Goal: Task Accomplishment & Management: Manage account settings

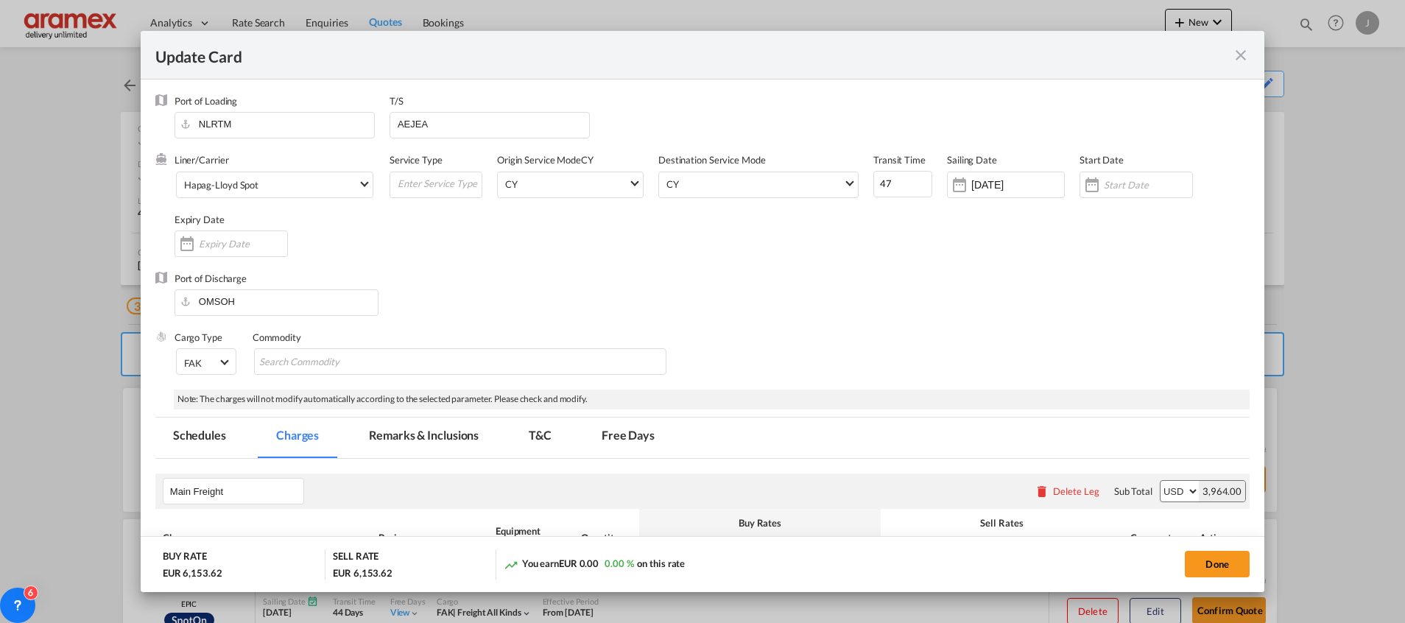
scroll to position [331, 0]
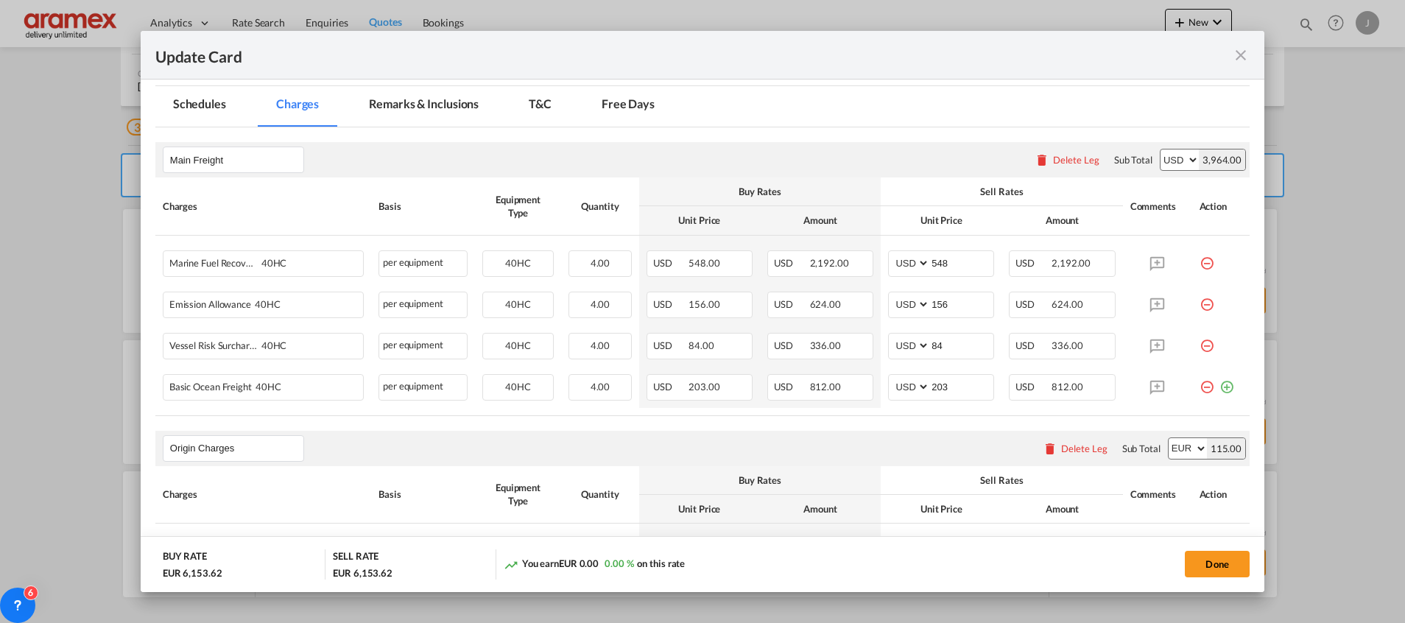
click at [1246, 53] on md-icon "icon-close fg-AAA8AD m-0 pointer" at bounding box center [1241, 55] width 18 height 18
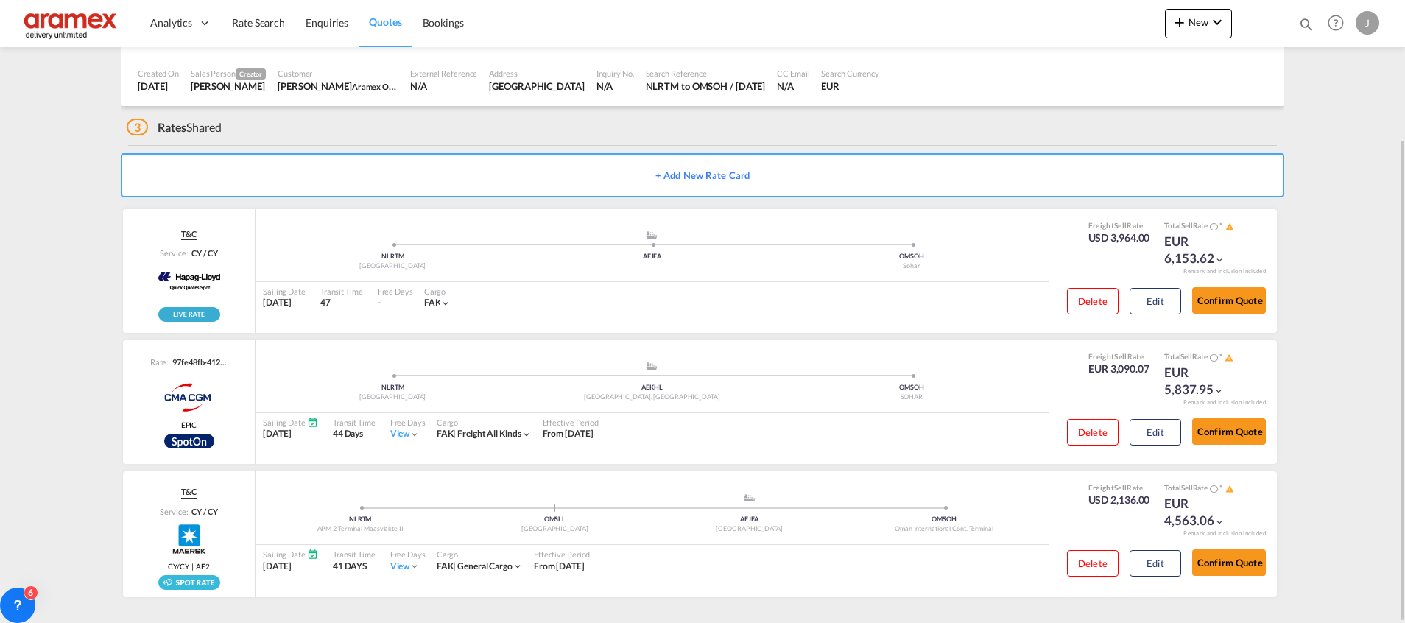
click at [389, 23] on span "Quotes" at bounding box center [385, 21] width 32 height 13
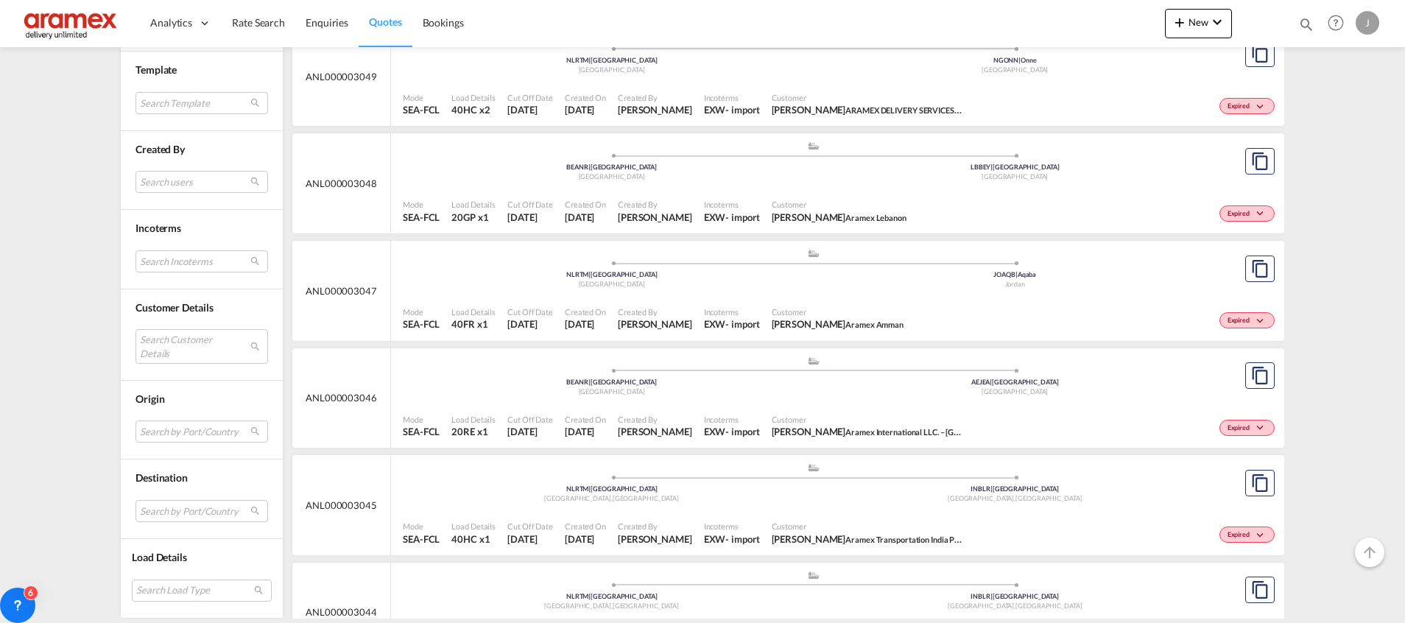
scroll to position [663, 0]
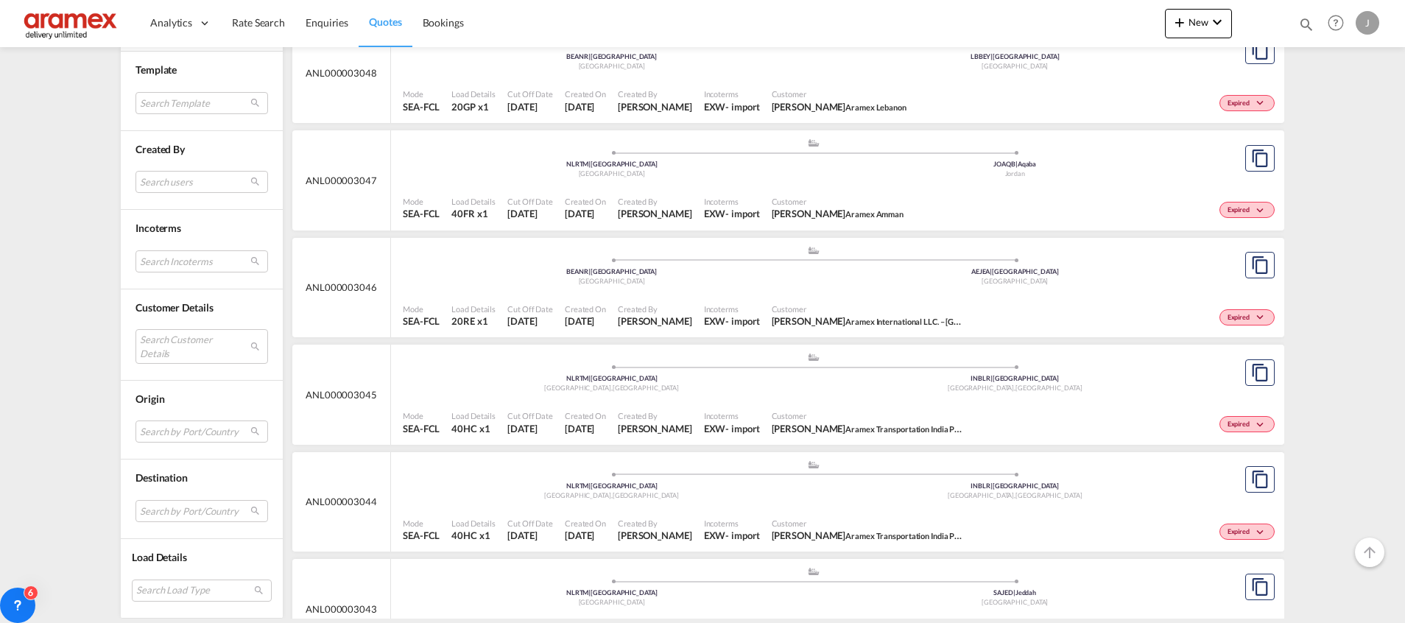
click at [1041, 395] on div ".a{fill:#aaa8ad;} .a{fill:#aaa8ad;} NLRTM | [GEOGRAPHIC_DATA] [GEOGRAPHIC_DATA]…" at bounding box center [813, 374] width 821 height 44
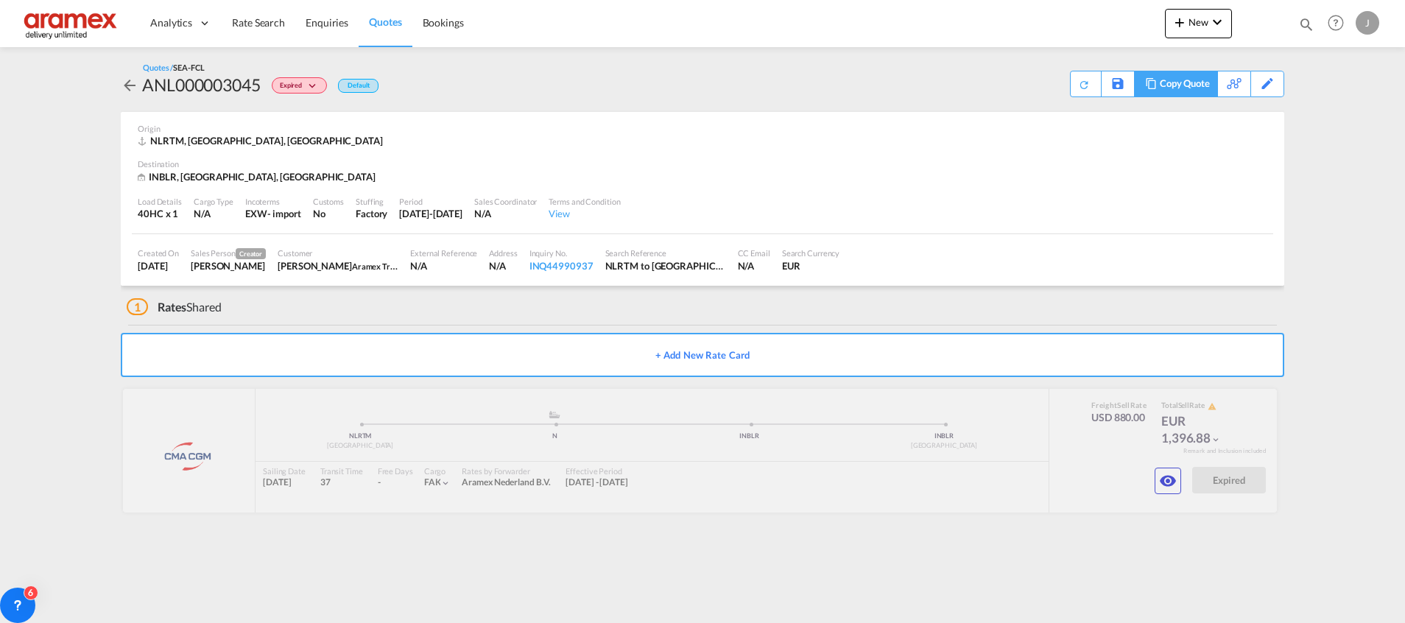
click at [1156, 83] on md-icon at bounding box center [1151, 83] width 18 height 11
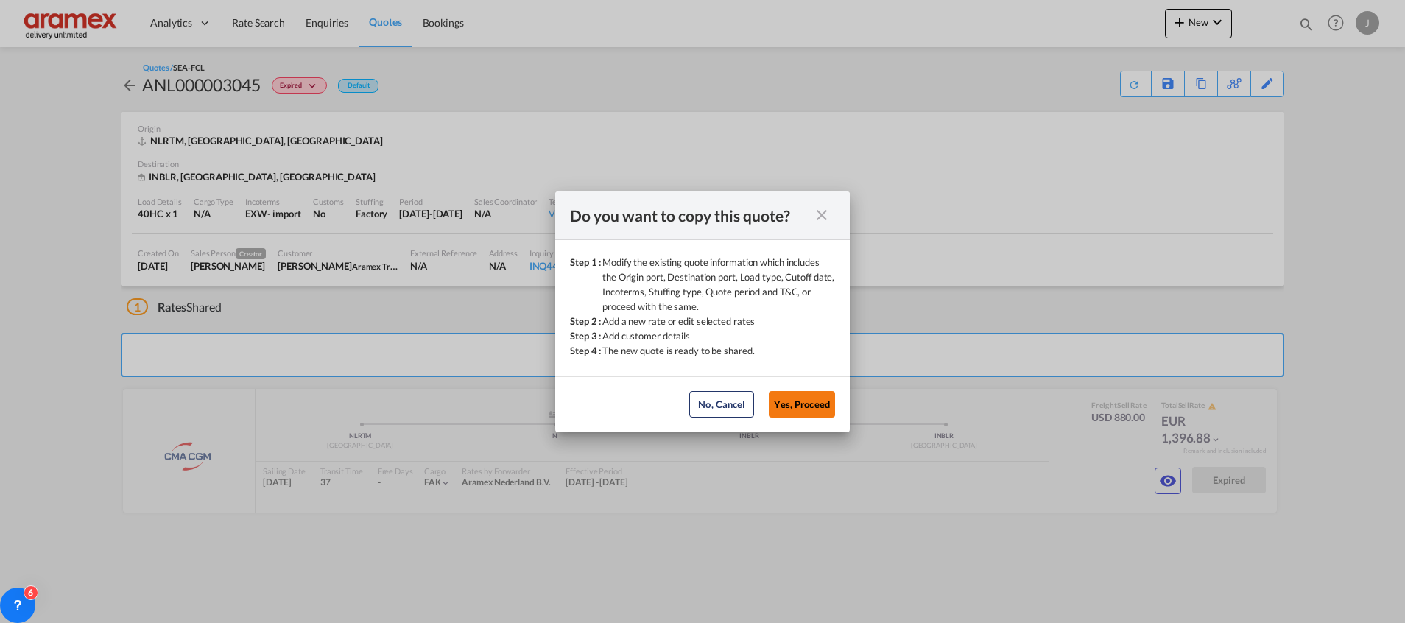
click at [795, 405] on button "Yes, Proceed" at bounding box center [802, 404] width 66 height 27
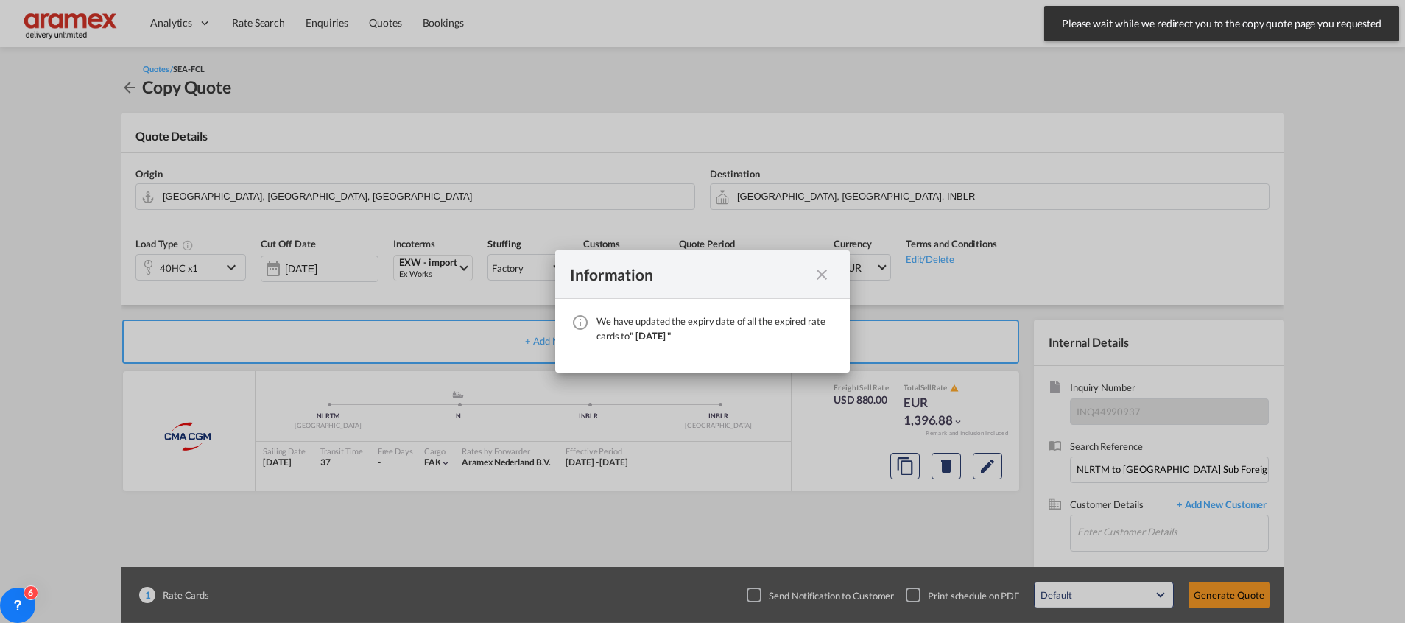
click at [817, 270] on md-icon "icon-close fg-AAA8AD cursor" at bounding box center [822, 275] width 18 height 18
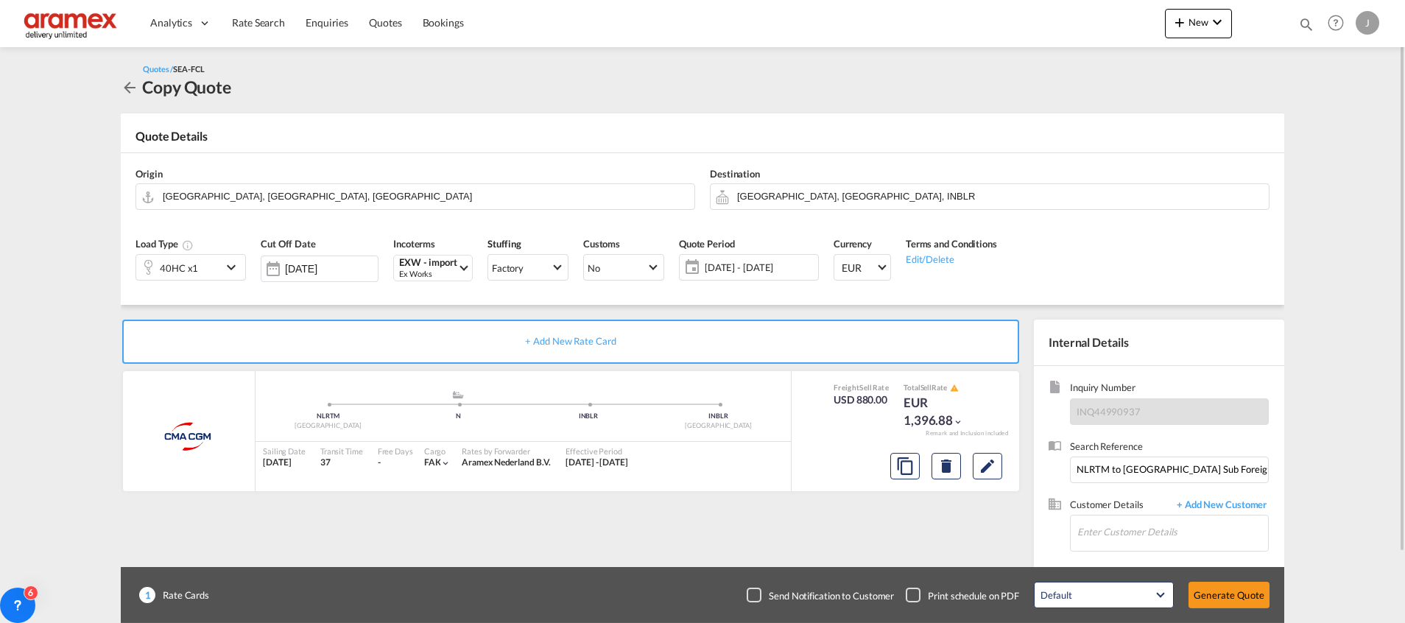
click at [231, 264] on md-icon "icon-chevron-down" at bounding box center [233, 268] width 22 height 18
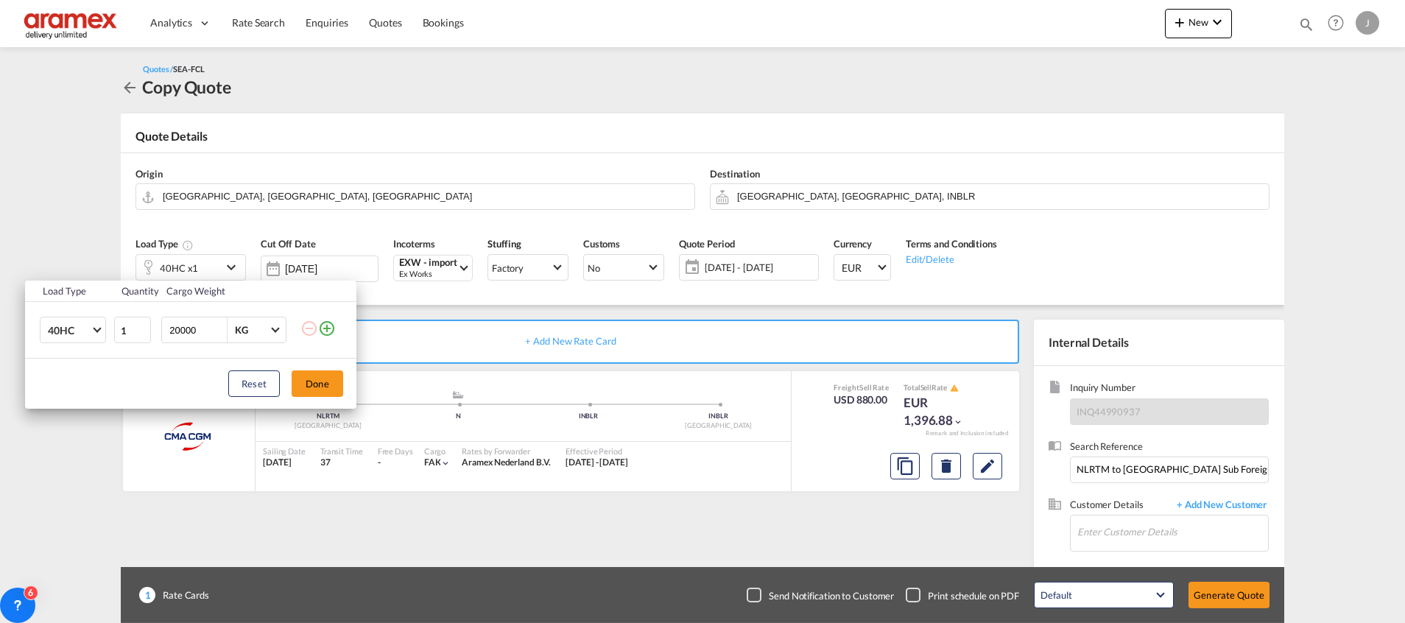
click at [326, 325] on md-icon "icon-plus-circle-outline" at bounding box center [327, 329] width 18 height 18
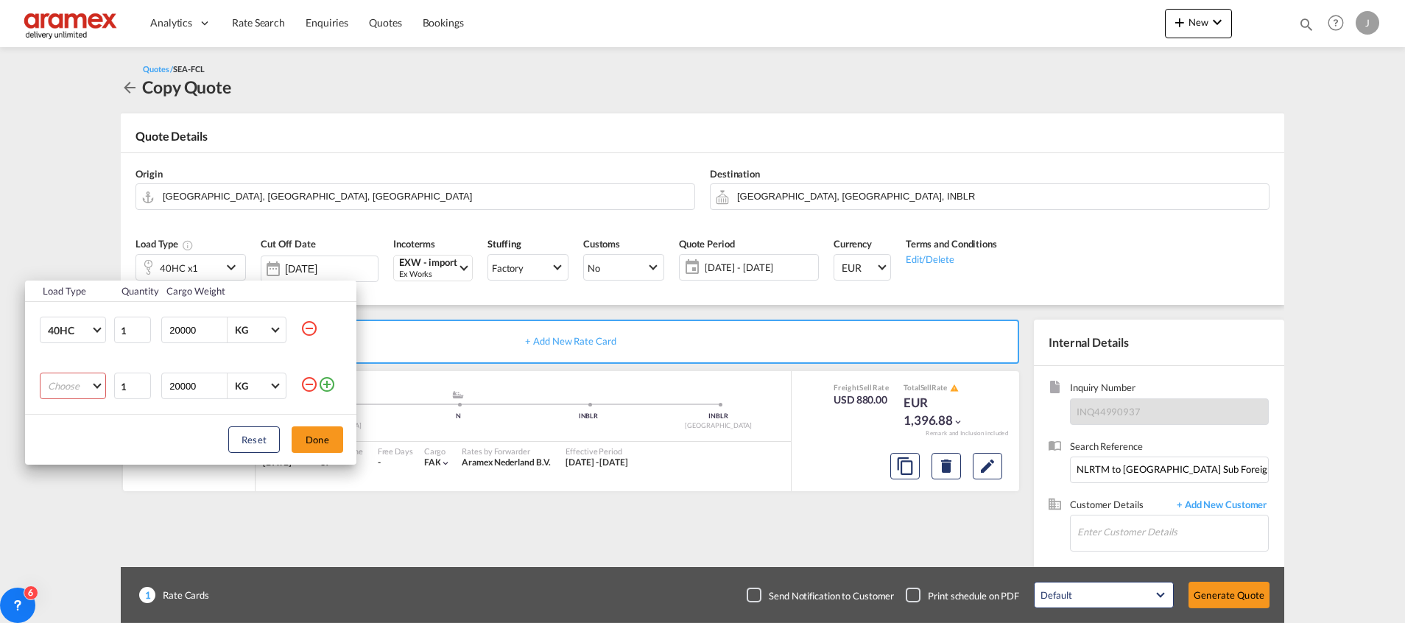
click at [68, 390] on md-select "Choose 20GP 40GP 40HC 45HC 20RE 40RE 40HR 20OT 40OT 20FR 40FR 40NR 20NR 45S 20T…" at bounding box center [73, 386] width 66 height 27
click at [71, 385] on div "20GP" at bounding box center [60, 386] width 25 height 13
click at [318, 431] on button "Done" at bounding box center [318, 439] width 52 height 27
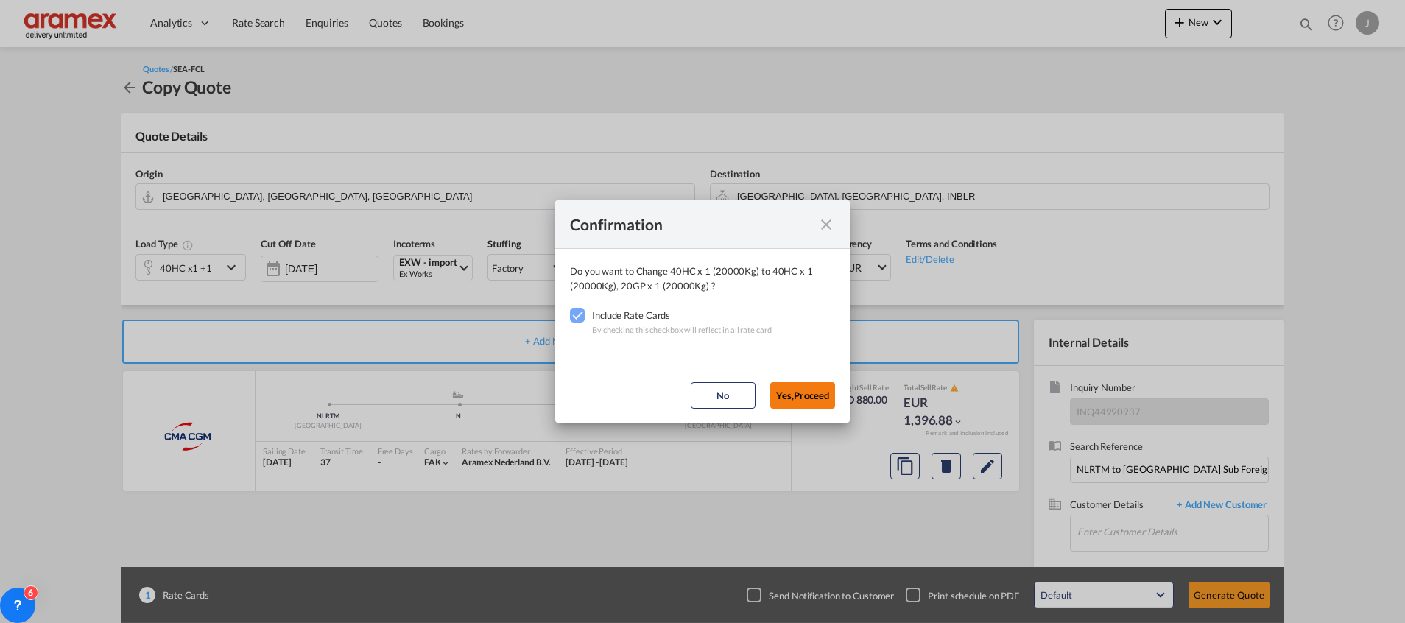
click at [805, 392] on button "Yes,Proceed" at bounding box center [802, 395] width 65 height 27
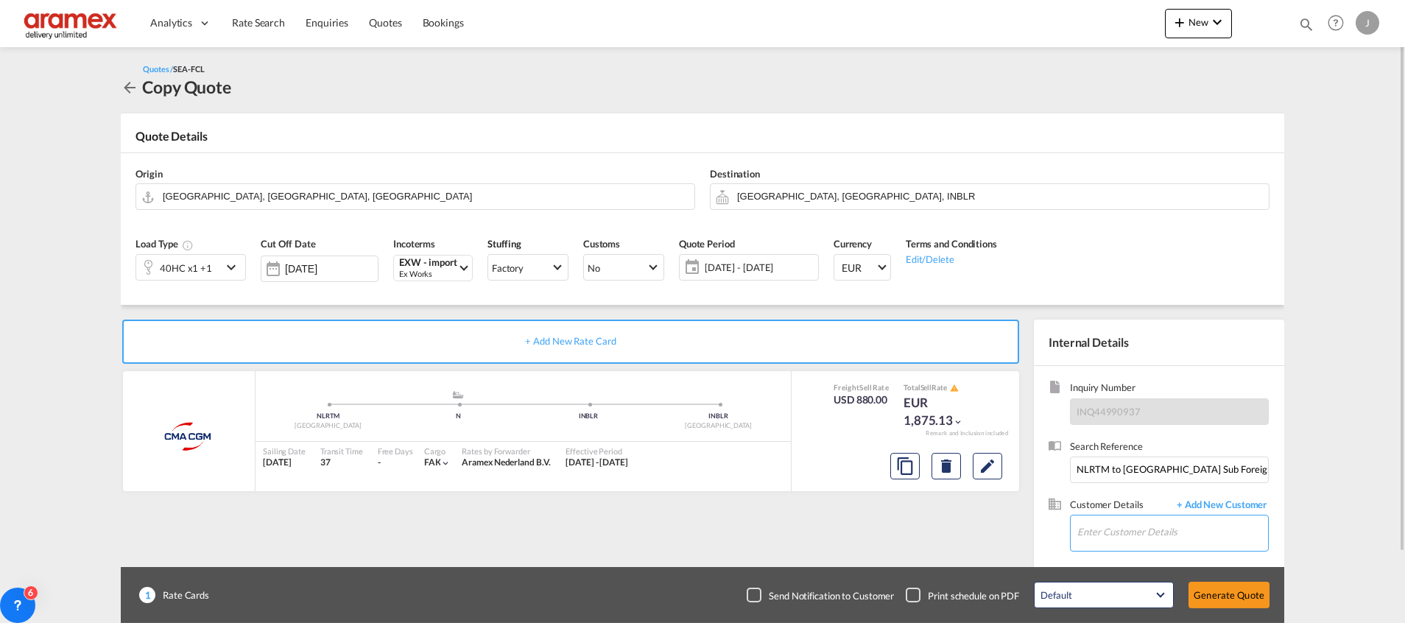
click at [1134, 528] on input "Enter Customer Details" at bounding box center [1172, 532] width 191 height 33
paste input "[PERSON_NAME]"
click at [1142, 489] on div "[PERSON_NAME] [PERSON_NAME][EMAIL_ADDRESS][DOMAIN_NAME] | Aramex Transportation…" at bounding box center [1172, 496] width 191 height 40
type input "Aramex Transportation India Private Limited, [PERSON_NAME], [PERSON_NAME][EMAIL…"
click at [1232, 599] on button "Generate Quote" at bounding box center [1229, 595] width 81 height 27
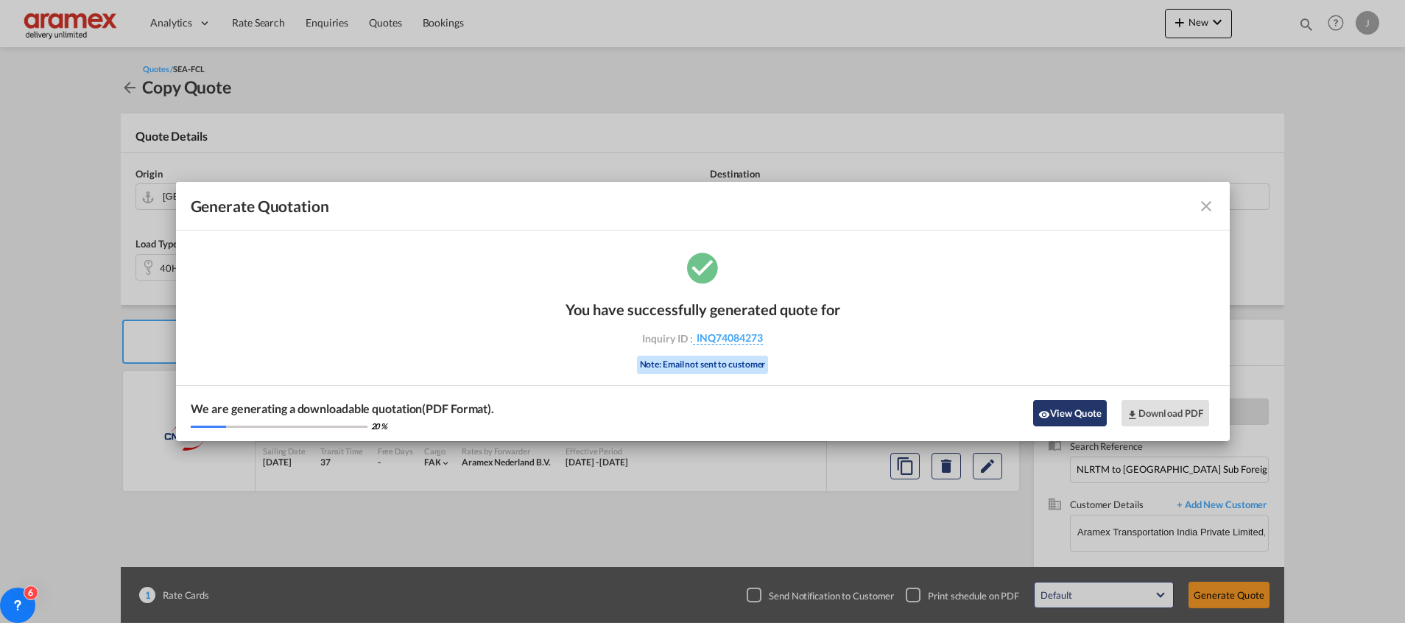
click at [1091, 412] on button "View Quote" at bounding box center [1070, 413] width 74 height 27
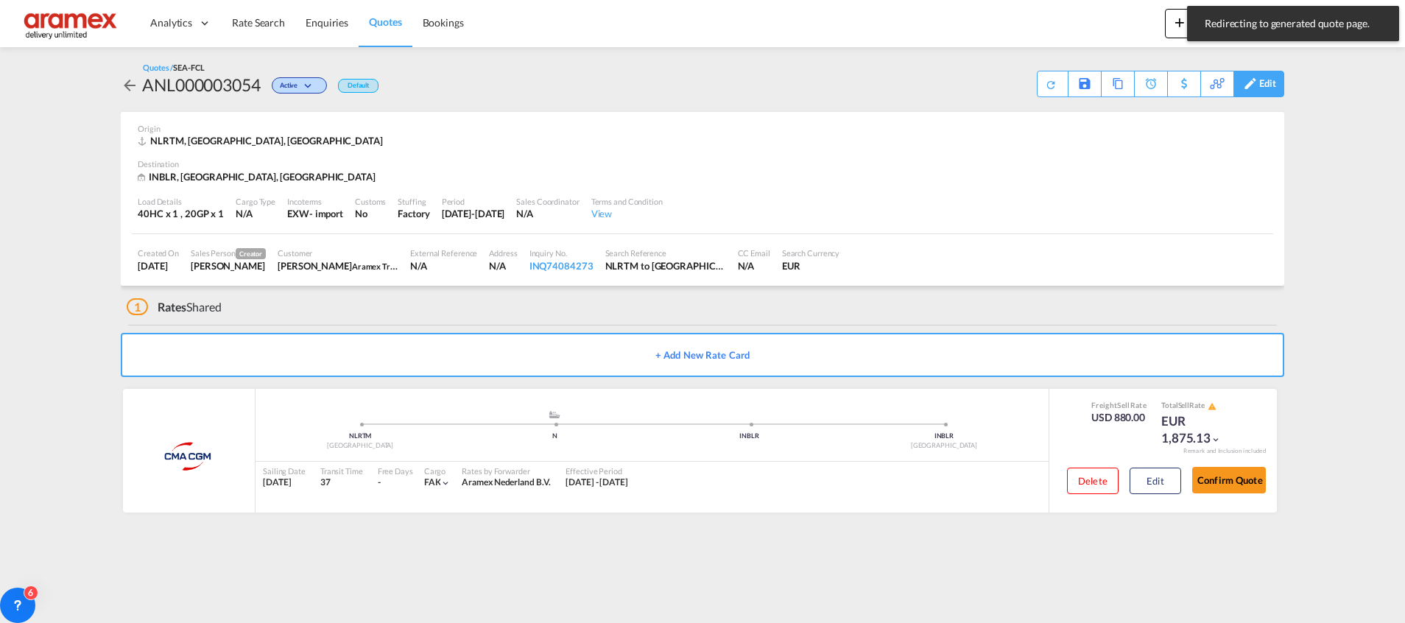
click at [1259, 84] on div "Edit" at bounding box center [1267, 83] width 17 height 25
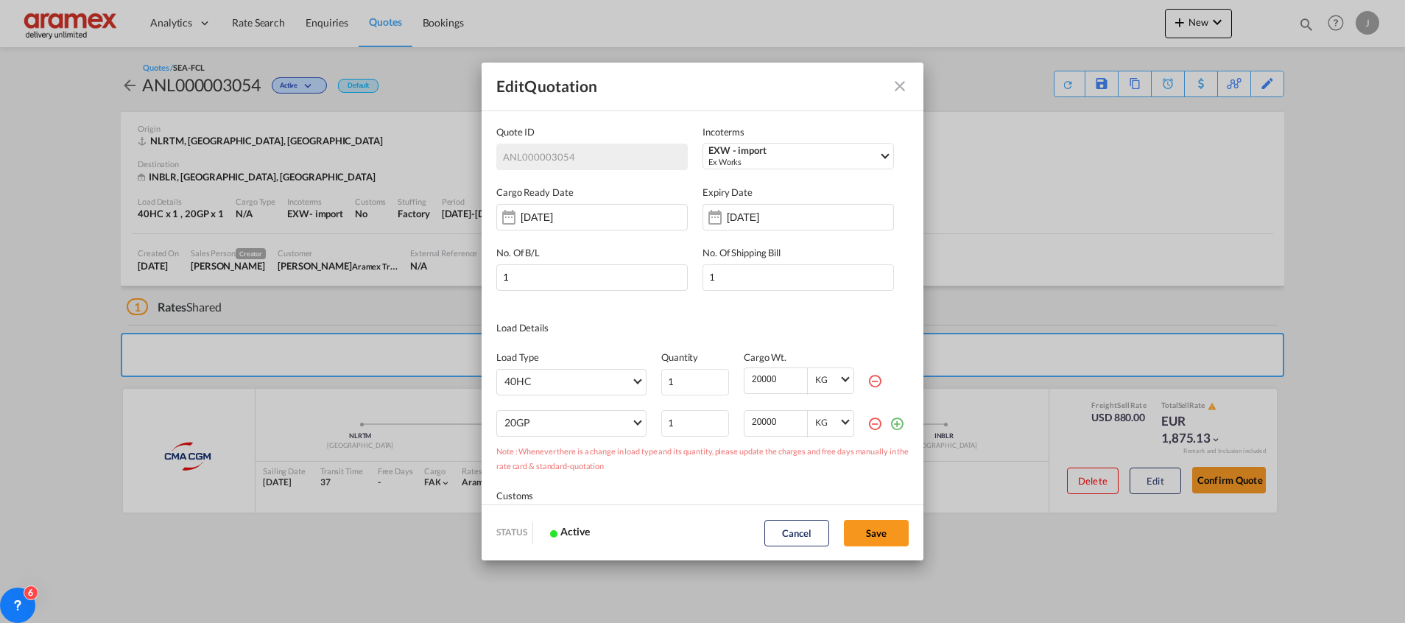
click at [896, 84] on md-icon "Close dialog" at bounding box center [900, 86] width 18 height 18
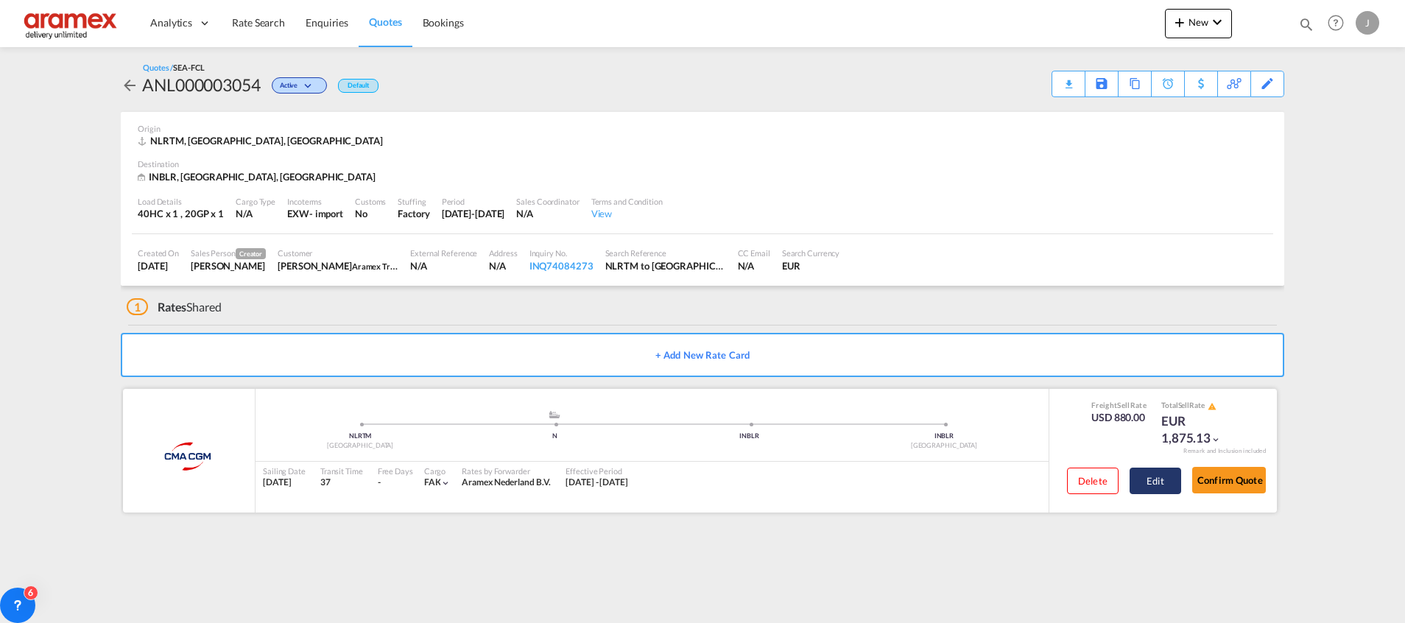
click at [1158, 471] on button "Edit" at bounding box center [1156, 481] width 52 height 27
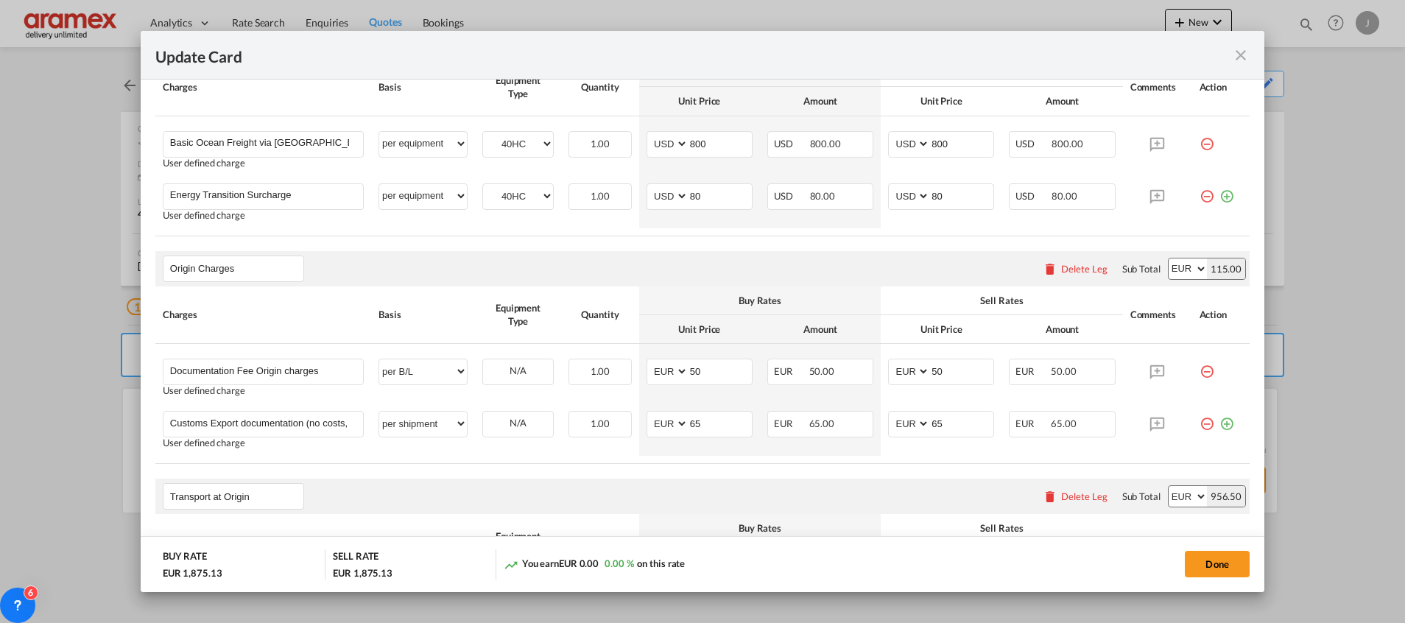
scroll to position [496, 0]
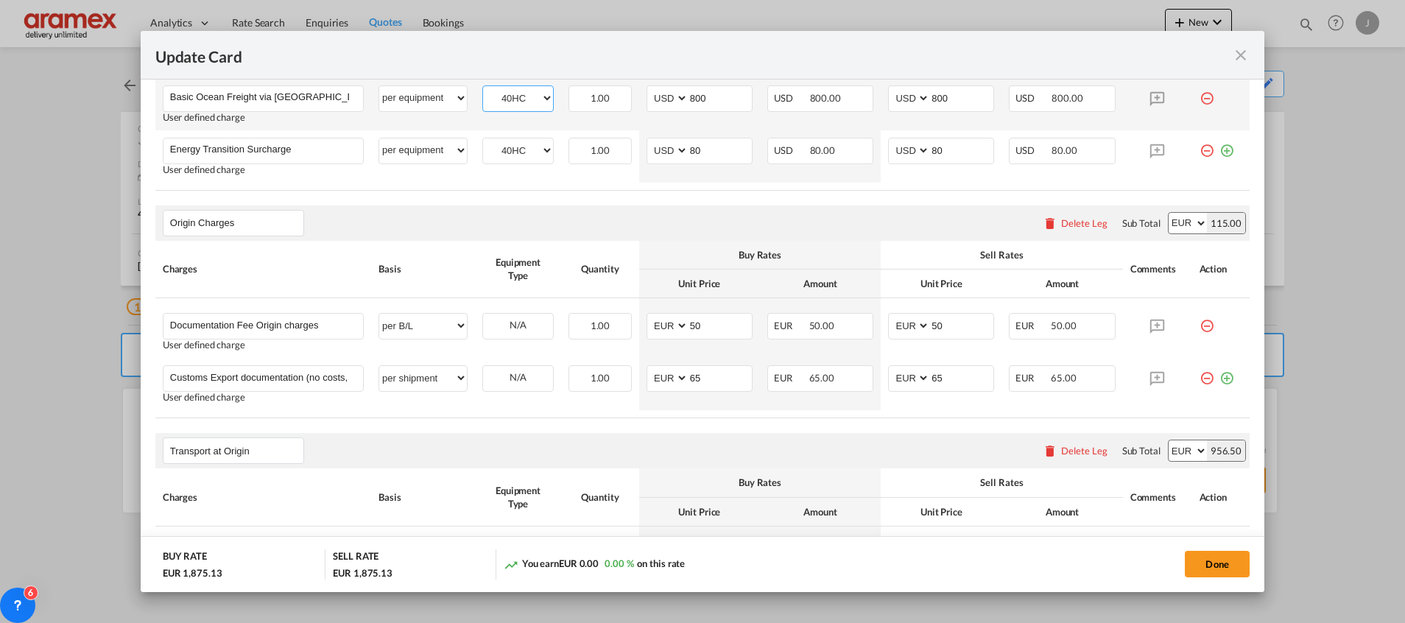
click at [524, 100] on select "40HC 20GP" at bounding box center [518, 98] width 70 height 20
select select "20GP"
click at [483, 88] on select "40HC 20GP" at bounding box center [518, 98] width 70 height 20
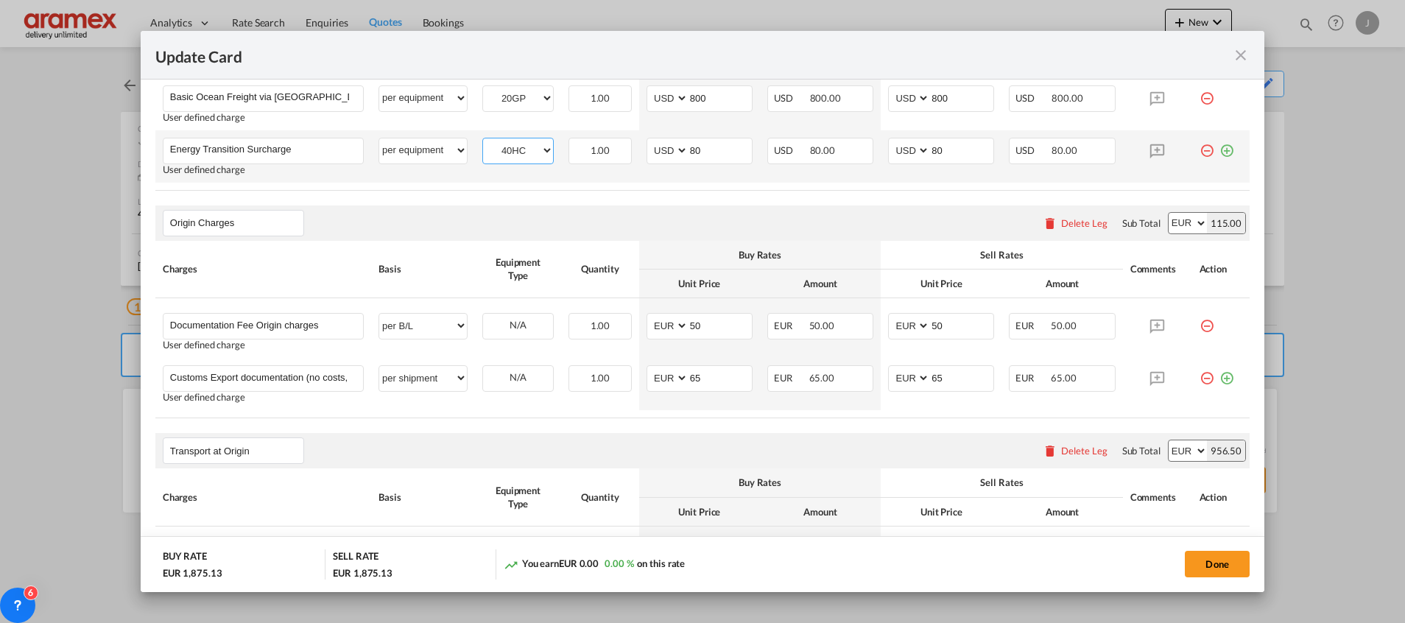
click at [509, 146] on select "40HC 20GP" at bounding box center [518, 151] width 70 height 20
select select "20GP"
click at [483, 141] on select "40HC 20GP" at bounding box center [518, 151] width 70 height 20
click at [625, 207] on div "Origin Charges Please enter leg name Leg Name Already Exists Delete Leg Sub Tot…" at bounding box center [702, 222] width 1094 height 35
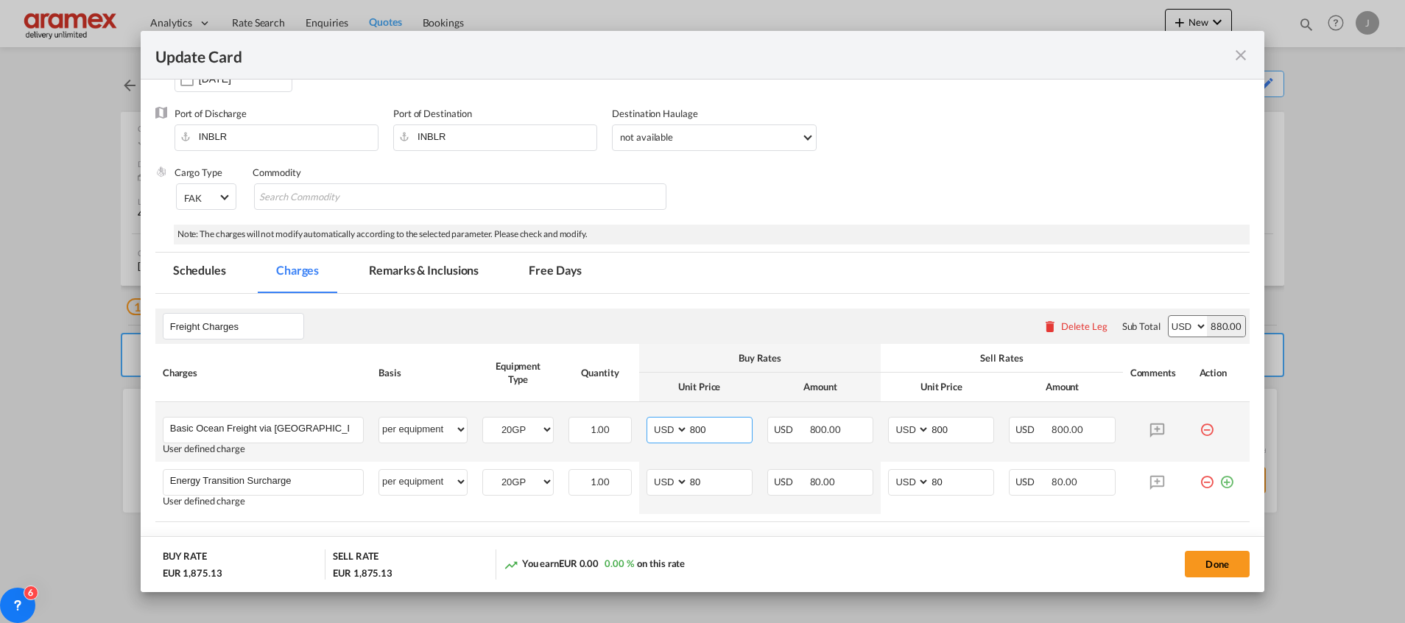
click at [689, 429] on input "800" at bounding box center [720, 429] width 63 height 22
paste input "335"
type input "335"
click at [938, 430] on input "800" at bounding box center [961, 429] width 63 height 22
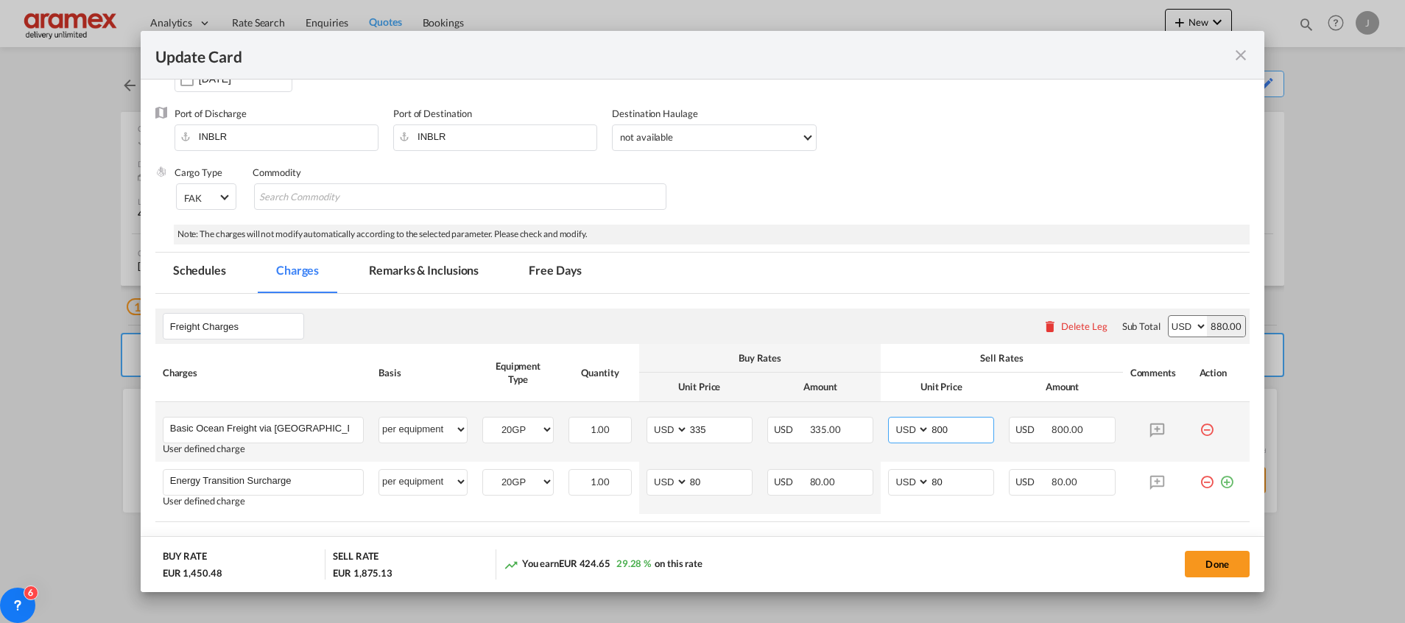
click at [938, 430] on input "800" at bounding box center [961, 429] width 63 height 22
paste input "335"
type input "335"
click at [998, 222] on div "Cargo Type FAK FAK GCR GDSM General Cargo Hazardous Cargo Ambient Foodstuff Chi…" at bounding box center [712, 195] width 1075 height 59
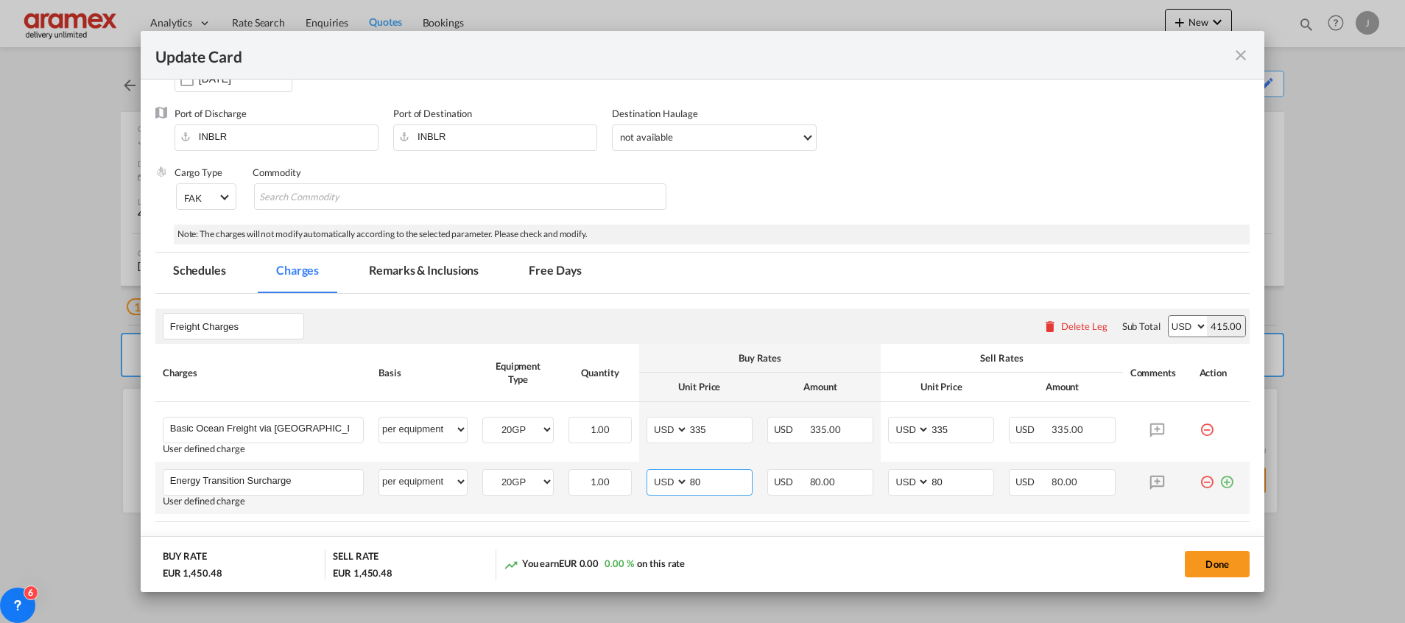
click at [693, 477] on input "80" at bounding box center [720, 481] width 63 height 22
paste input "34"
click at [711, 487] on input "8340" at bounding box center [720, 481] width 63 height 22
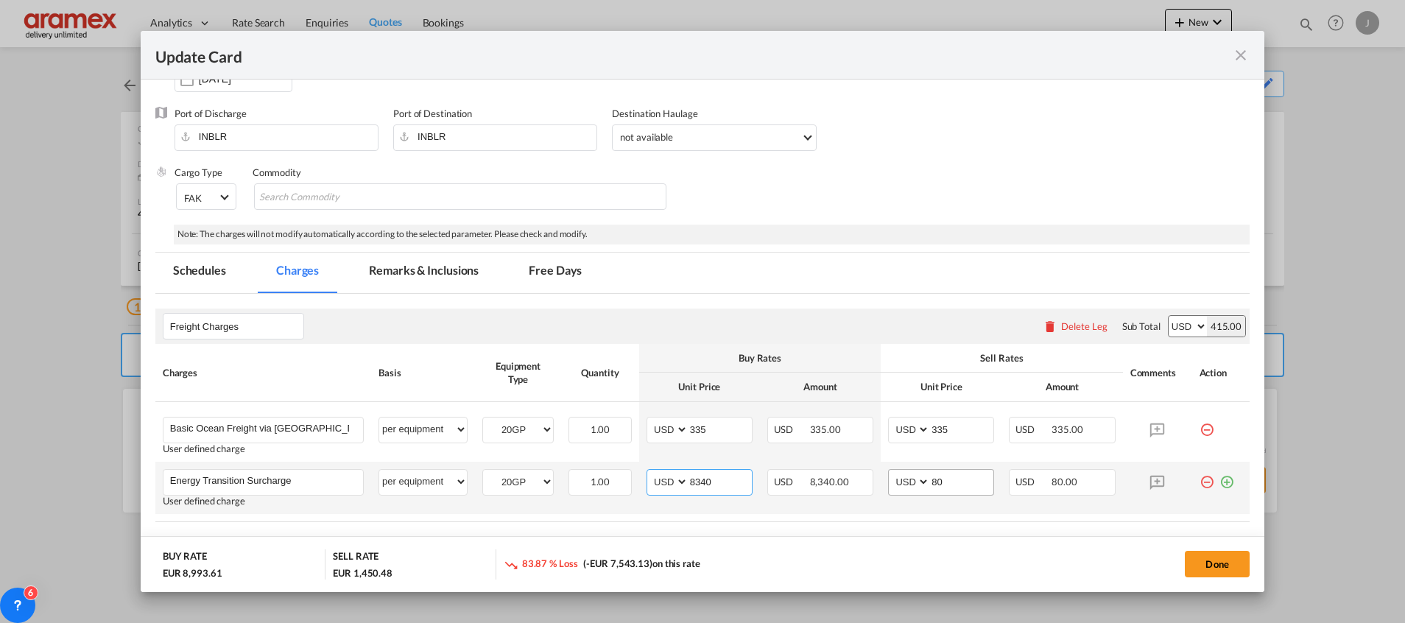
paste input "34"
type input "34"
click at [952, 484] on input "80" at bounding box center [961, 481] width 63 height 22
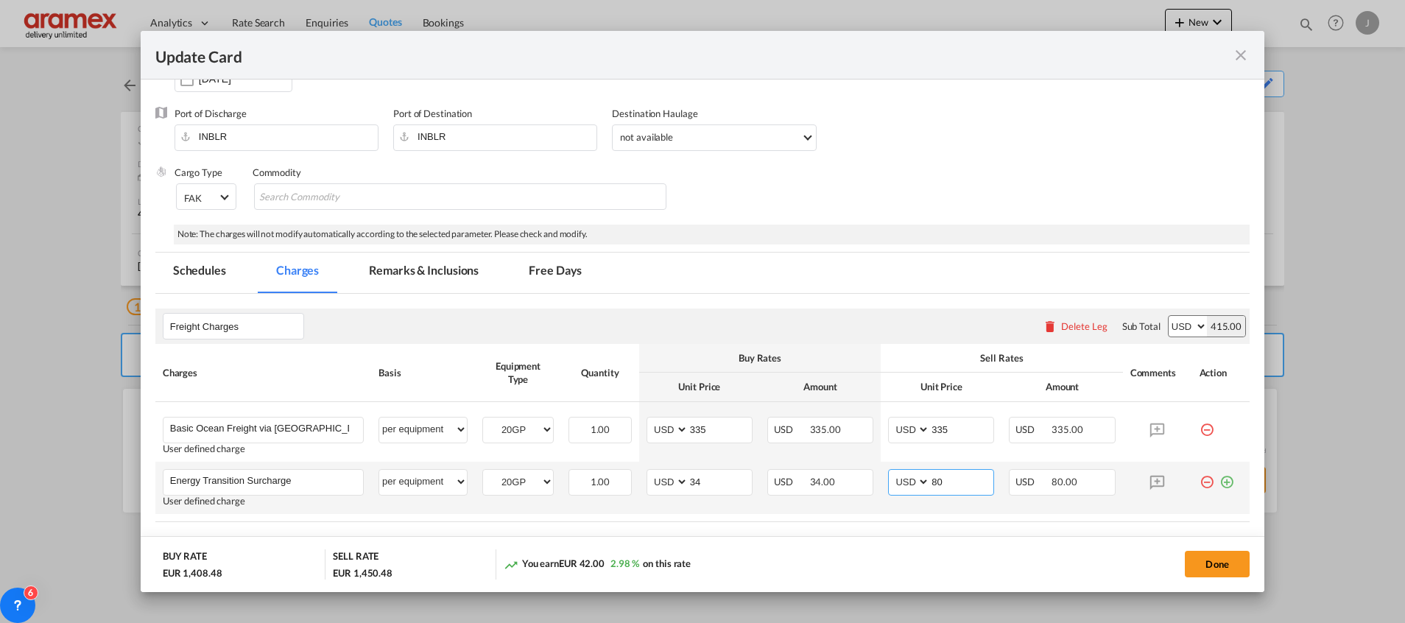
paste input "34"
type input "34"
click at [859, 231] on div "Note: The charges will not modify automatically according to the selected param…" at bounding box center [712, 235] width 1076 height 20
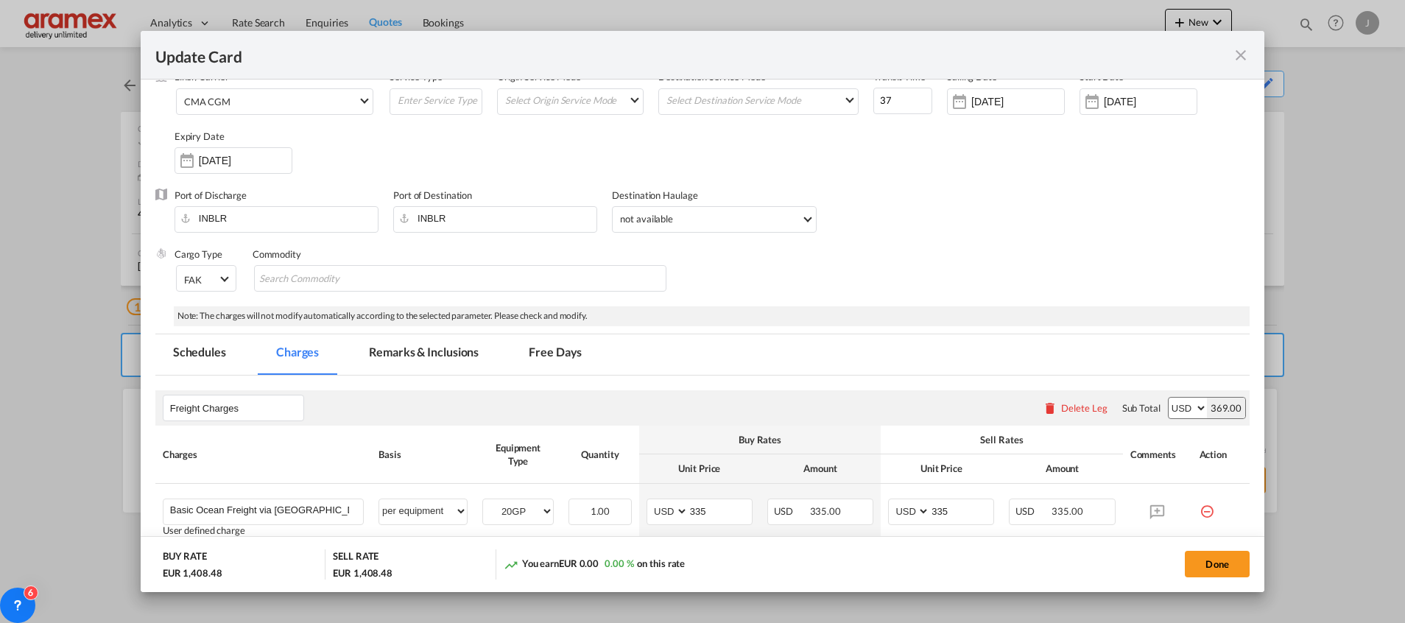
scroll to position [55, 0]
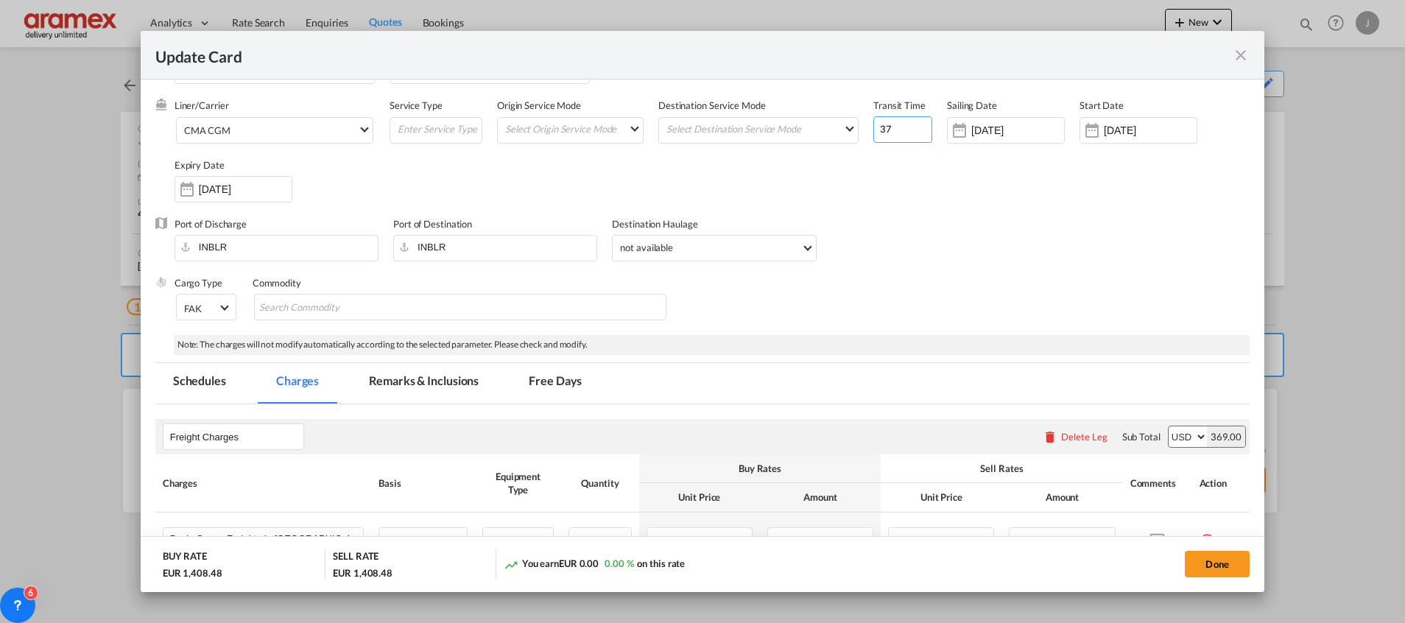
drag, startPoint x: 888, startPoint y: 132, endPoint x: 848, endPoint y: 132, distance: 40.5
click at [848, 132] on div "Liner/Carrier CMA CGM 2HM LOGISTICS D.O.O AAXL GLOBAL SHIPPING LINES LLC [PERSO…" at bounding box center [712, 158] width 1075 height 118
type input "49"
click at [975, 205] on div "Liner/Carrier CMA CGM 2HM LOGISTICS D.O.O AAXL GLOBAL SHIPPING LINES LLC [PERSO…" at bounding box center [712, 158] width 1075 height 118
click at [988, 131] on input "[DATE]" at bounding box center [1017, 130] width 93 height 12
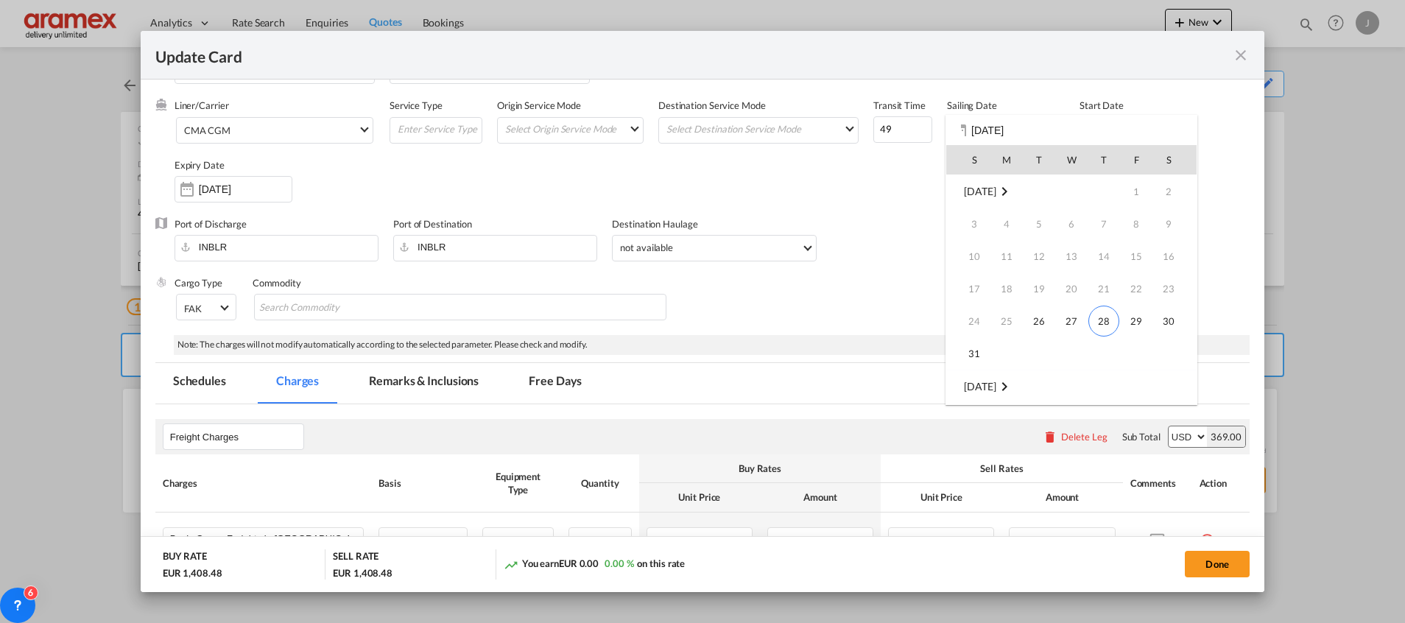
scroll to position [195, 0]
click at [1047, 257] on span "9" at bounding box center [1038, 256] width 29 height 29
type input "[DATE]"
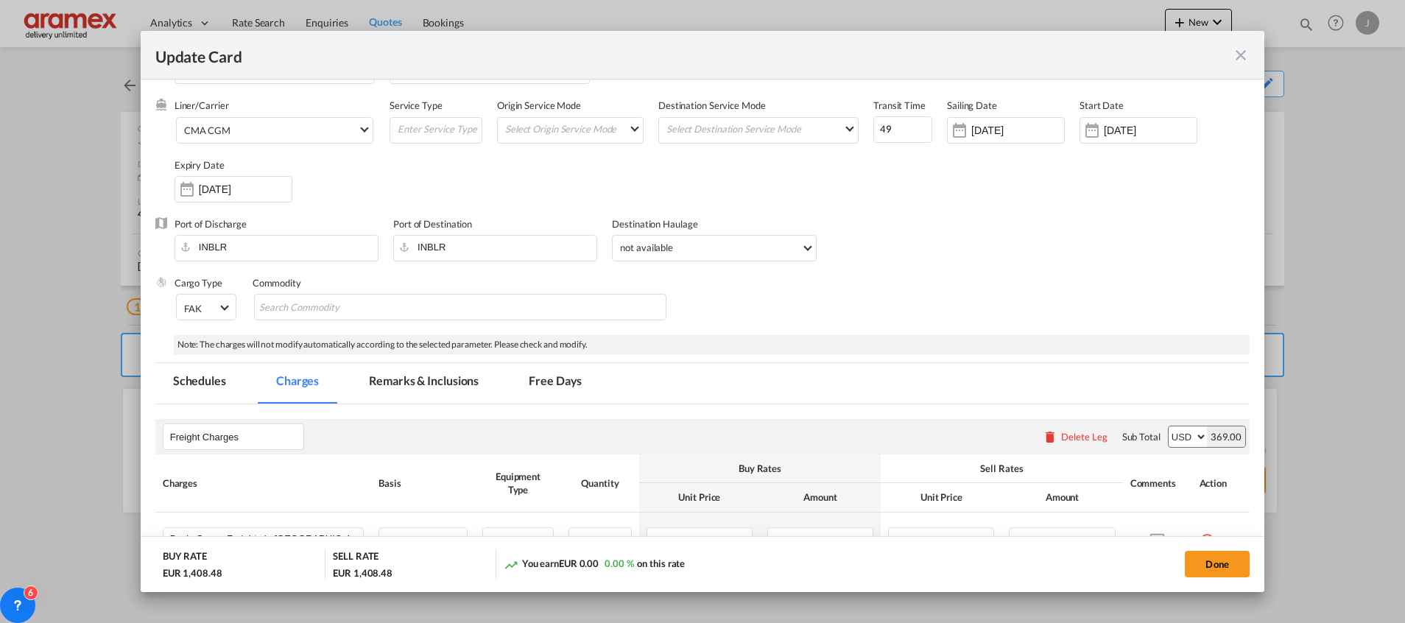
click at [893, 257] on div "Port of Discharge INBLR Port of Destination INBLR Destination Haulage not avail…" at bounding box center [702, 246] width 1094 height 59
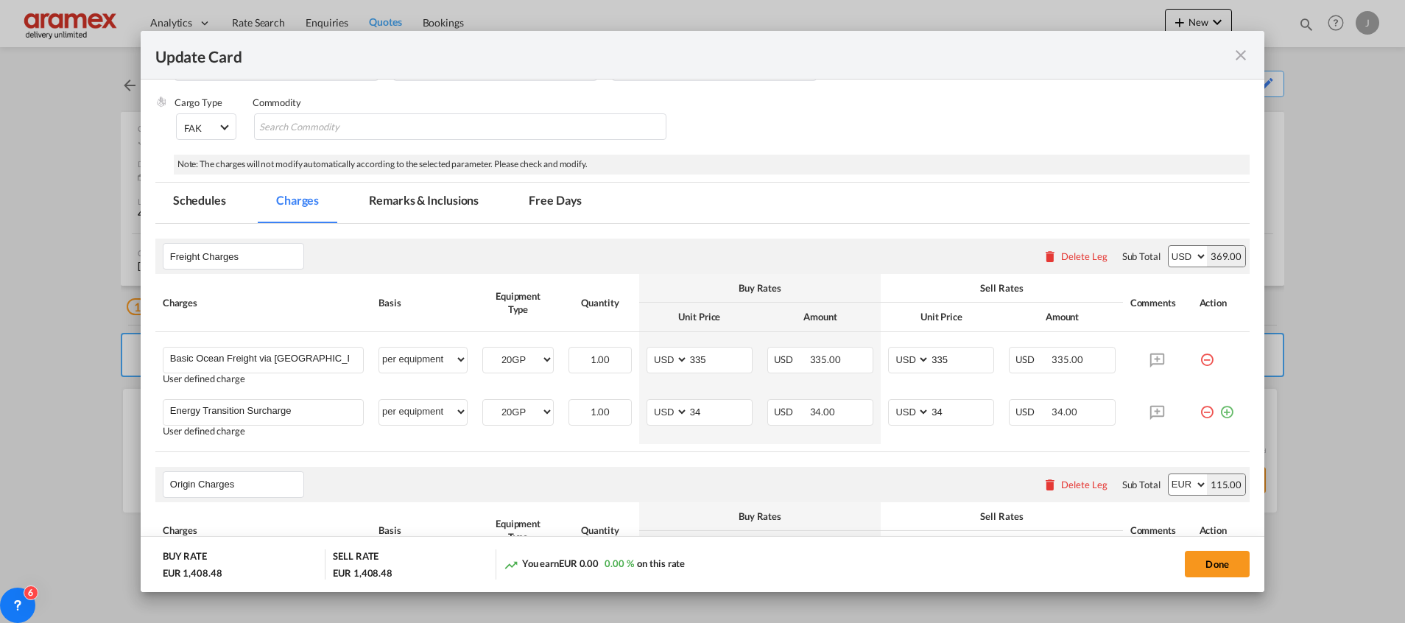
scroll to position [221, 0]
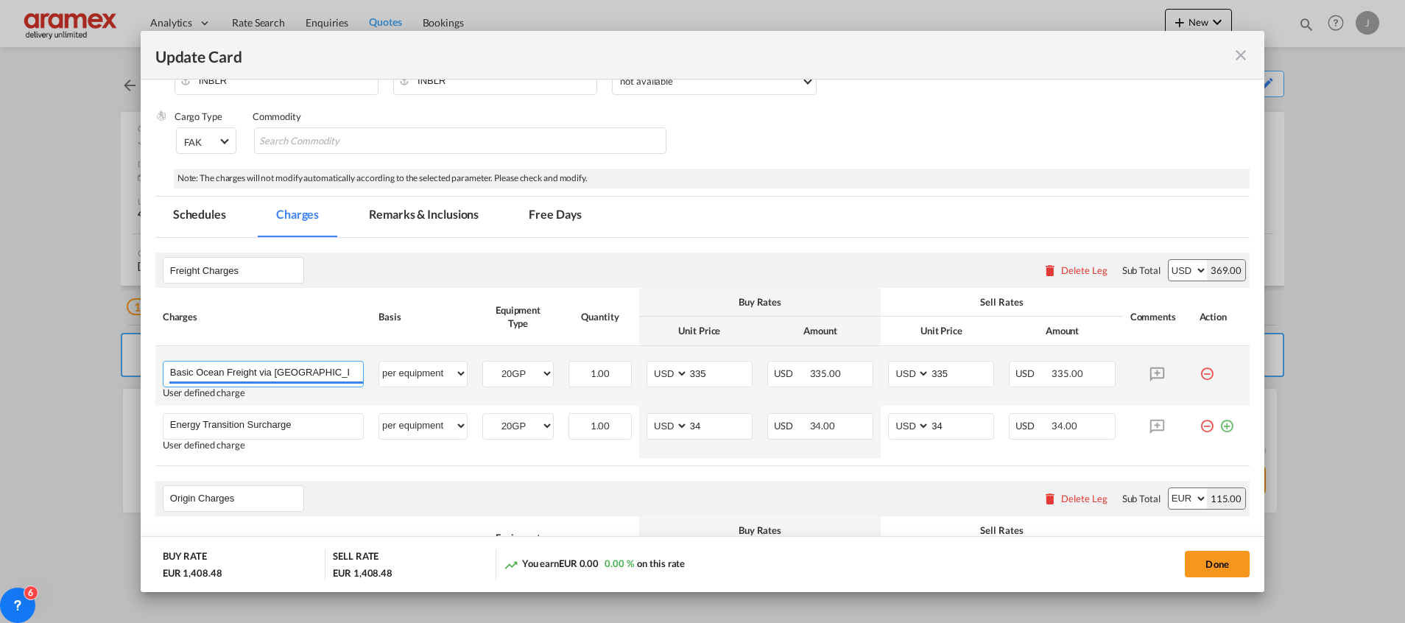
click at [295, 370] on input "Basic Ocean Freight via [GEOGRAPHIC_DATA]" at bounding box center [266, 373] width 193 height 22
paste input "NHAVA SHEVA"
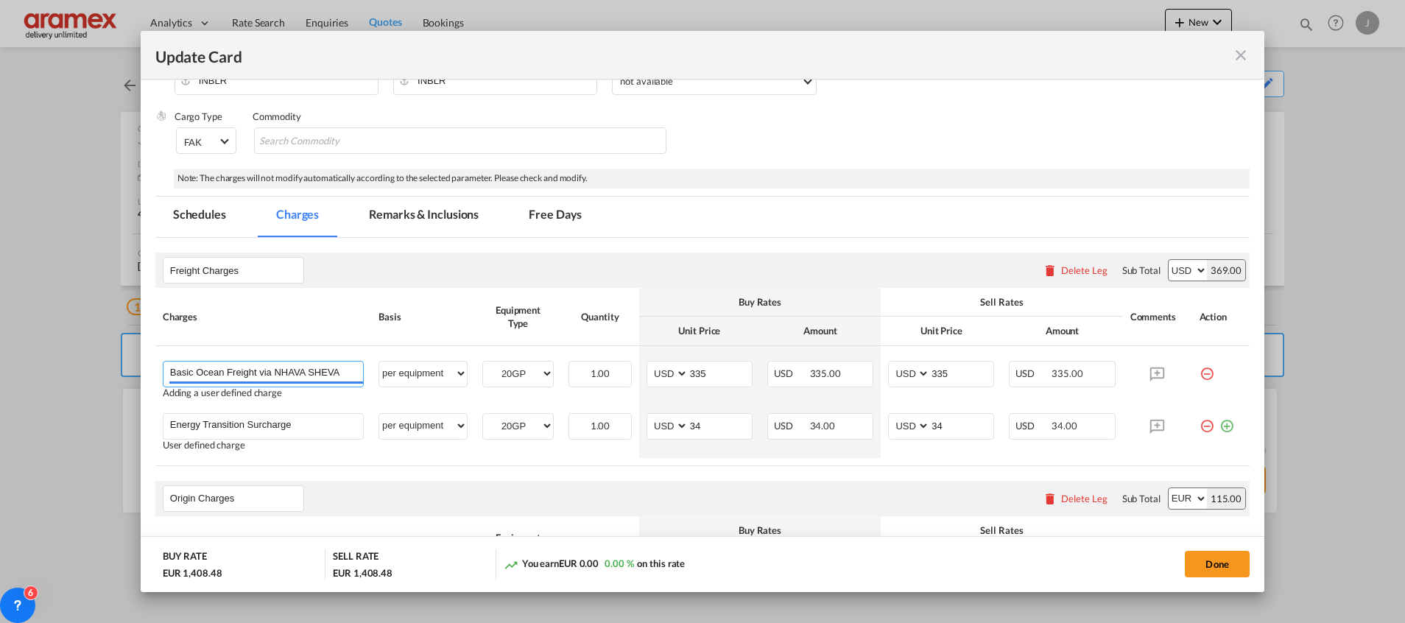
type input "Basic Ocean Freight via NHAVA SHEVA"
click at [354, 491] on div "Origin Charges Please enter leg name Leg Name Already Exists Delete Leg Sub Tot…" at bounding box center [702, 498] width 1094 height 35
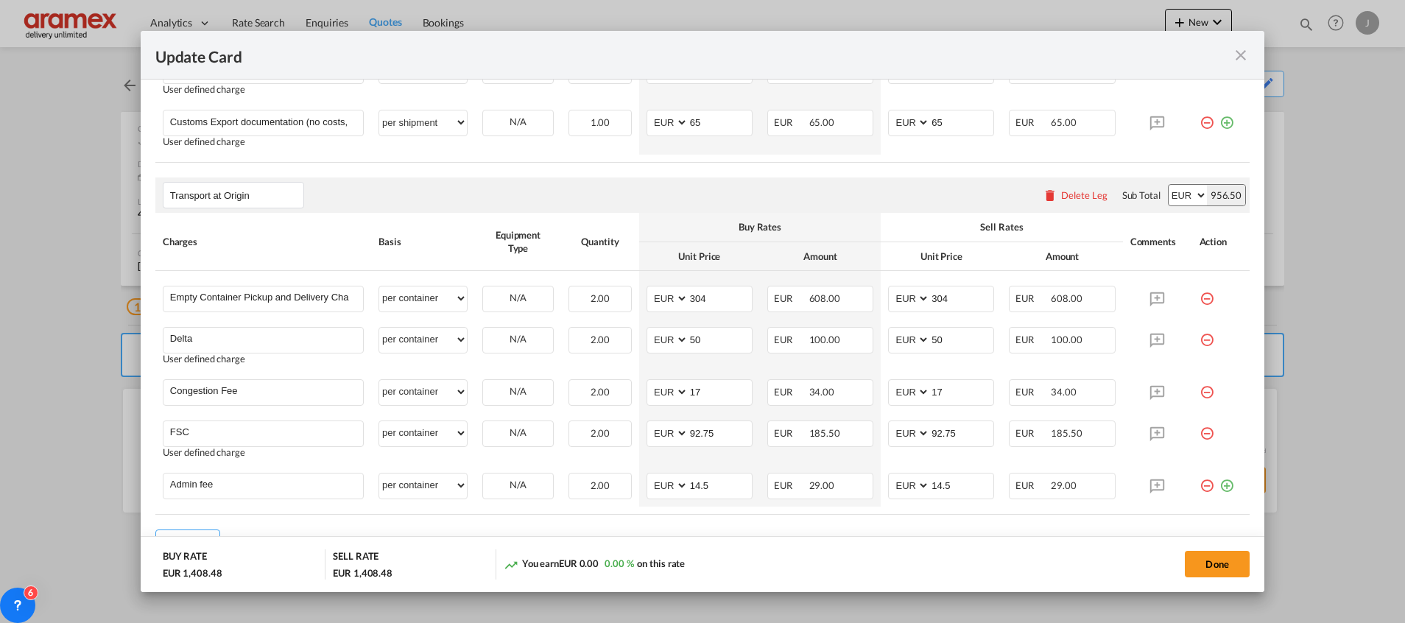
scroll to position [828, 0]
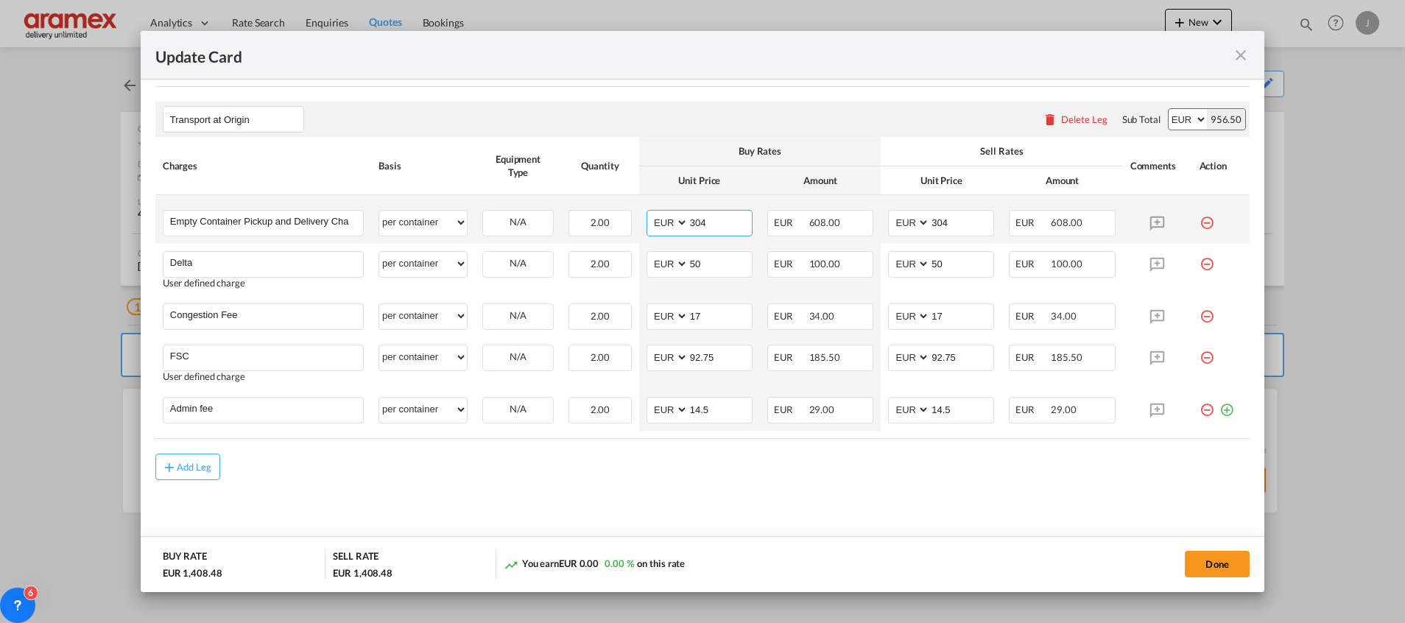
drag, startPoint x: 713, startPoint y: 221, endPoint x: 664, endPoint y: 225, distance: 48.7
click at [664, 225] on md-input-container "AED AFN ALL AMD ANG AOA ARS AUD AWG AZN BAM BBD BDT BGN BHD BIF BMD BND [PERSON…" at bounding box center [700, 223] width 106 height 27
paste input "€ 296.64"
click at [700, 223] on input "€ 296.64" at bounding box center [720, 222] width 63 height 22
click at [703, 219] on input "296.64" at bounding box center [720, 222] width 63 height 22
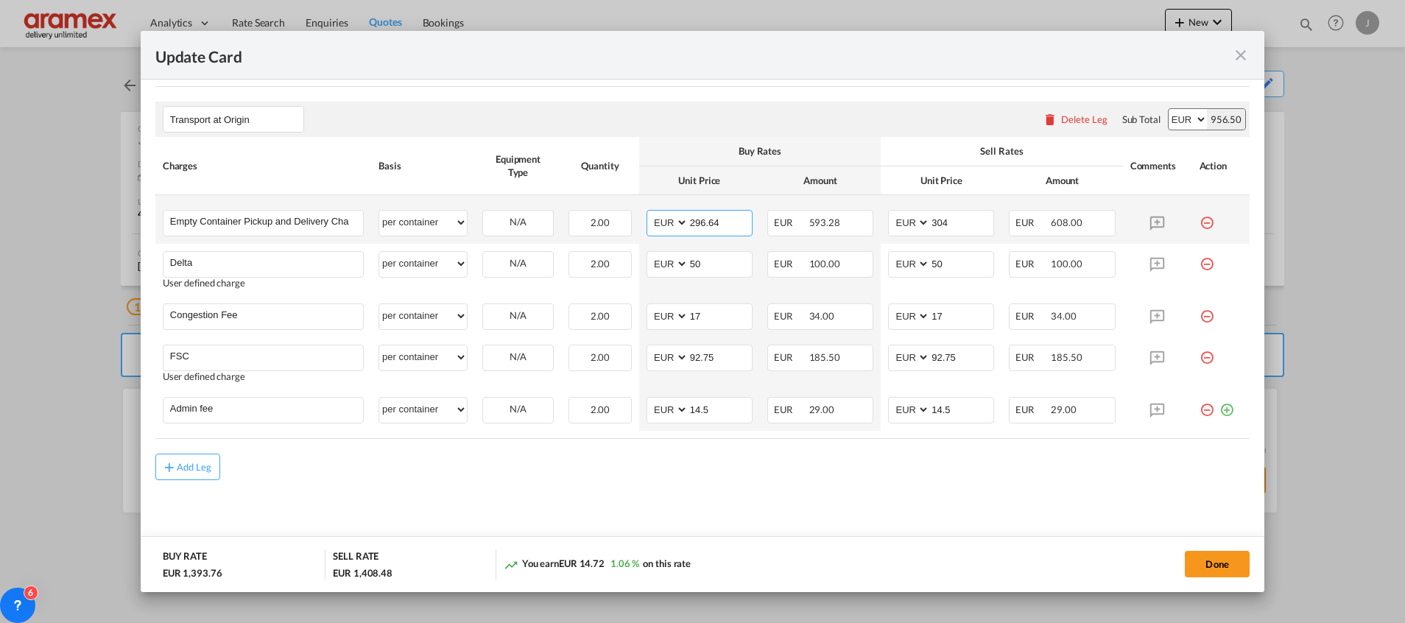
click at [703, 219] on input "296.64" at bounding box center [720, 222] width 63 height 22
drag, startPoint x: 703, startPoint y: 219, endPoint x: 903, endPoint y: 241, distance: 201.5
click at [704, 219] on input "296.64" at bounding box center [720, 222] width 63 height 22
type input "296.64"
click at [932, 228] on input "304" at bounding box center [961, 222] width 63 height 22
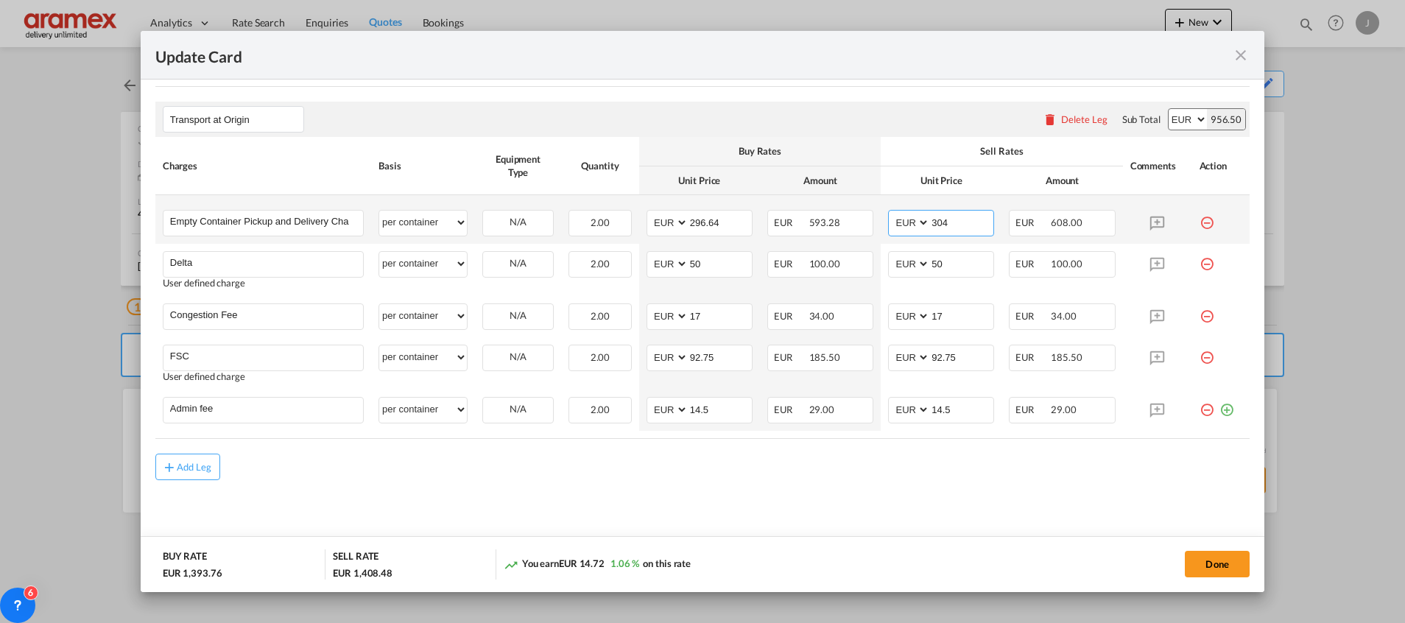
click at [932, 228] on input "304" at bounding box center [961, 222] width 63 height 22
paste input "296.6"
type input "296.64"
drag, startPoint x: 703, startPoint y: 260, endPoint x: 659, endPoint y: 261, distance: 43.5
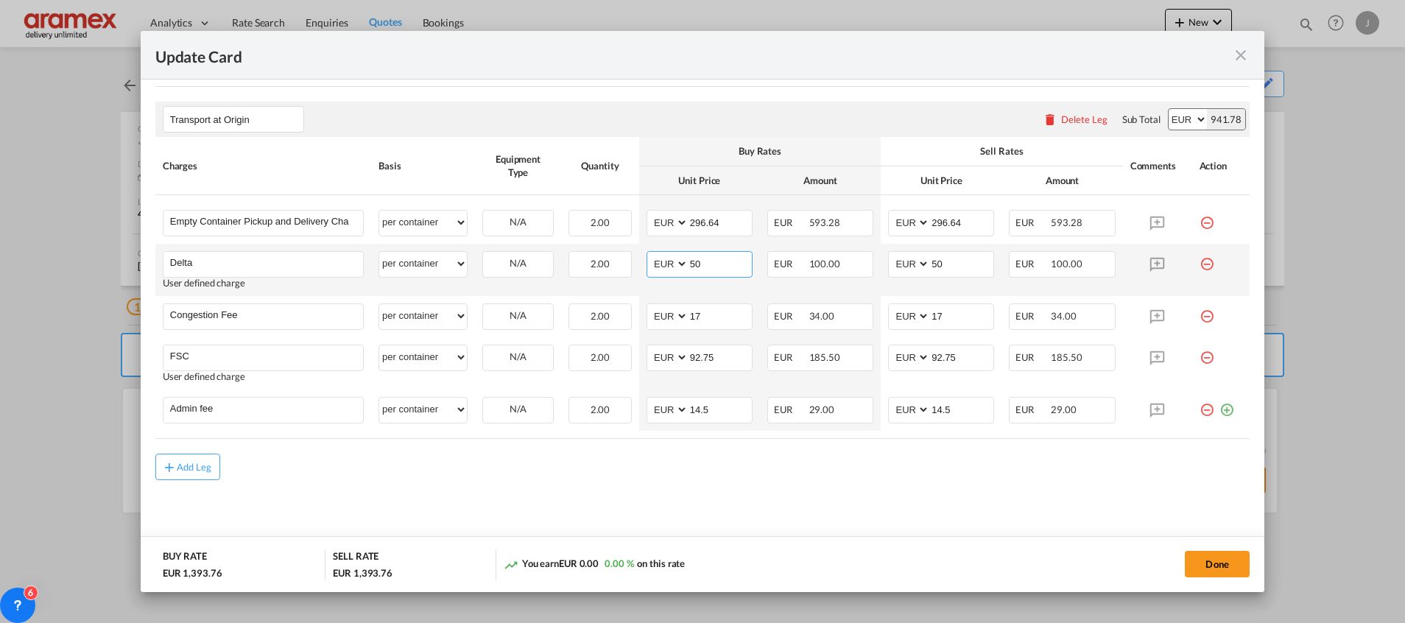
click at [661, 261] on md-input-container "AED AFN ALL AMD ANG AOA ARS AUD AWG AZN BAM BBD BDT BGN BHD BIF BMD BND [PERSON…" at bounding box center [700, 264] width 106 height 27
type input "60"
click at [941, 262] on input "50" at bounding box center [961, 263] width 63 height 22
drag, startPoint x: 943, startPoint y: 261, endPoint x: 872, endPoint y: 264, distance: 70.8
click at [881, 264] on td "AED AFN ALL AMD ANG AOA ARS AUD AWG AZN BAM BBD BDT BGN BHD BIF BMD BND [PERSON…" at bounding box center [941, 270] width 121 height 52
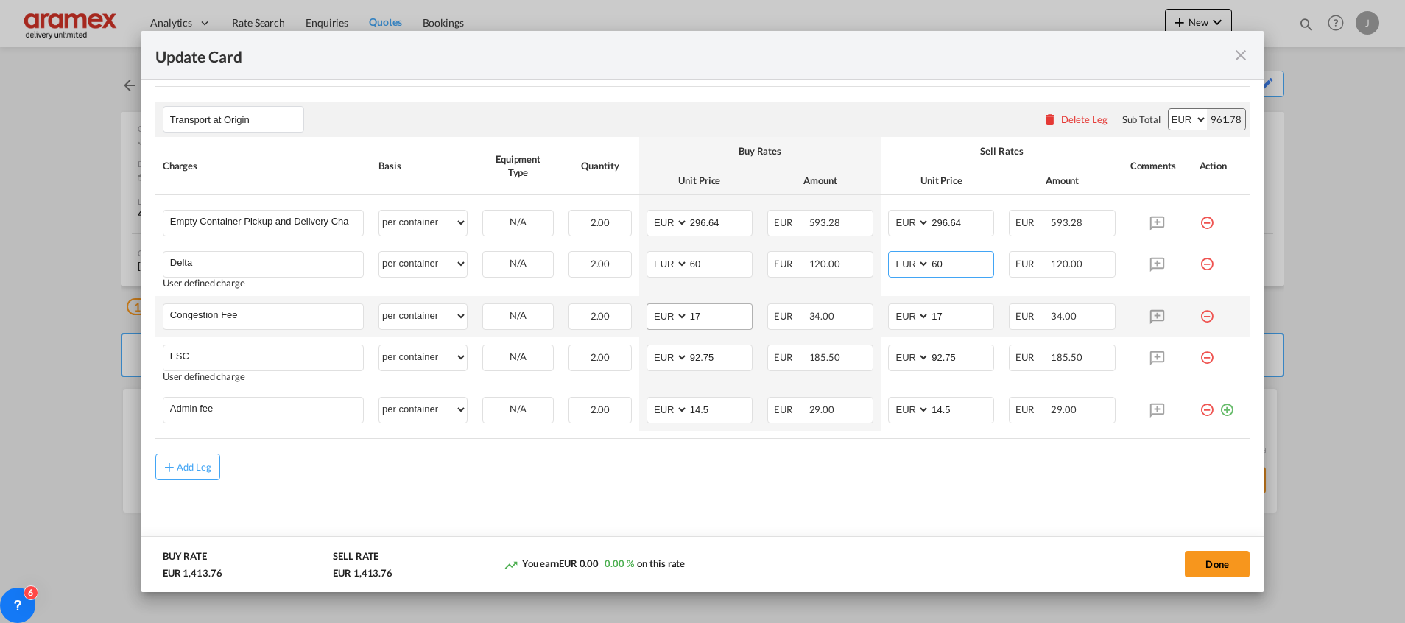
type input "60"
click at [715, 321] on input "17" at bounding box center [720, 315] width 63 height 22
drag, startPoint x: 719, startPoint y: 363, endPoint x: 672, endPoint y: 359, distance: 46.5
click at [672, 359] on md-input-container "AED AFN ALL AMD ANG AOA ARS AUD AWG AZN BAM BBD BDT BGN BHD BIF BMD BND [PERSON…" at bounding box center [700, 358] width 106 height 27
paste input "€ 37.36"
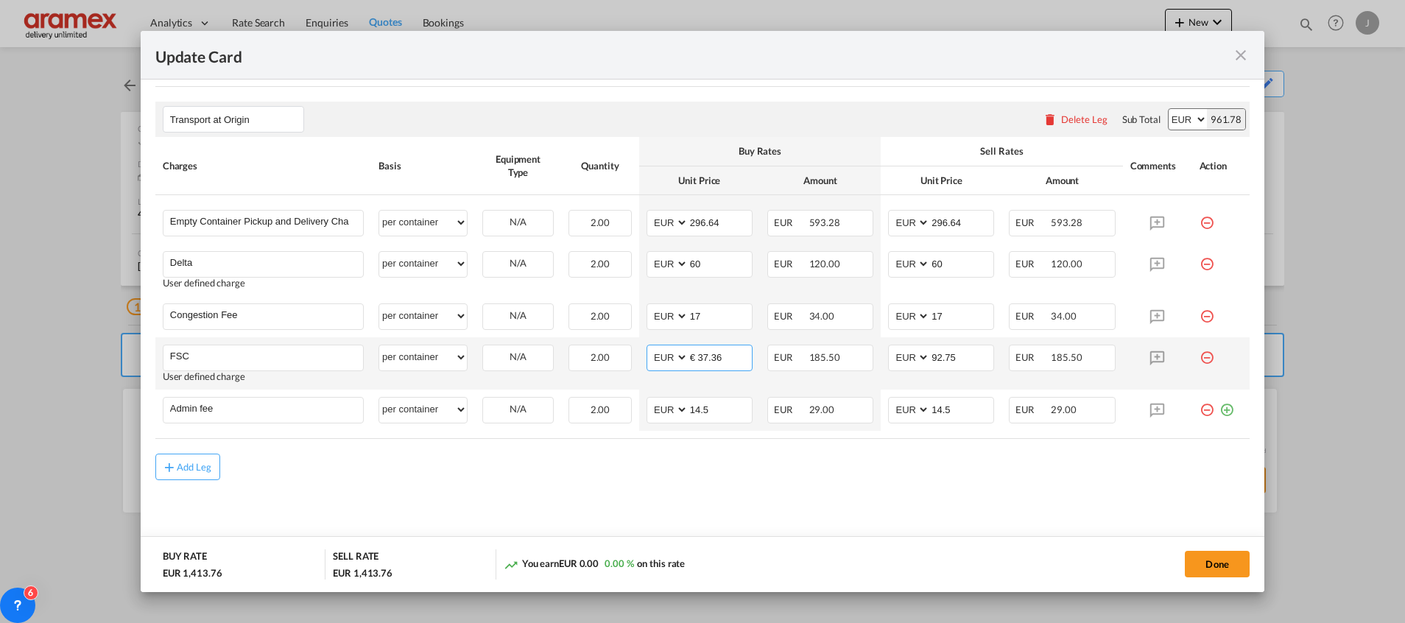
click at [696, 357] on input "€ 37.36" at bounding box center [720, 356] width 63 height 22
click at [704, 365] on input "37.36" at bounding box center [720, 356] width 63 height 22
type input "37.36"
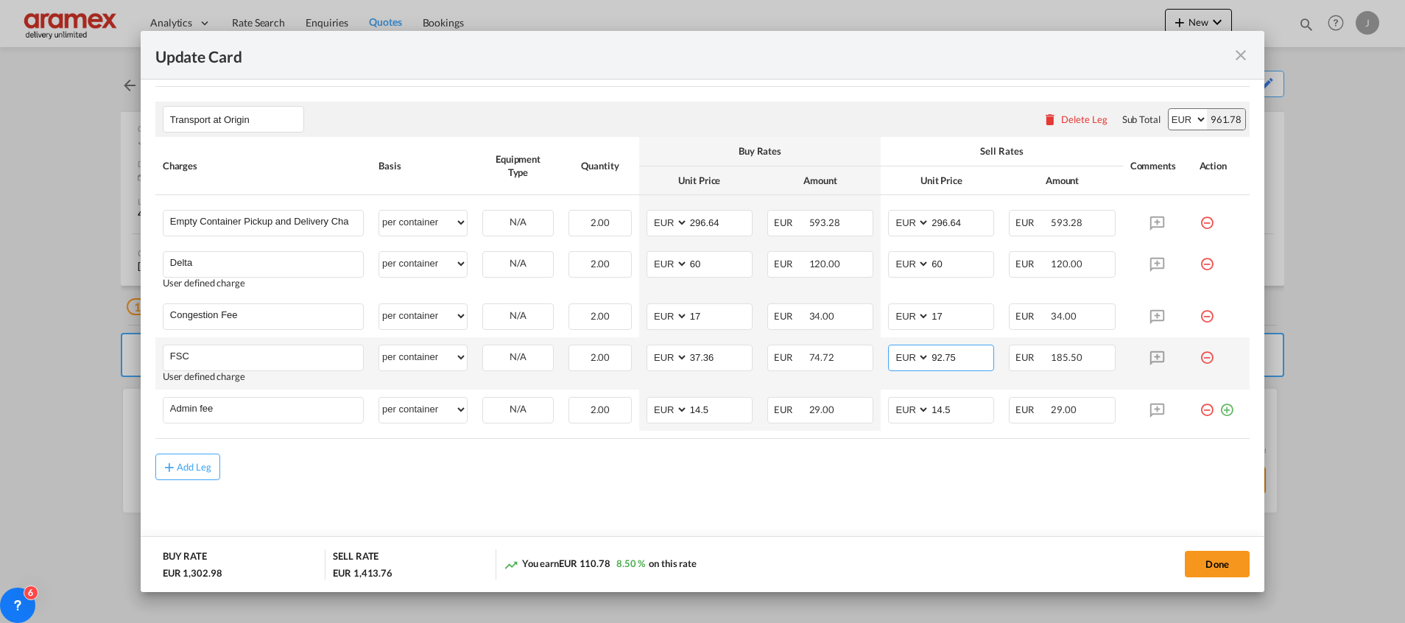
click at [940, 357] on input "92.75" at bounding box center [961, 356] width 63 height 22
click at [939, 357] on input "92.75" at bounding box center [961, 356] width 63 height 22
paste input "37.36"
type input "37.36"
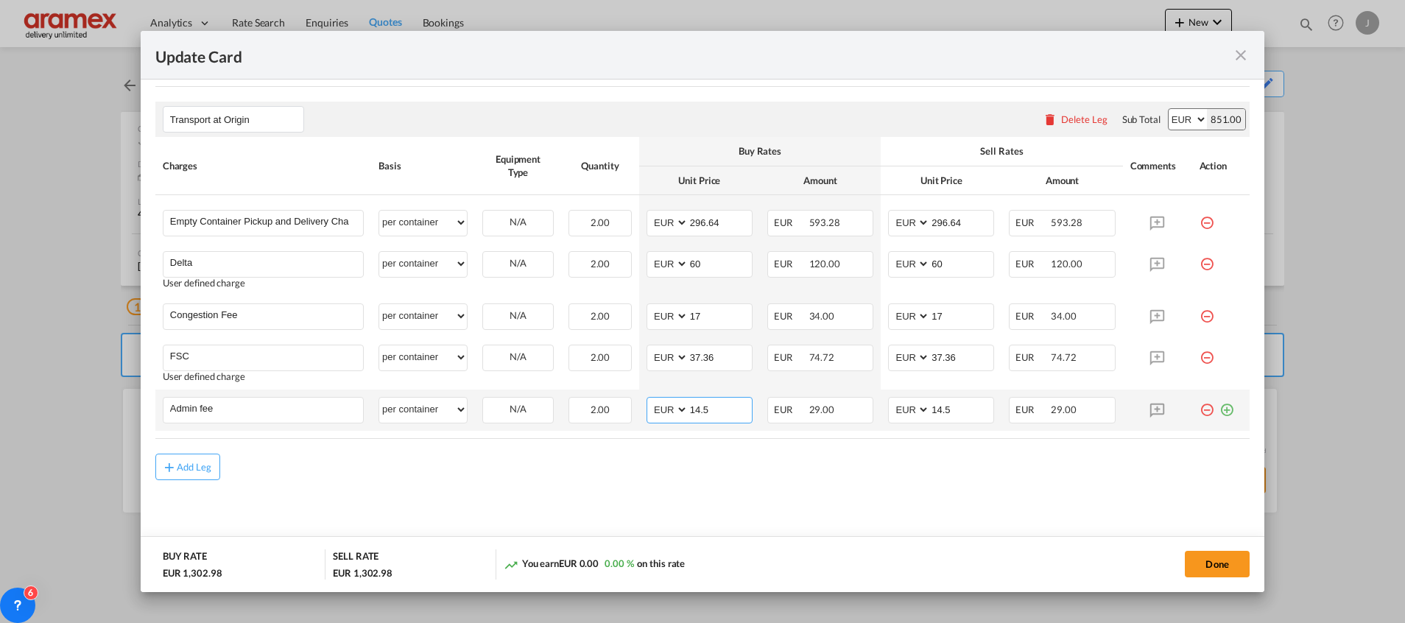
drag, startPoint x: 697, startPoint y: 411, endPoint x: 673, endPoint y: 412, distance: 24.3
click at [673, 412] on md-input-container "AED AFN ALL AMD ANG AOA ARS AUD AWG AZN BAM BBD BDT BGN BHD BIF BMD BND [PERSON…" at bounding box center [700, 410] width 106 height 27
type input "25"
drag, startPoint x: 920, startPoint y: 407, endPoint x: 864, endPoint y: 407, distance: 56.0
click at [864, 407] on tr "Admin fee Please Enter User Defined Charges Cannot Be Published per equipment p…" at bounding box center [702, 410] width 1094 height 41
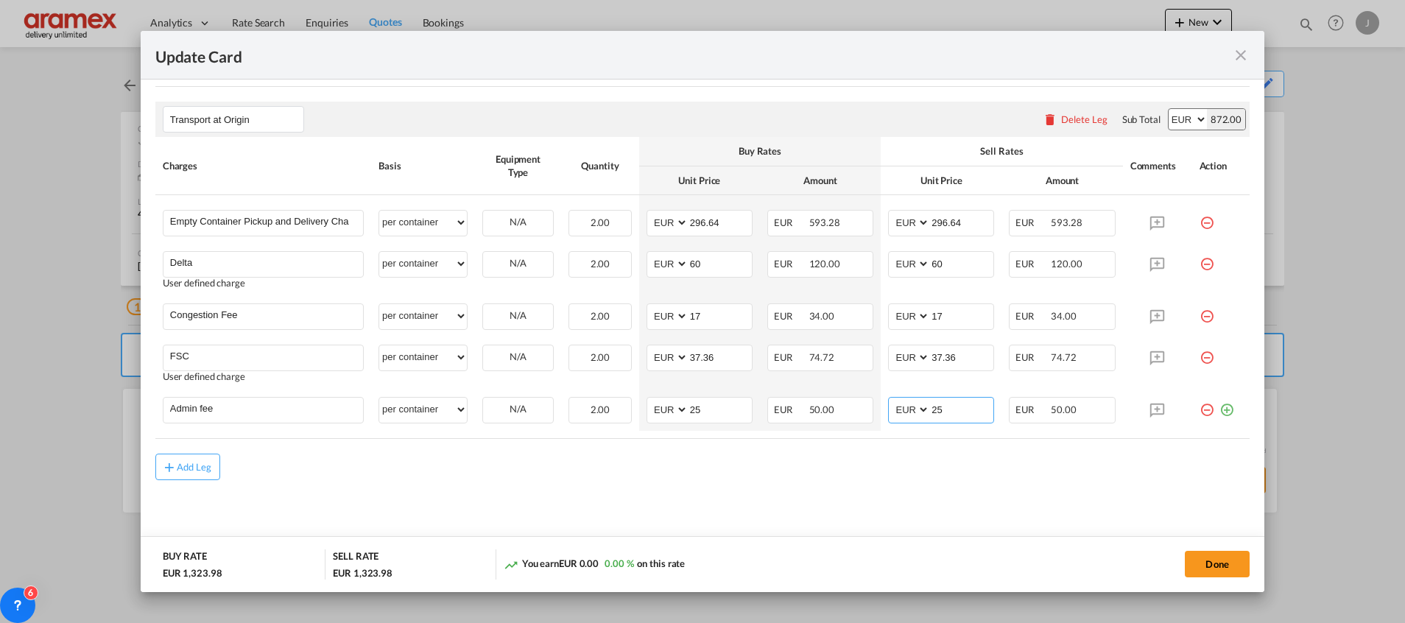
type input "25"
click at [812, 546] on md-dialog-actions "BUY RATE EUR 1,323.98 SELL RATE EUR 1,323.98 You earn EUR 0.00 0.00 % on this r…" at bounding box center [703, 564] width 1124 height 56
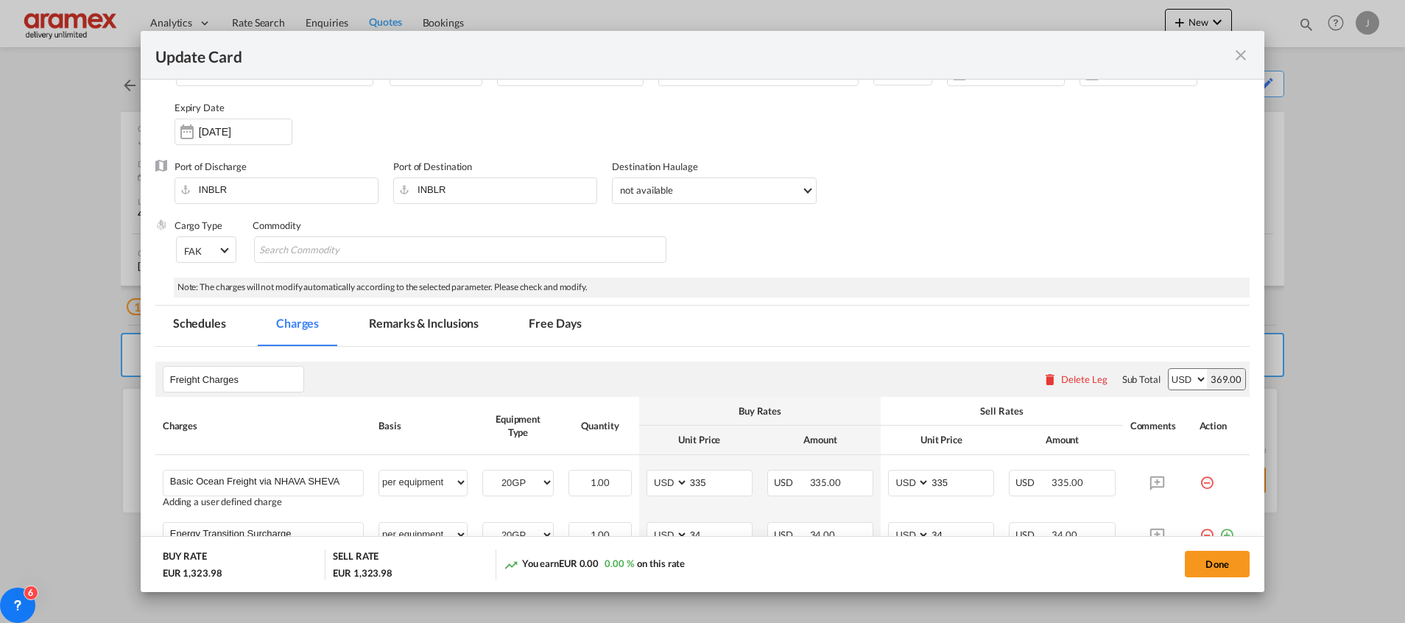
scroll to position [0, 0]
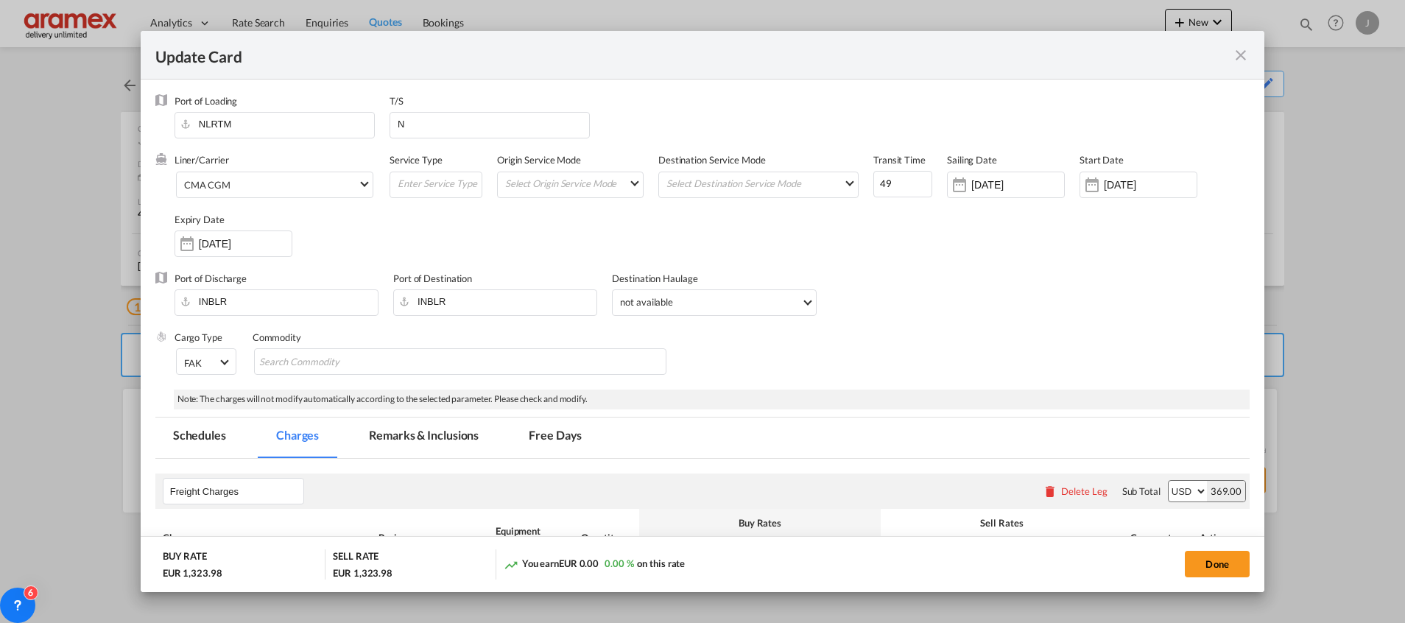
click at [410, 440] on md-tab-item "Remarks & Inclusions" at bounding box center [423, 438] width 145 height 41
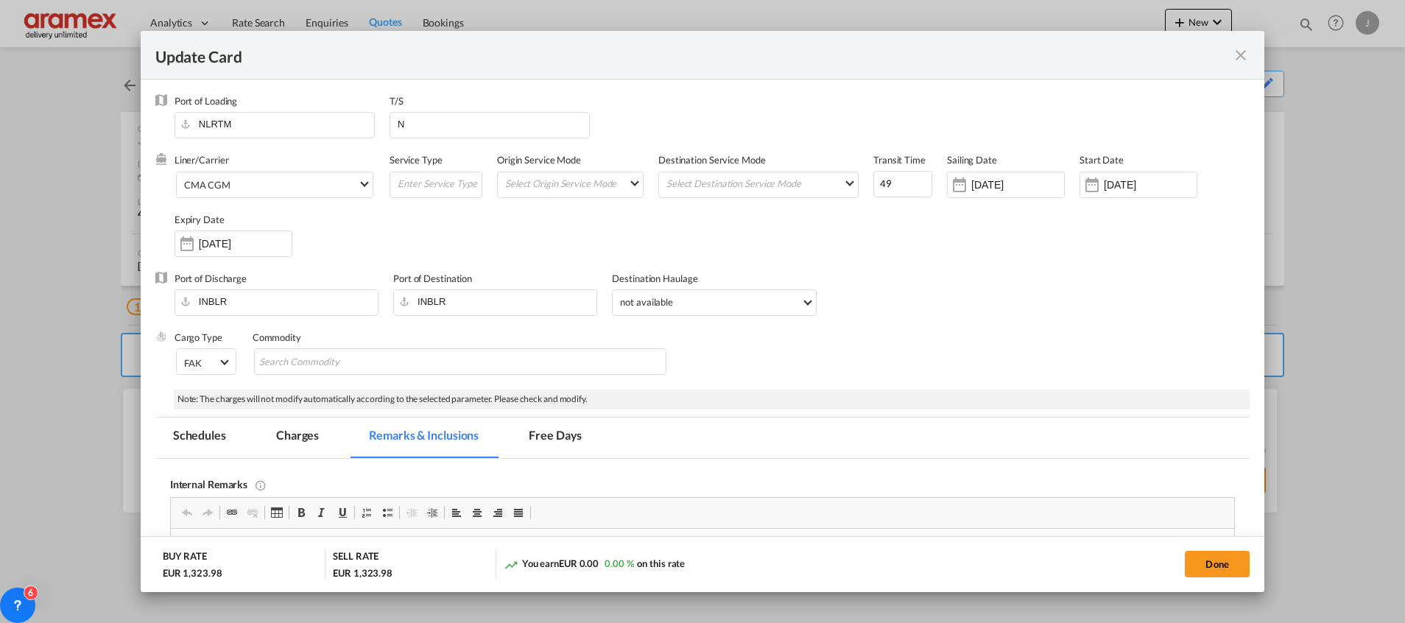
scroll to position [221, 0]
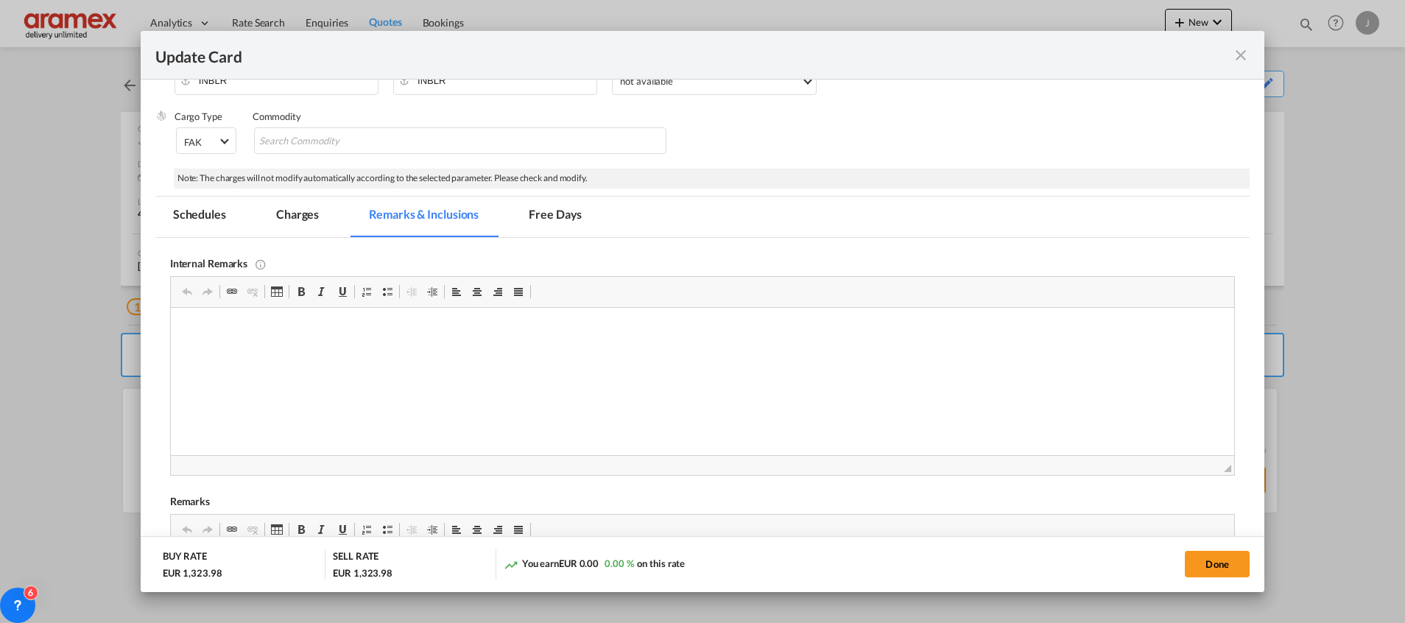
click at [285, 211] on md-tab-item "Charges" at bounding box center [298, 217] width 78 height 41
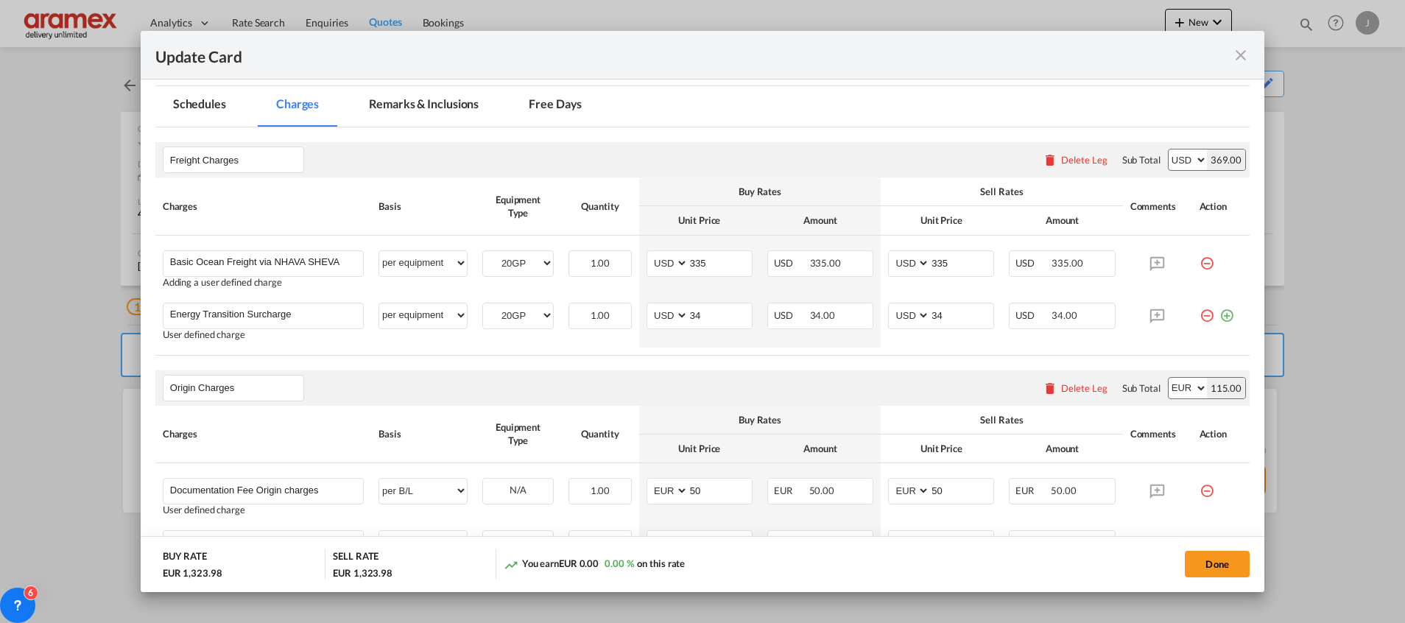
scroll to position [0, 0]
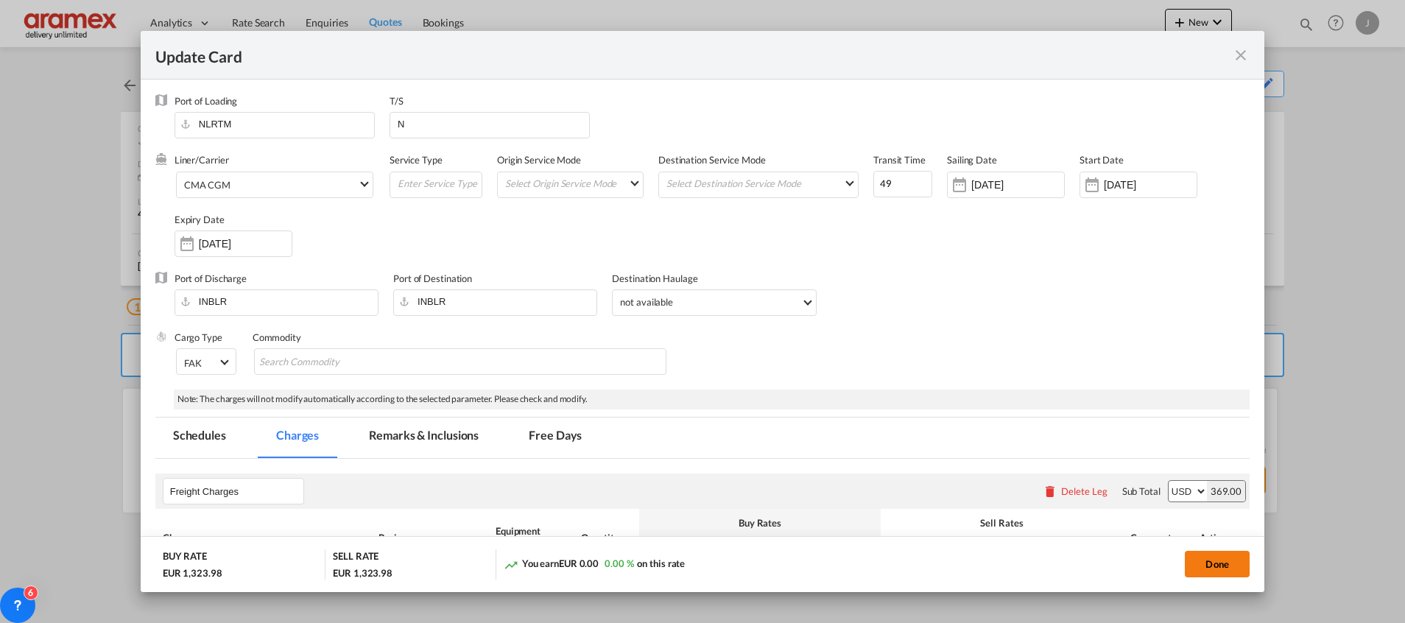
click at [1214, 556] on button "Done" at bounding box center [1217, 564] width 65 height 27
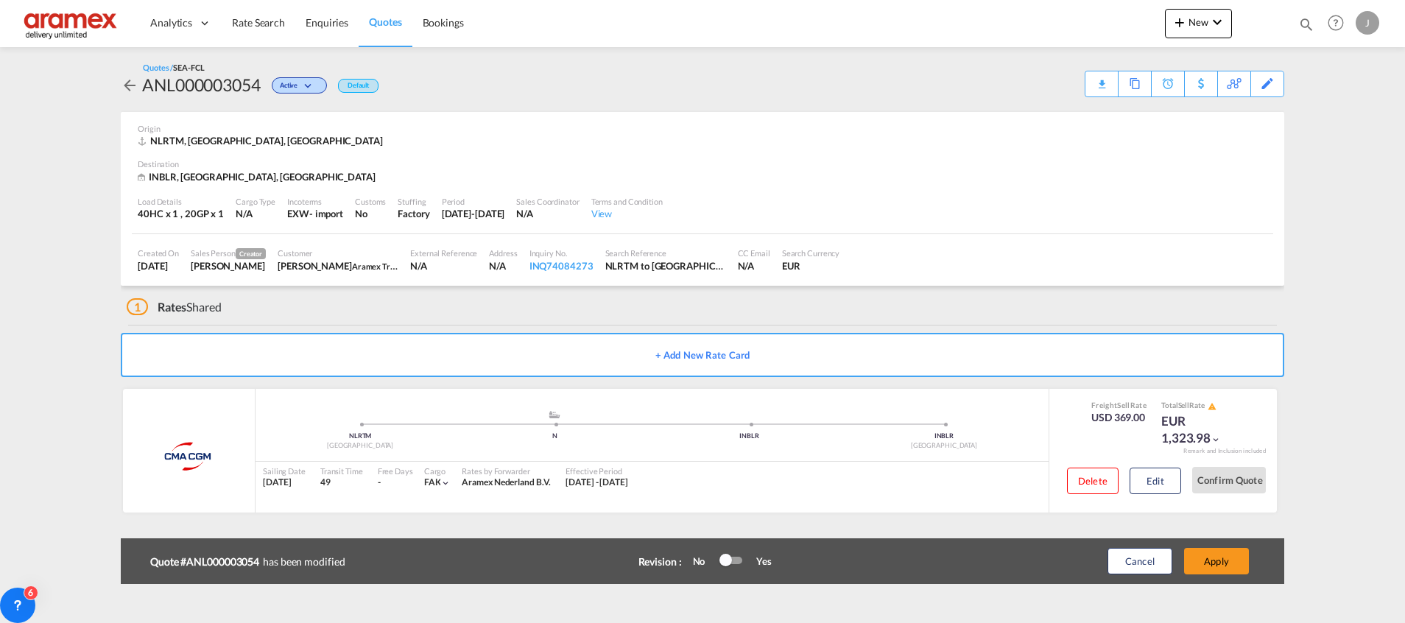
click at [1214, 556] on button "Apply" at bounding box center [1216, 561] width 65 height 27
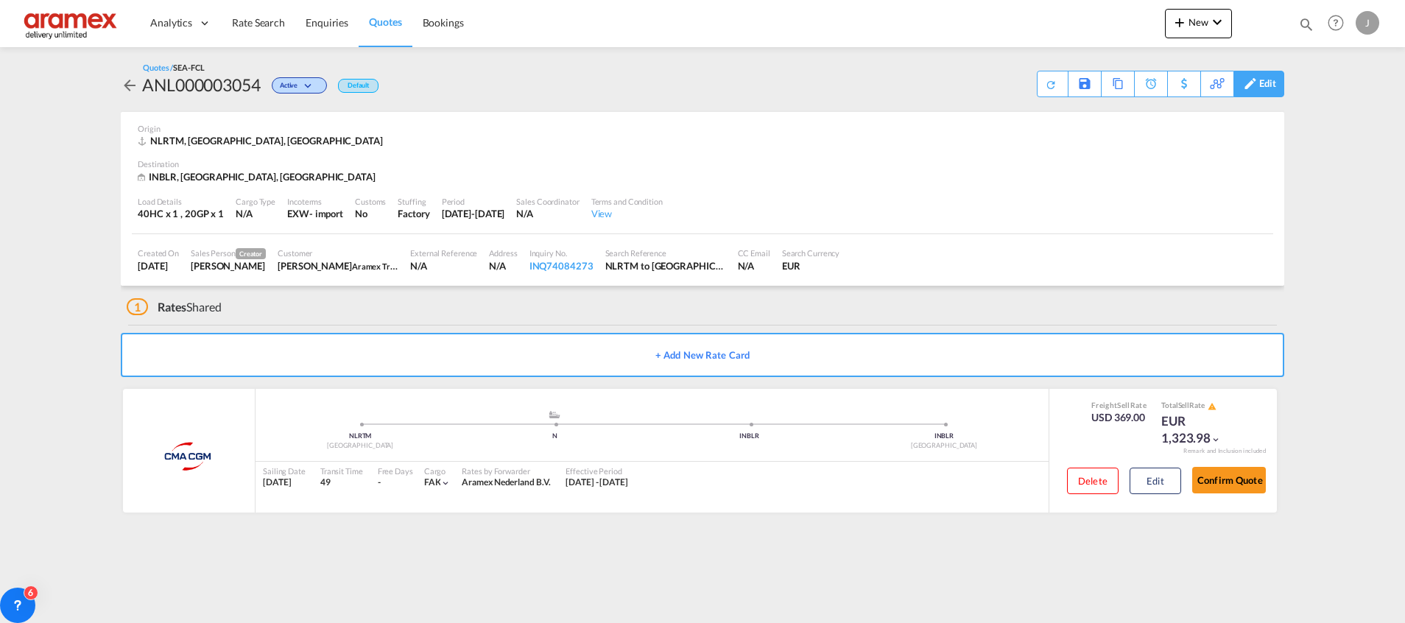
click at [1270, 83] on div "Edit" at bounding box center [1267, 83] width 17 height 25
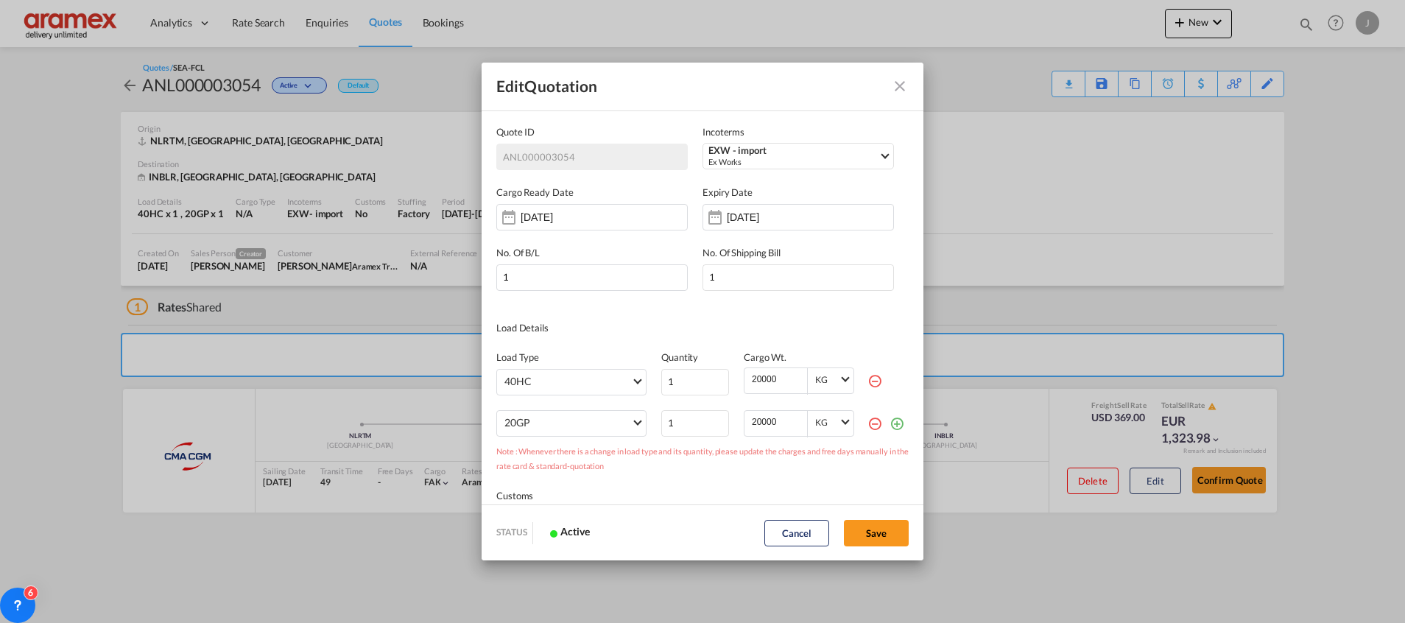
click at [868, 382] on md-icon "icon-minus-circle-outline red-400-fg" at bounding box center [875, 380] width 15 height 15
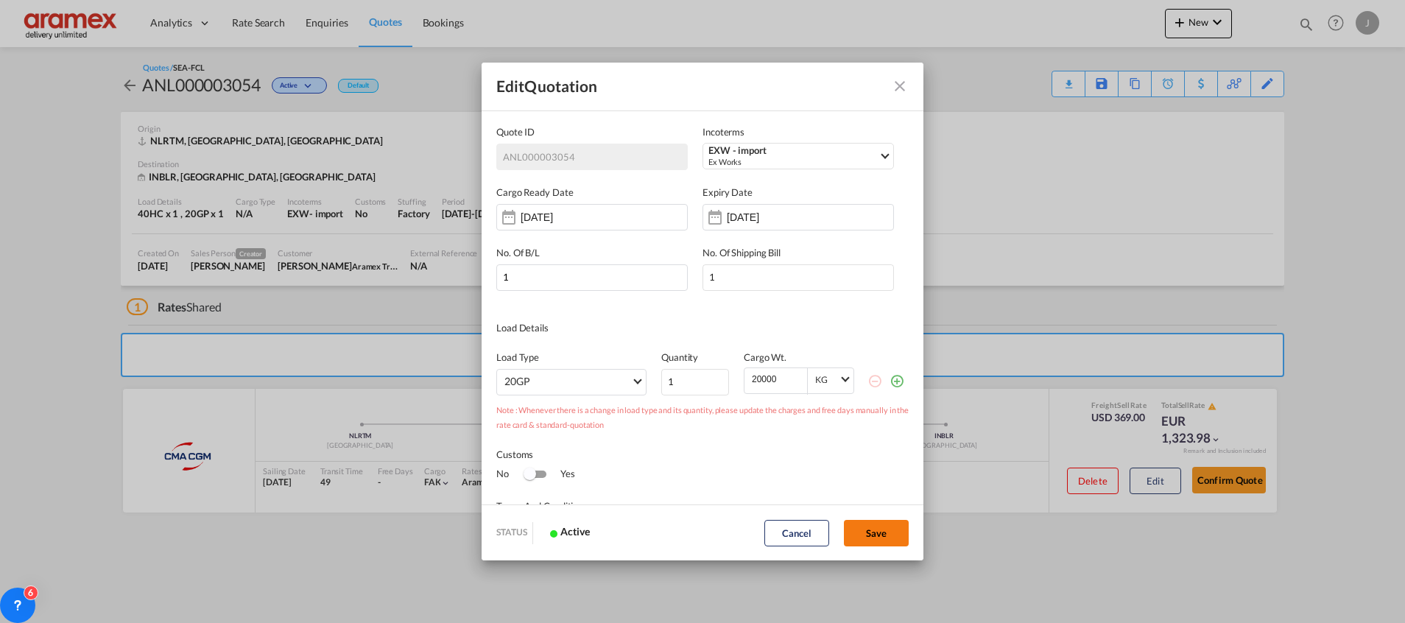
click at [872, 525] on button "Save" at bounding box center [876, 533] width 65 height 27
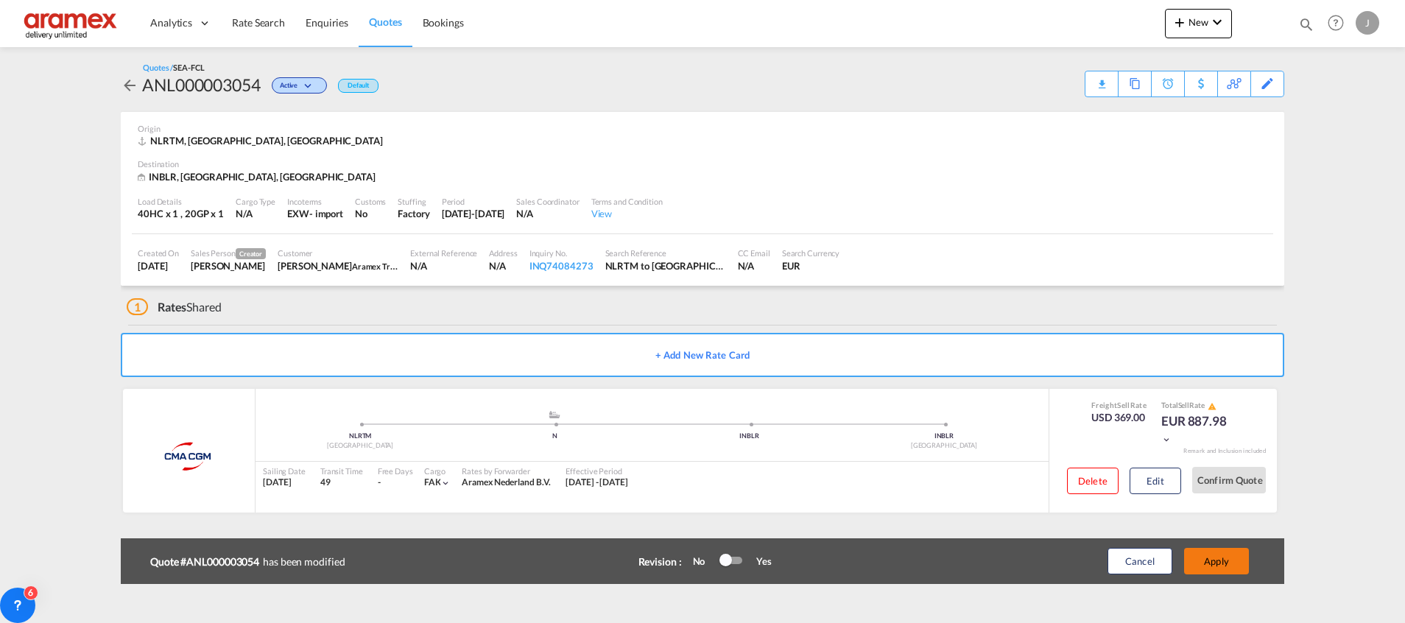
click at [1224, 553] on button "Apply" at bounding box center [1216, 561] width 65 height 27
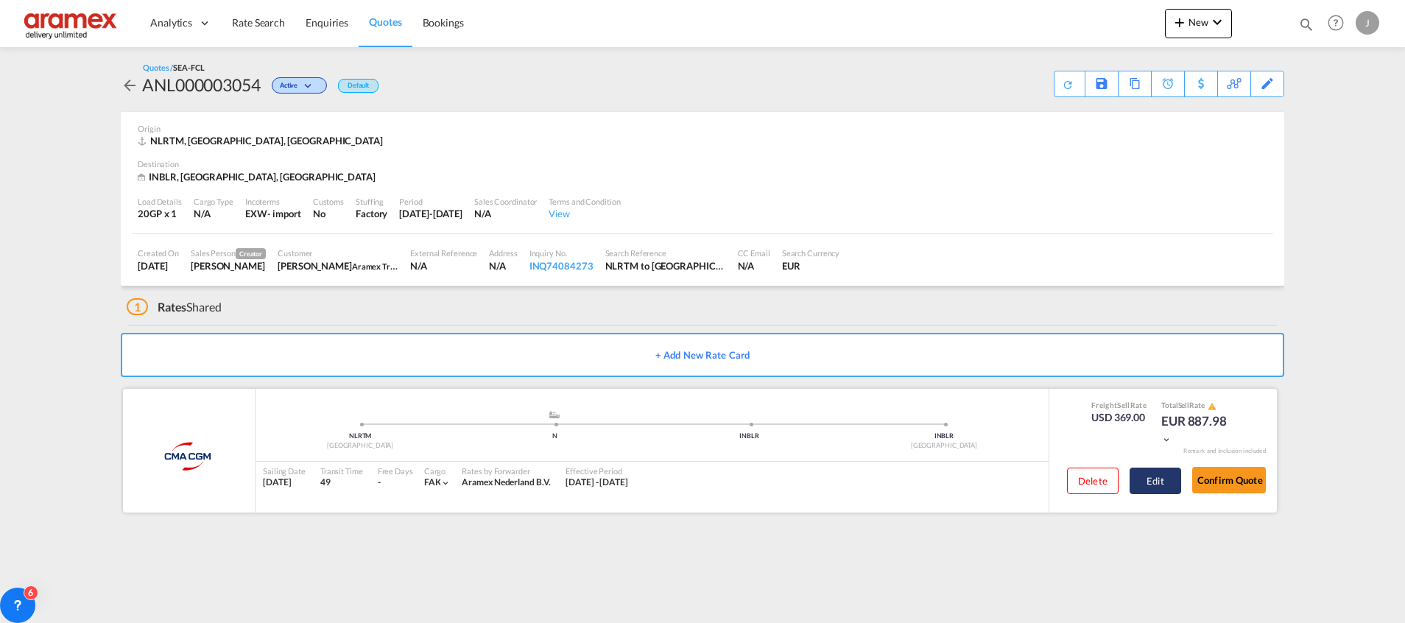
click at [1153, 482] on button "Edit" at bounding box center [1156, 481] width 52 height 27
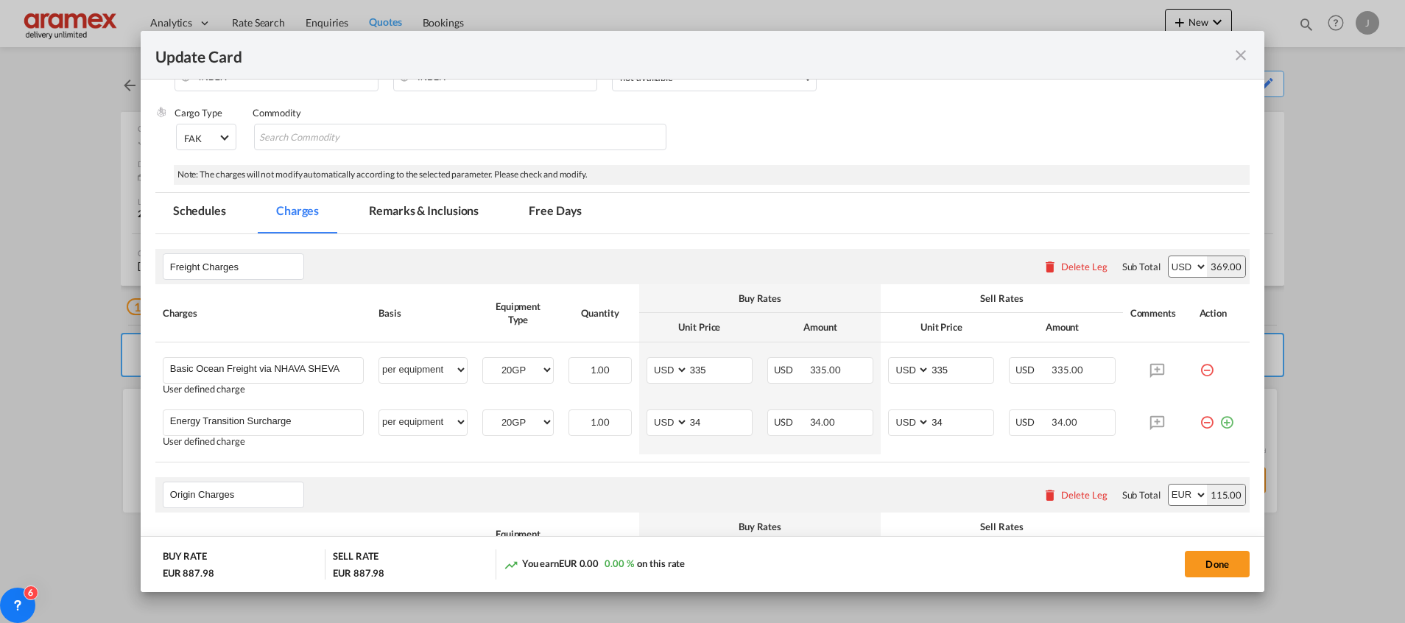
scroll to position [331, 0]
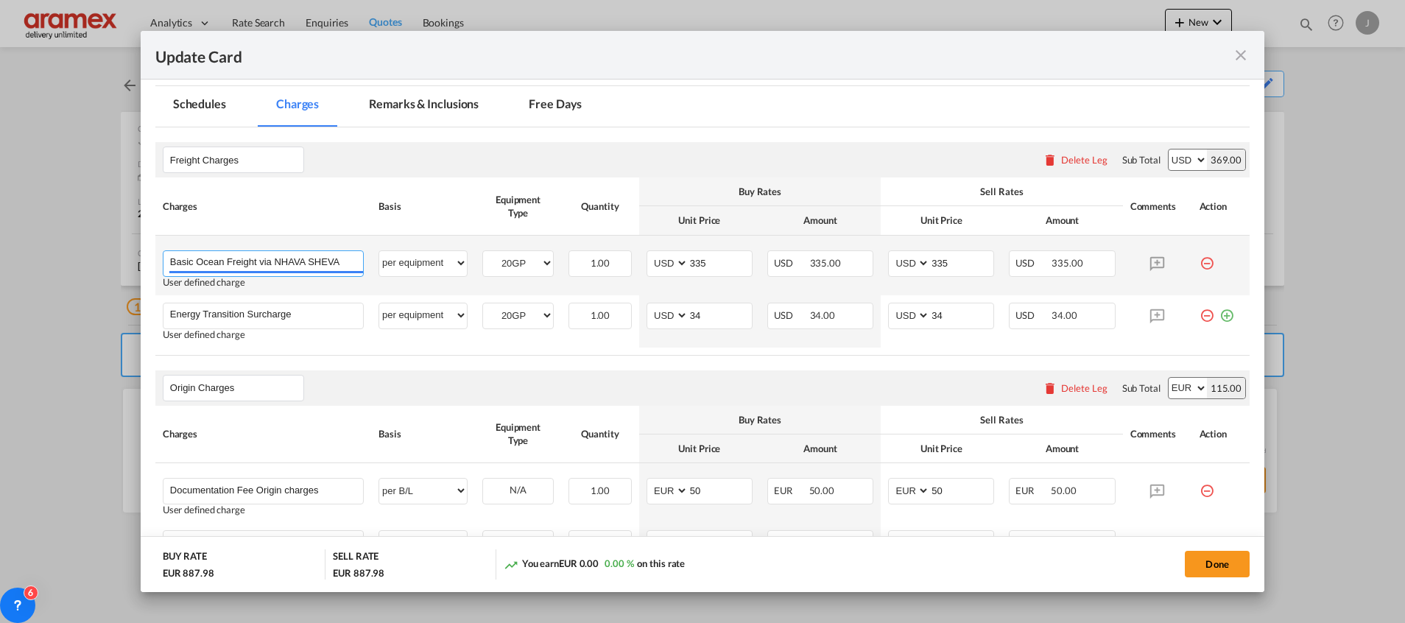
drag, startPoint x: 258, startPoint y: 263, endPoint x: 359, endPoint y: 264, distance: 100.9
click at [359, 264] on input "Basic Ocean Freight via NHAVA SHEVA" at bounding box center [266, 262] width 193 height 22
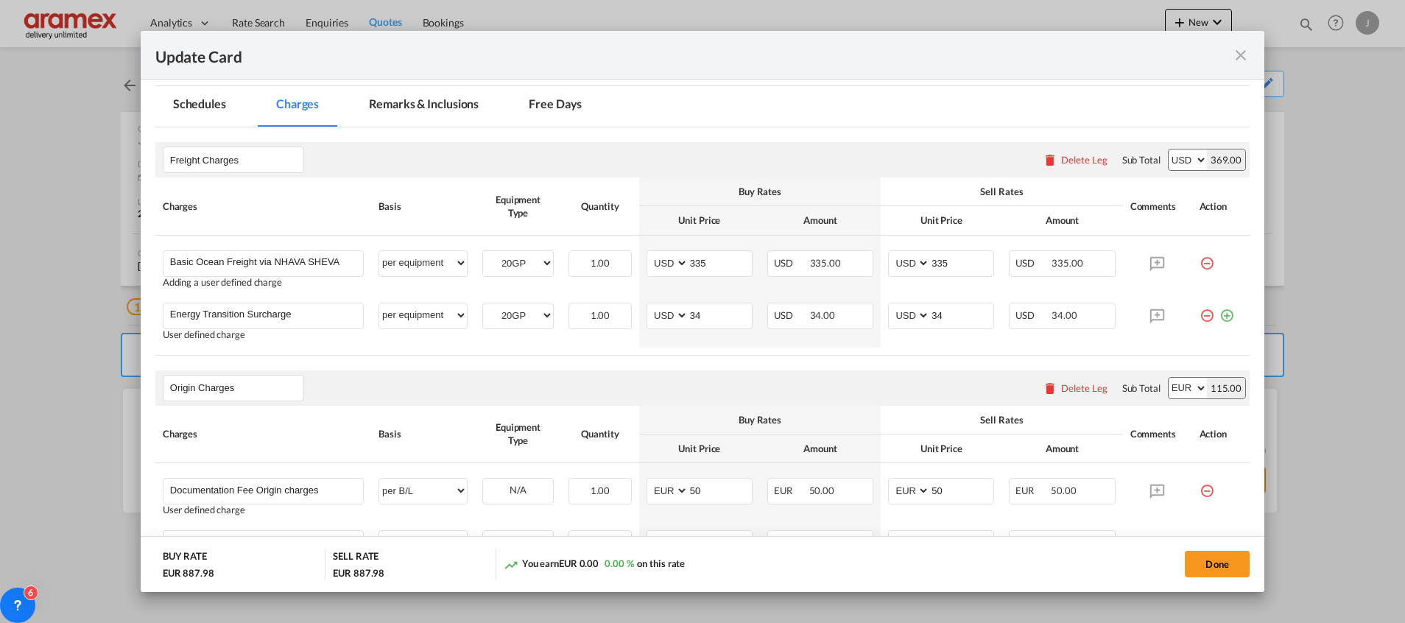
click at [1238, 41] on div "Update Card" at bounding box center [703, 55] width 1124 height 49
click at [1234, 56] on md-icon "icon-close fg-AAA8AD m-0 pointer" at bounding box center [1241, 55] width 18 height 18
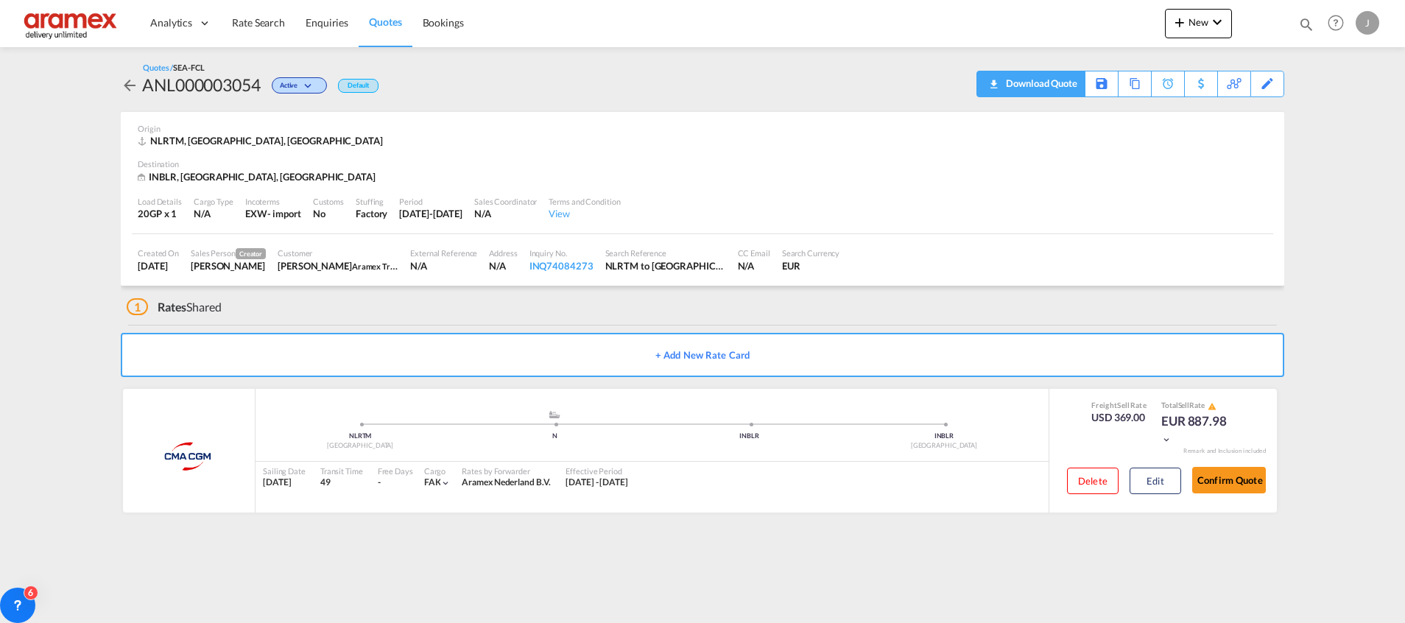
click at [1036, 83] on div "Download Quote" at bounding box center [1039, 83] width 75 height 24
click at [1267, 80] on div "Edit" at bounding box center [1267, 83] width 17 height 25
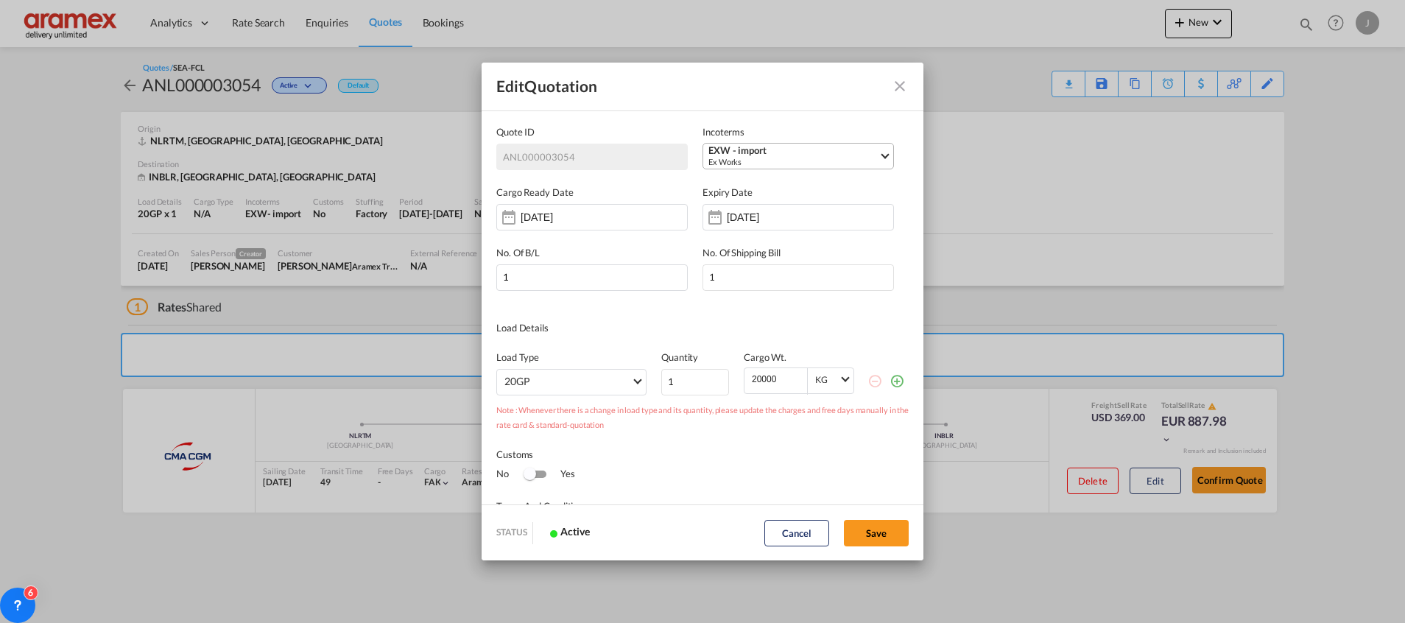
scroll to position [0, 0]
click at [750, 216] on input "[DATE]" at bounding box center [773, 217] width 93 height 12
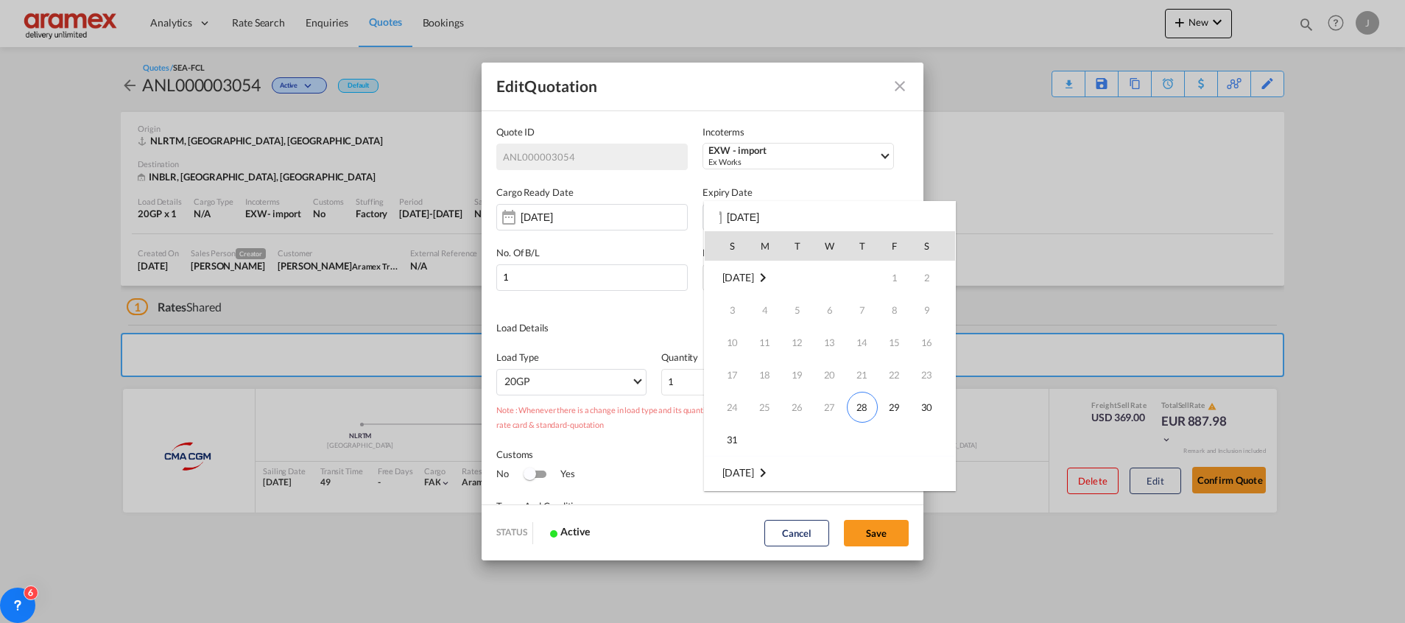
scroll to position [195, 0]
click at [742, 435] on span "28" at bounding box center [732, 439] width 29 height 29
type input "[DATE]"
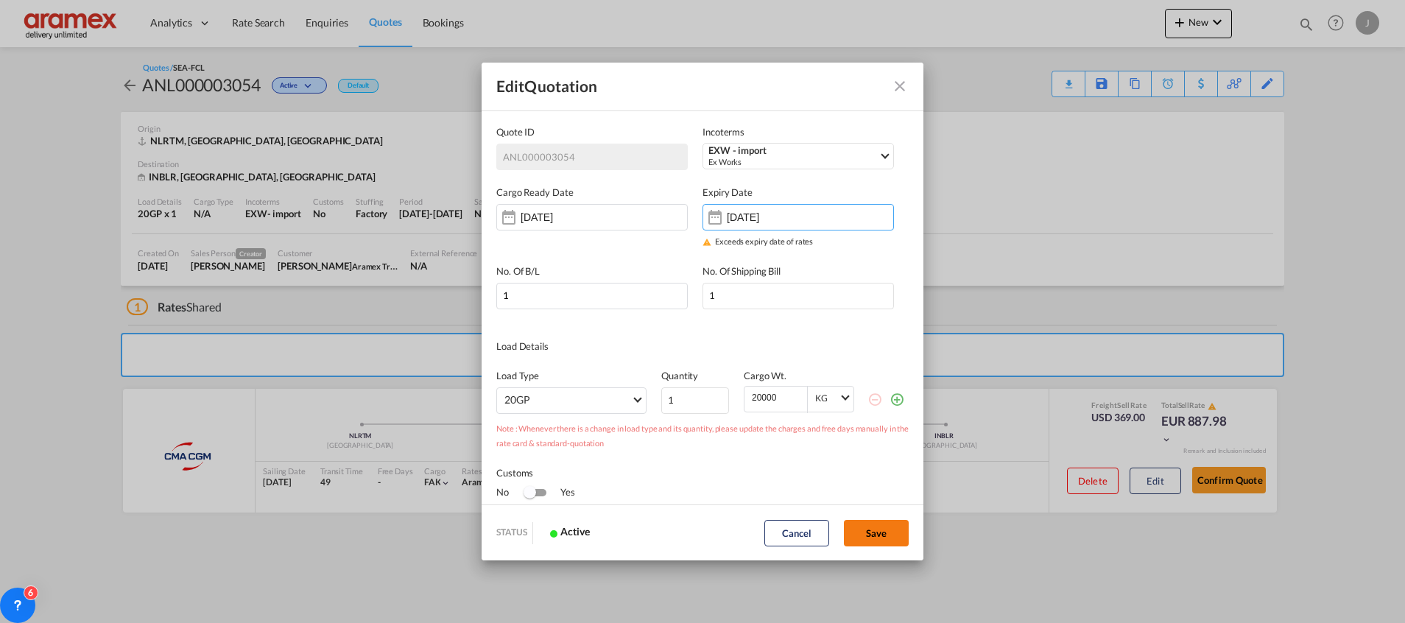
click at [875, 530] on button "Save" at bounding box center [876, 533] width 65 height 27
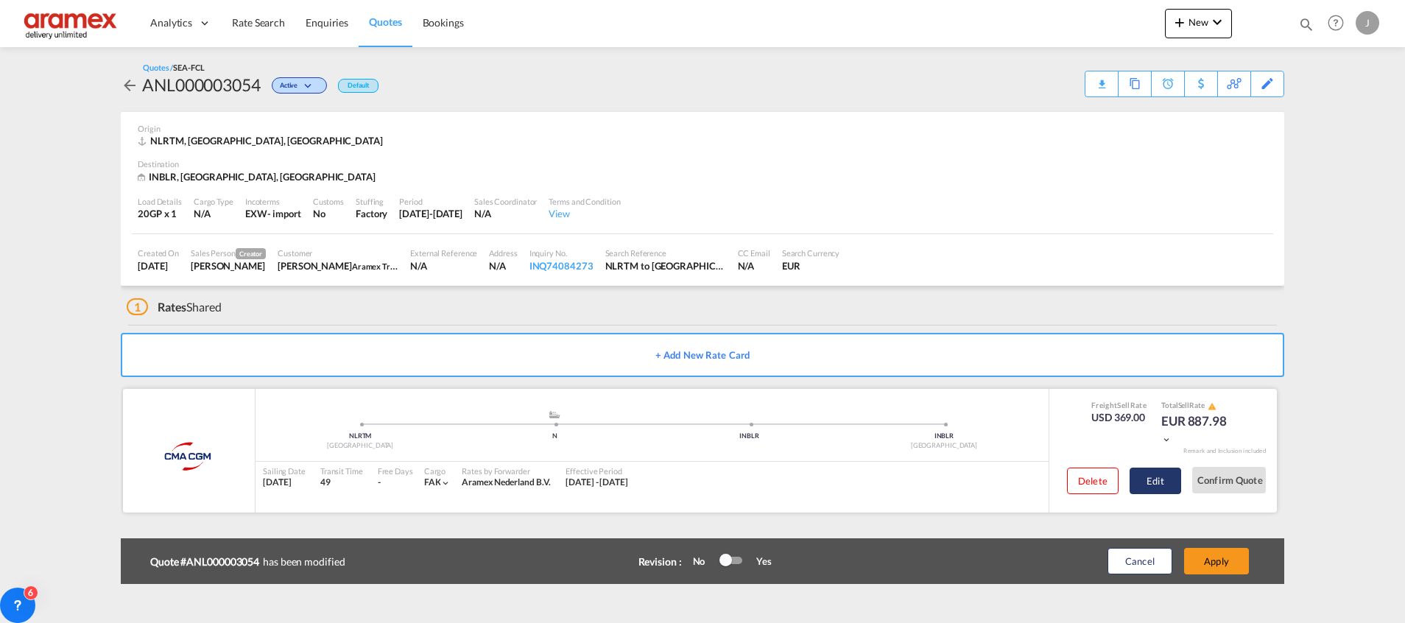
click at [1167, 480] on button "Edit" at bounding box center [1156, 481] width 52 height 27
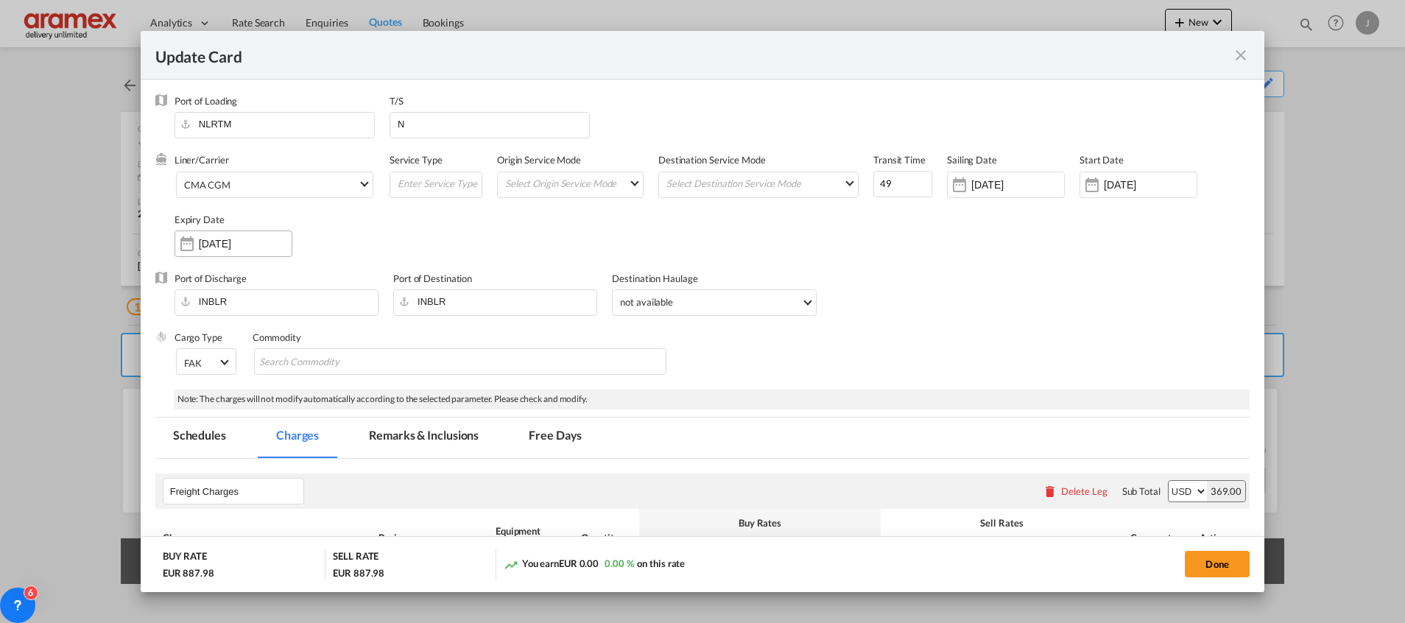
click at [240, 250] on div "[DATE]" at bounding box center [234, 244] width 118 height 27
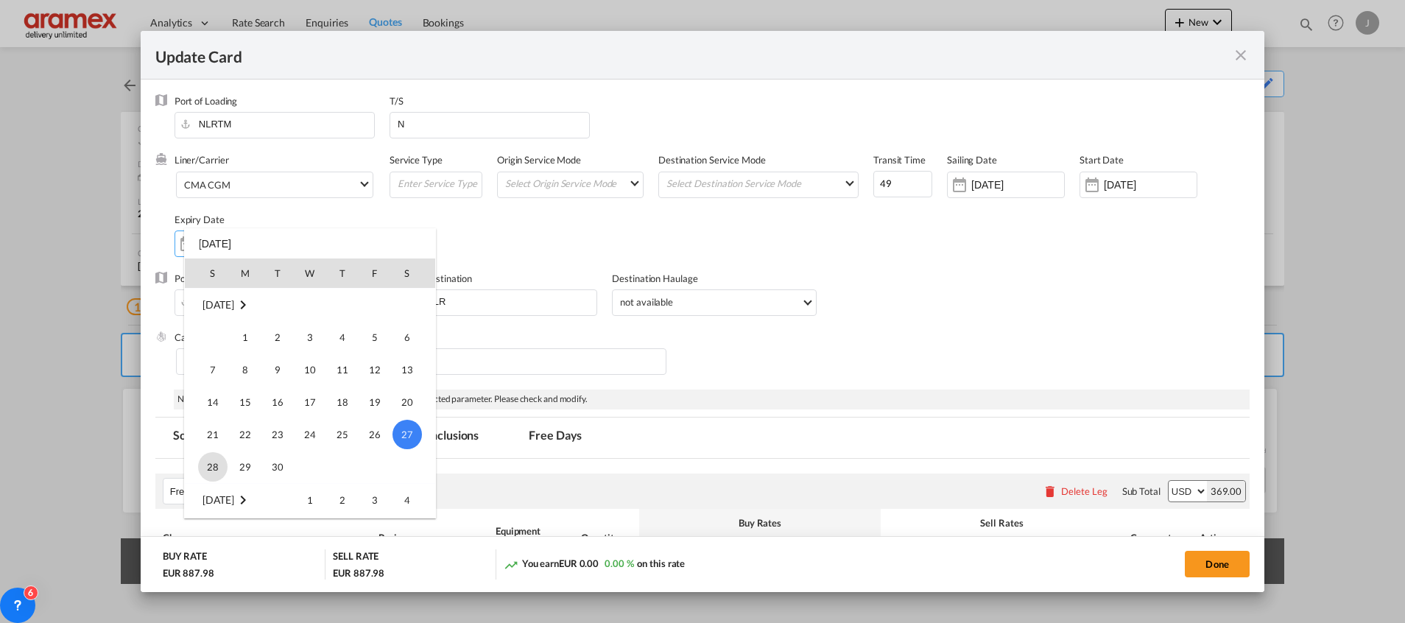
click at [211, 463] on span "28" at bounding box center [212, 466] width 29 height 29
type input "[DATE]"
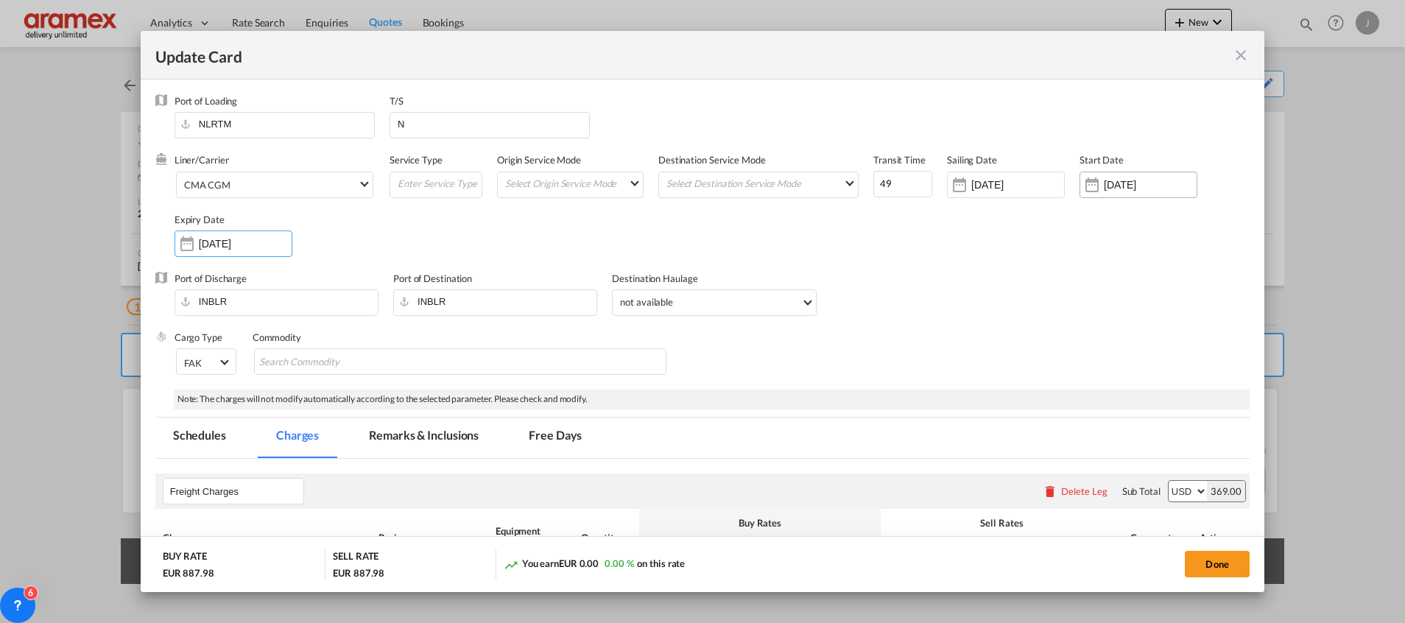
click at [1108, 185] on input "[DATE]" at bounding box center [1150, 185] width 93 height 12
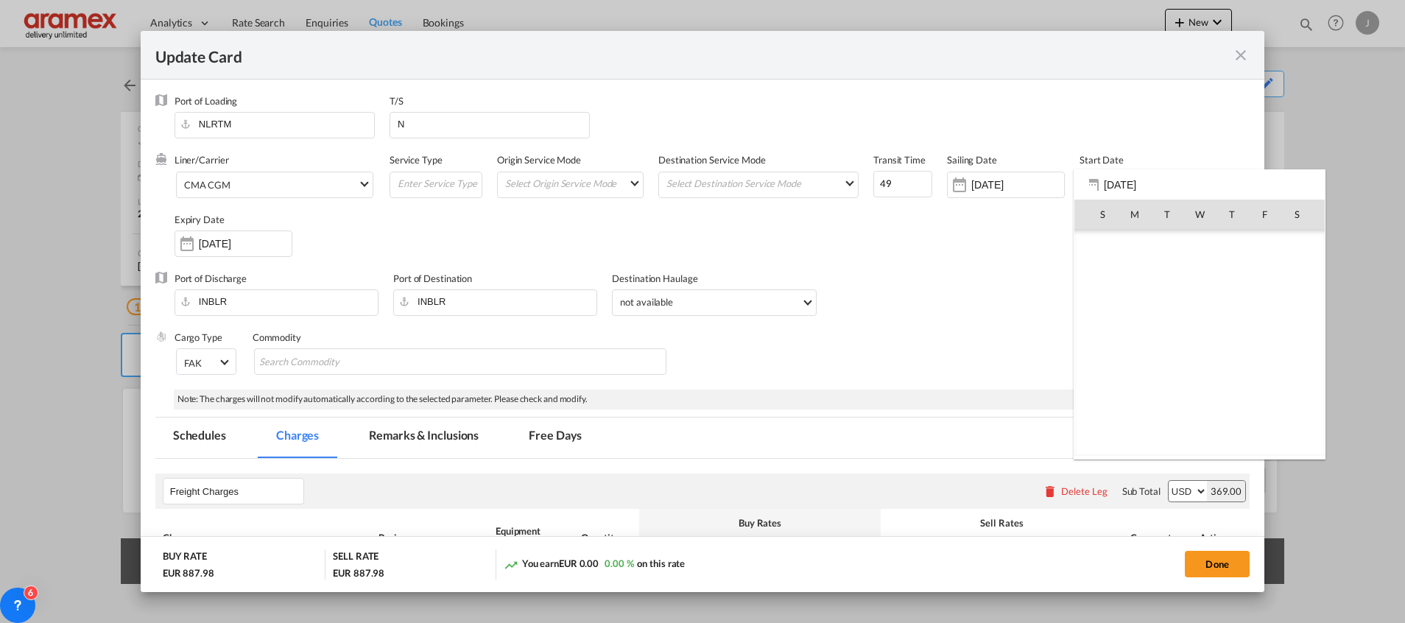
scroll to position [340960, 0]
click at [1239, 378] on span "28" at bounding box center [1232, 375] width 31 height 31
type input "[DATE]"
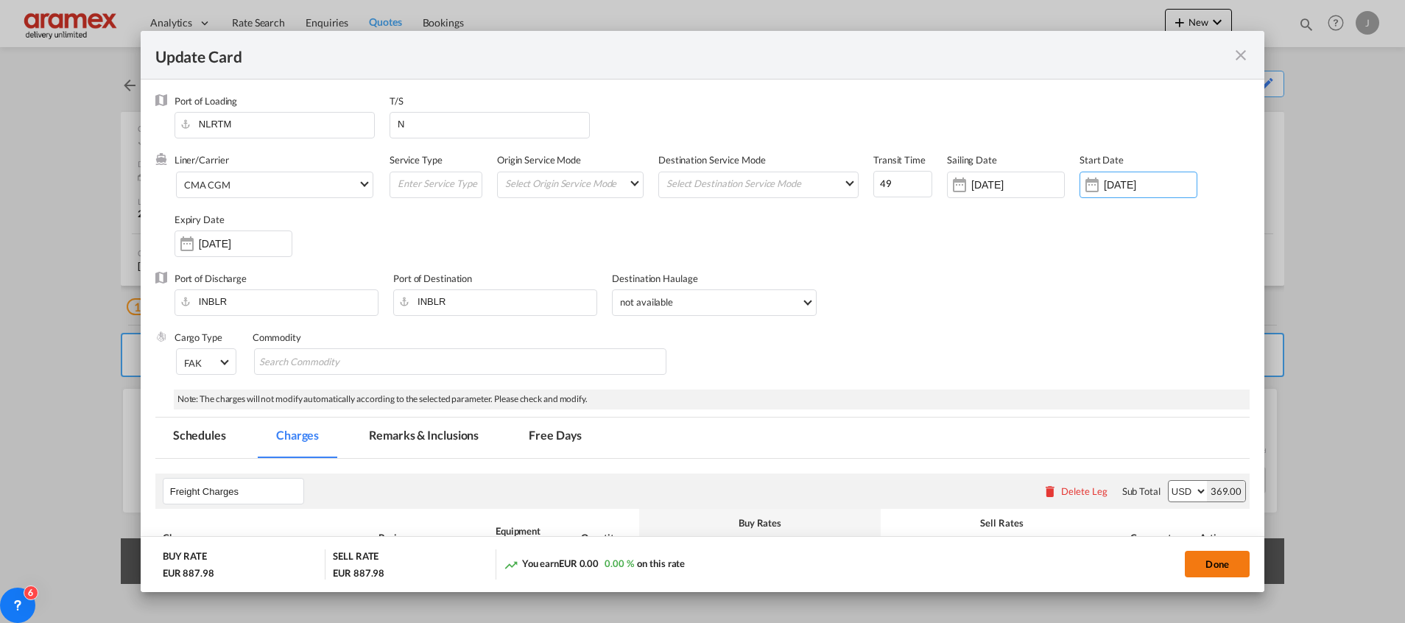
click at [1225, 555] on button "Done" at bounding box center [1217, 564] width 65 height 27
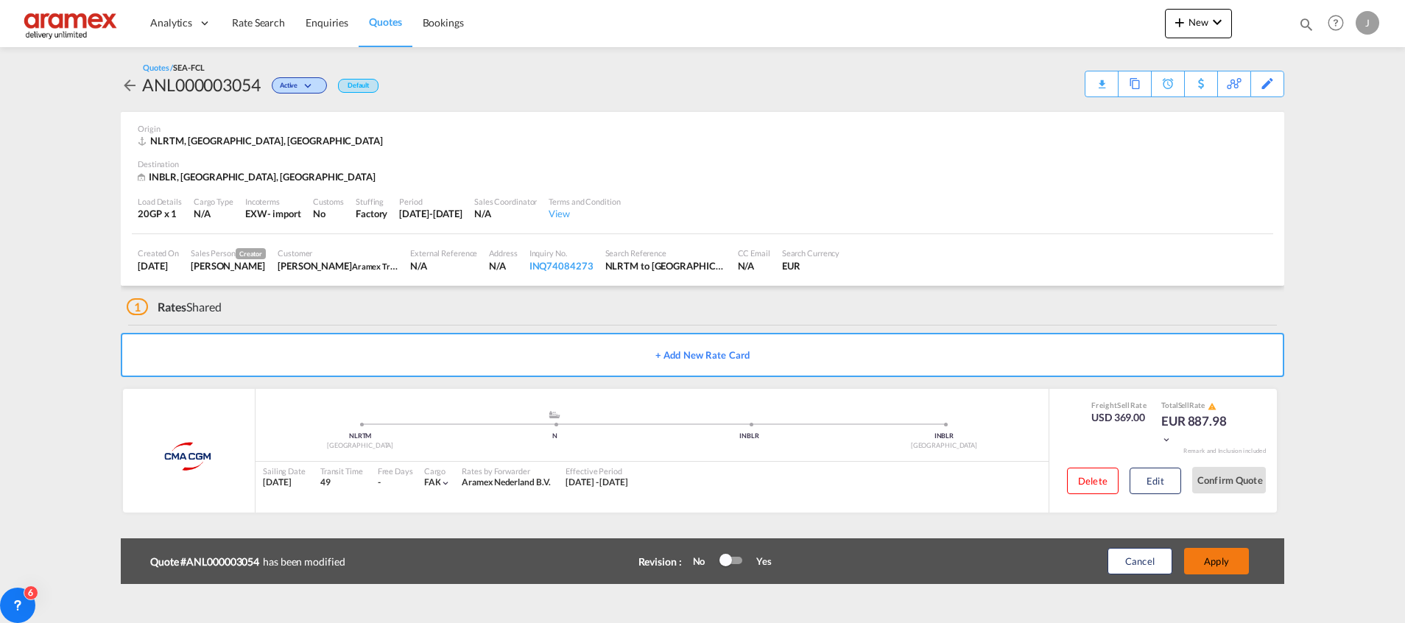
click at [1225, 560] on button "Apply" at bounding box center [1216, 561] width 65 height 27
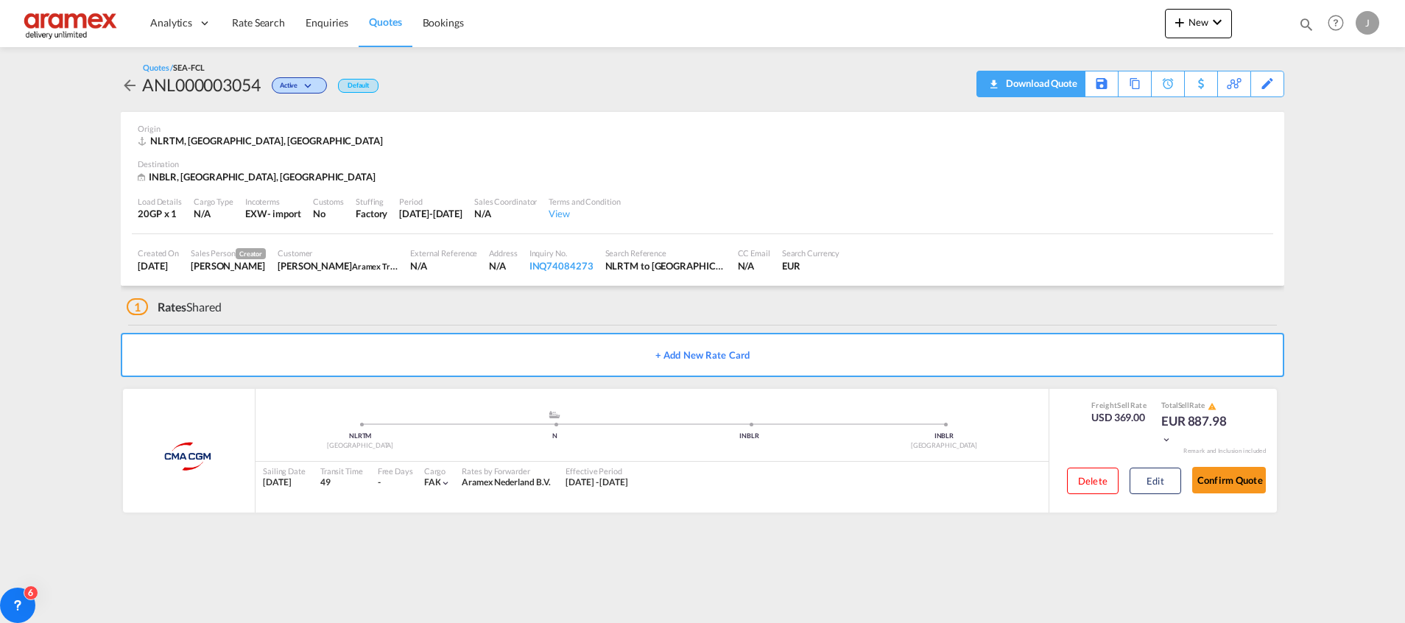
click at [998, 79] on md-icon "icon-download" at bounding box center [994, 79] width 18 height 11
click at [1057, 77] on div "Download Quote" at bounding box center [1039, 83] width 75 height 24
click at [1094, 78] on div "Copy Quote" at bounding box center [1119, 83] width 50 height 25
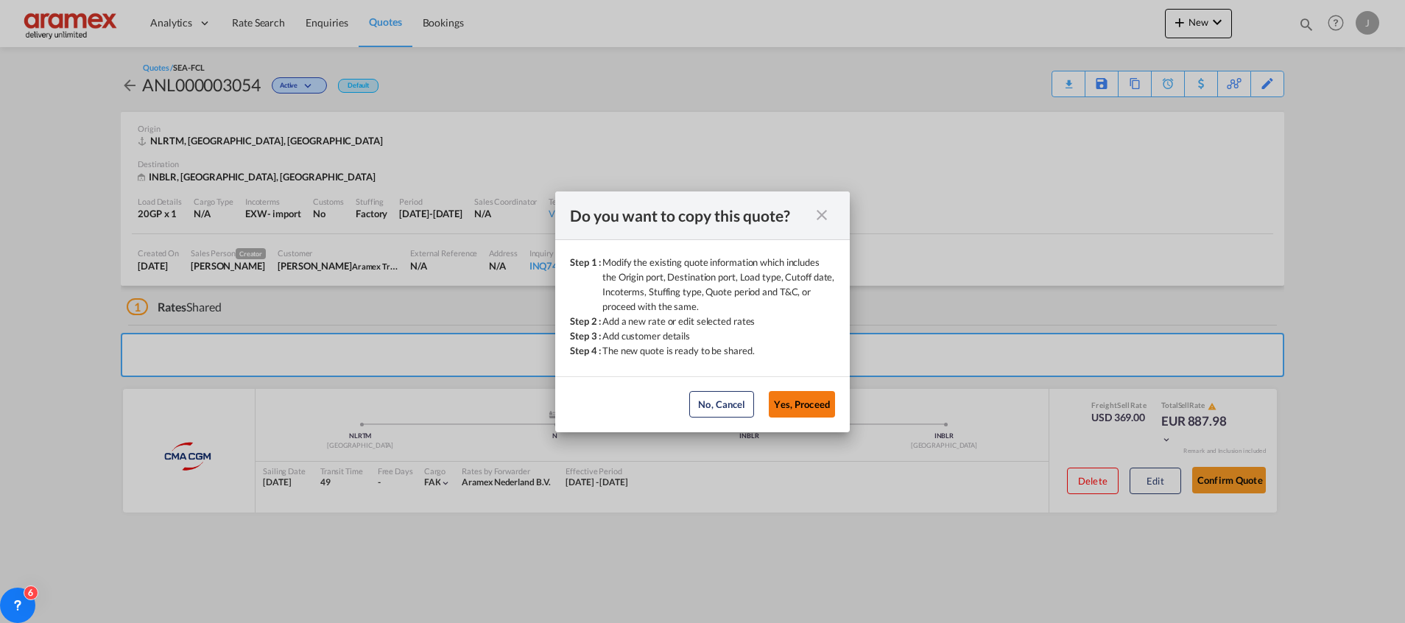
click at [806, 398] on button "Yes, Proceed" at bounding box center [802, 404] width 66 height 27
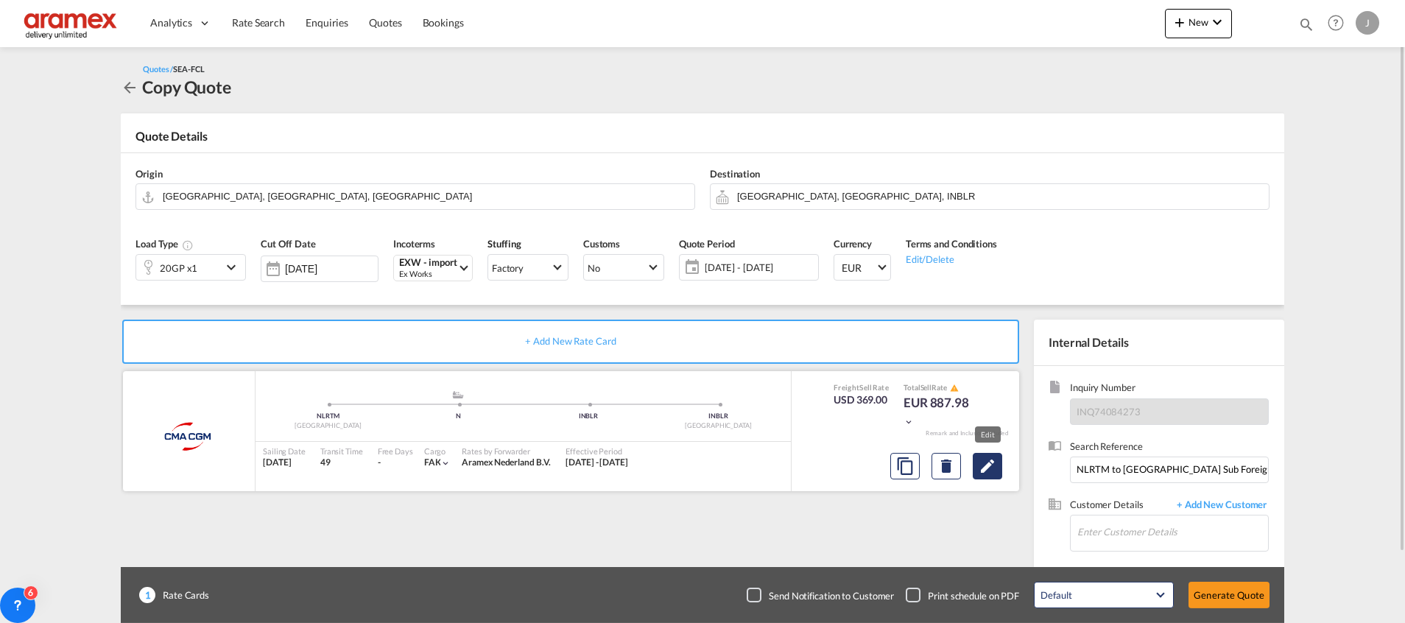
click at [985, 461] on md-icon "Edit" at bounding box center [988, 466] width 18 height 18
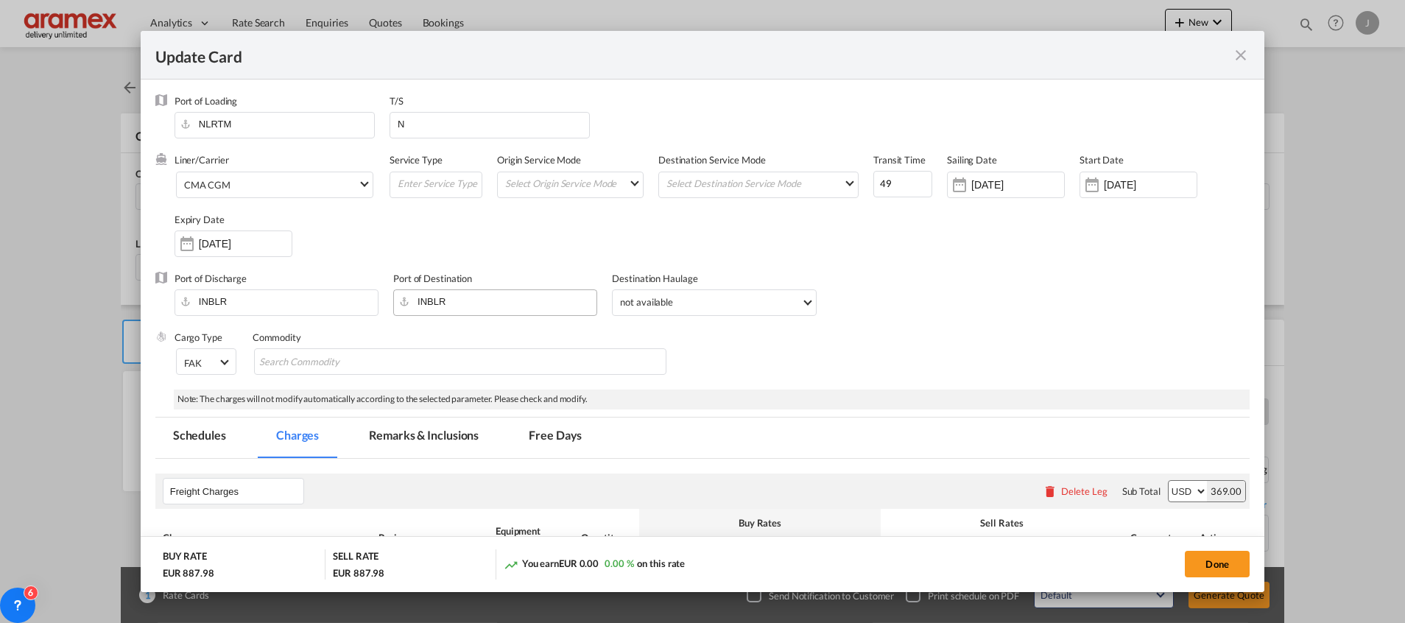
scroll to position [331, 0]
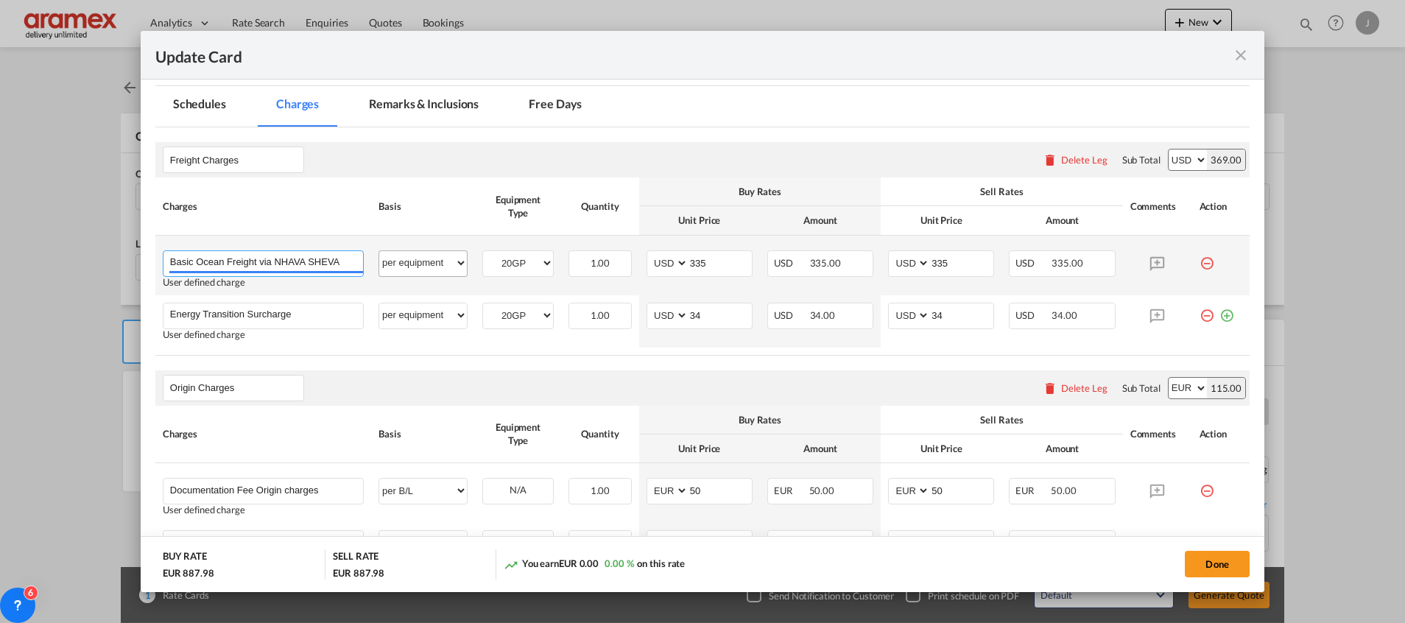
drag, startPoint x: 277, startPoint y: 264, endPoint x: 389, endPoint y: 262, distance: 112.0
click at [389, 262] on tr "Basic Ocean Freight via NHAVA SHEVA Please Enter User Defined Charges Cannot Be…" at bounding box center [702, 266] width 1094 height 60
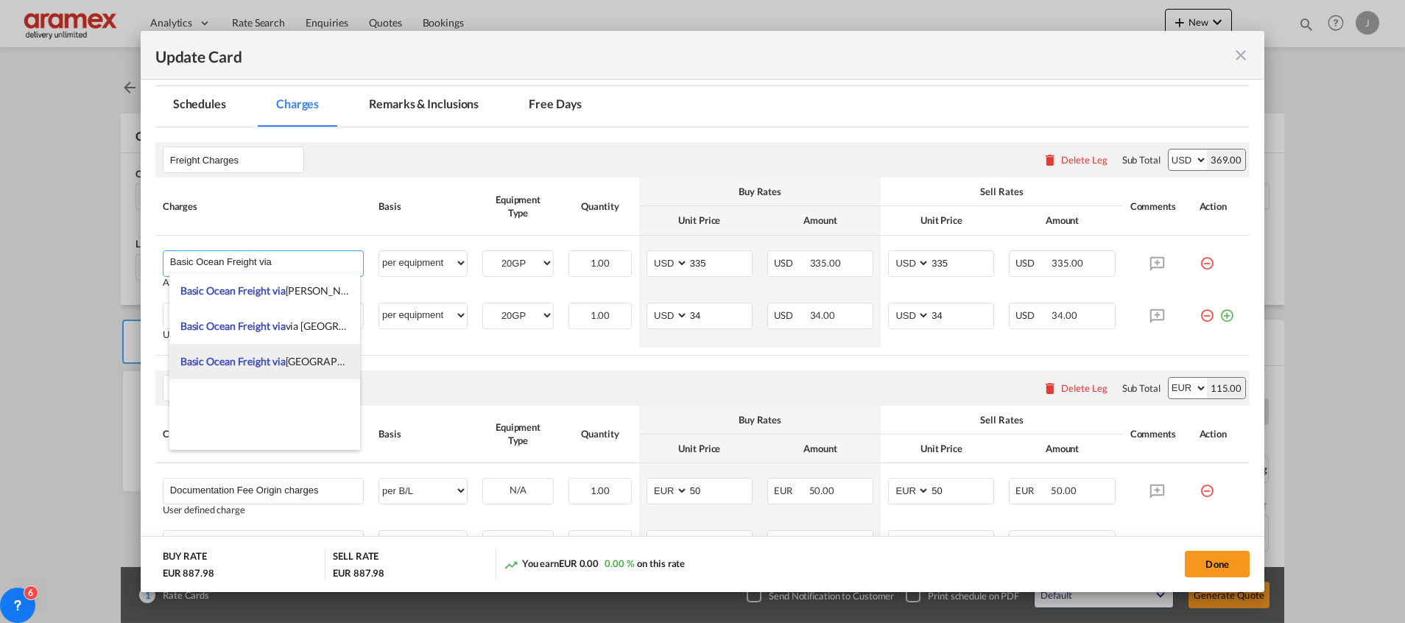
click at [263, 357] on span "Basic Ocean Freight via" at bounding box center [232, 361] width 105 height 13
type input "Basic Ocean Freight via [GEOGRAPHIC_DATA]"
type input "0"
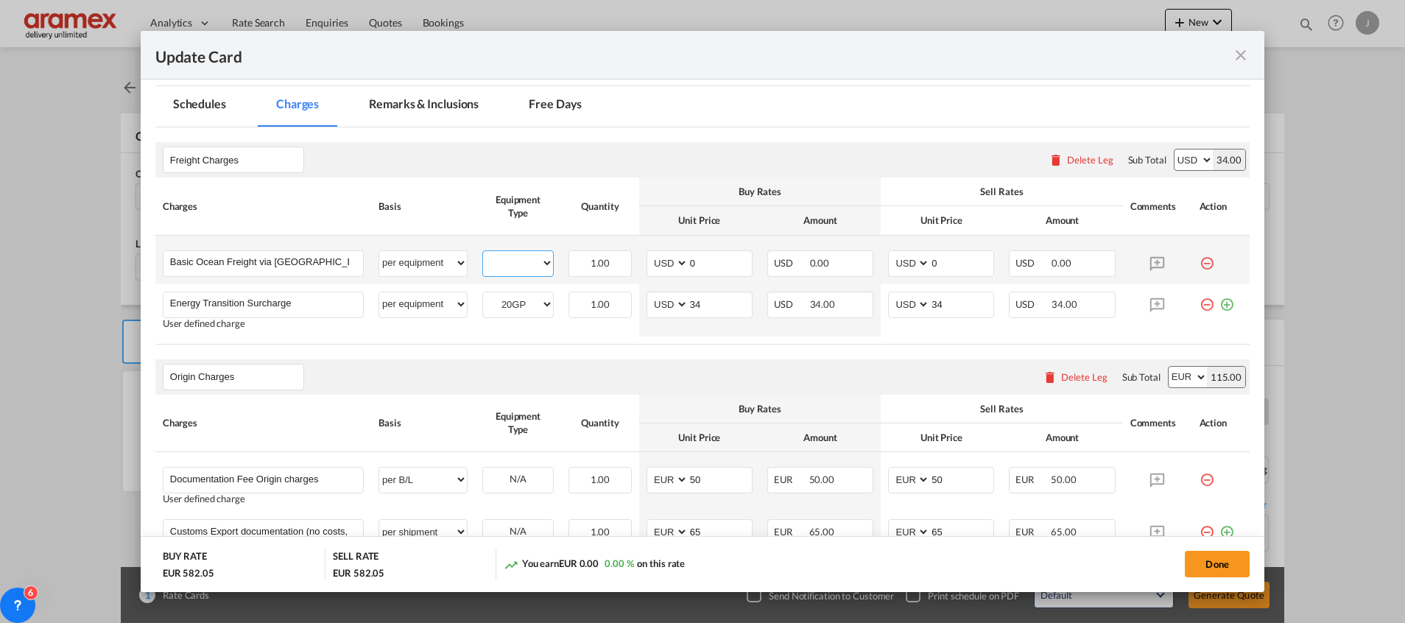
click at [506, 256] on select "20GP" at bounding box center [518, 263] width 70 height 20
select select "20GP"
click at [483, 253] on select "20GP" at bounding box center [518, 263] width 70 height 20
